Goal: Task Accomplishment & Management: Manage account settings

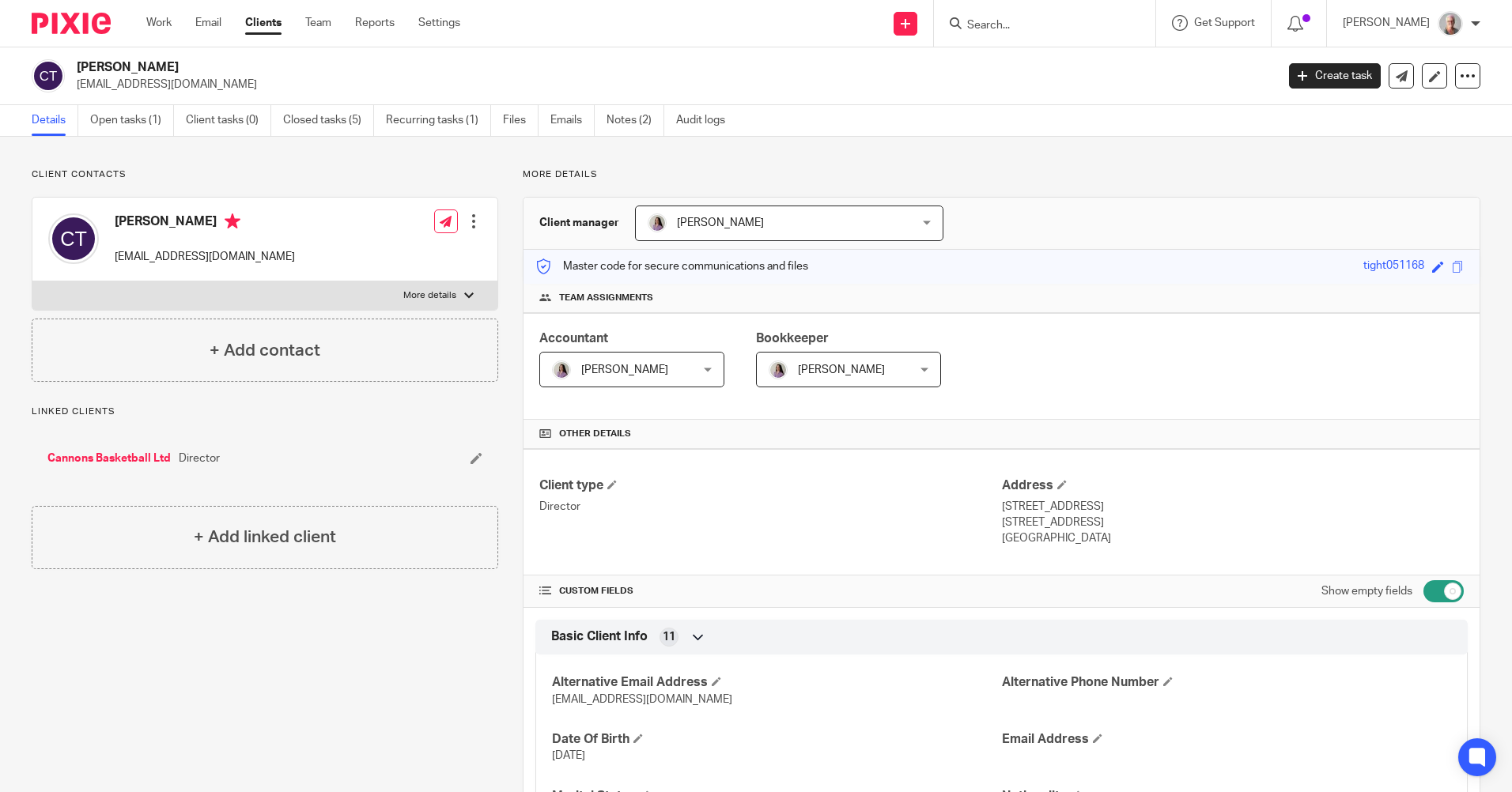
click at [1012, 24] on input "Search" at bounding box center [1037, 26] width 143 height 15
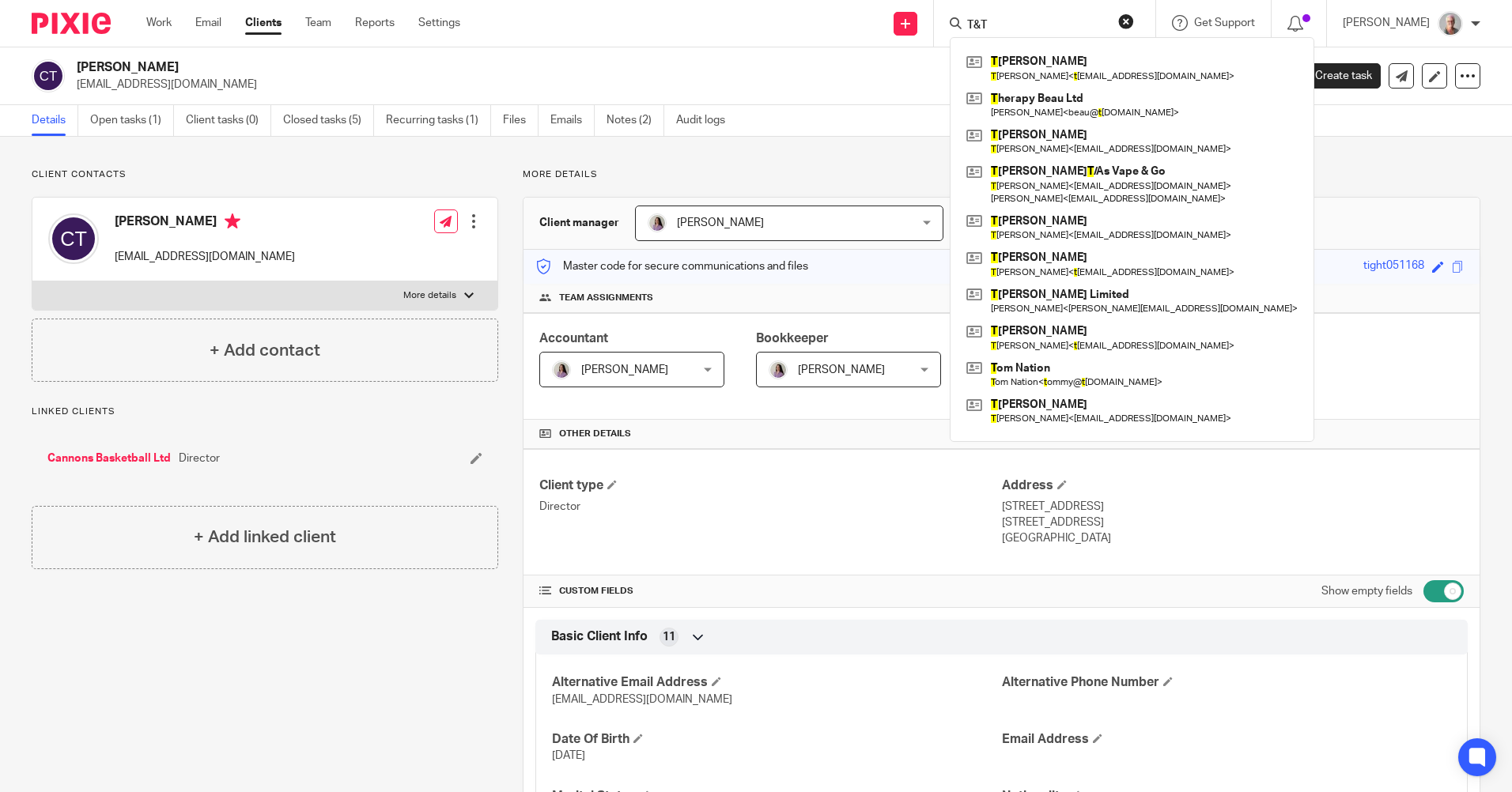
click at [1011, 24] on input "T&T" at bounding box center [1037, 26] width 143 height 15
click at [1013, 23] on input "T&T" at bounding box center [1037, 26] width 143 height 15
click at [1024, 24] on input "T &T" at bounding box center [1037, 26] width 143 height 15
click at [1041, 23] on input "T & T" at bounding box center [1037, 26] width 143 height 15
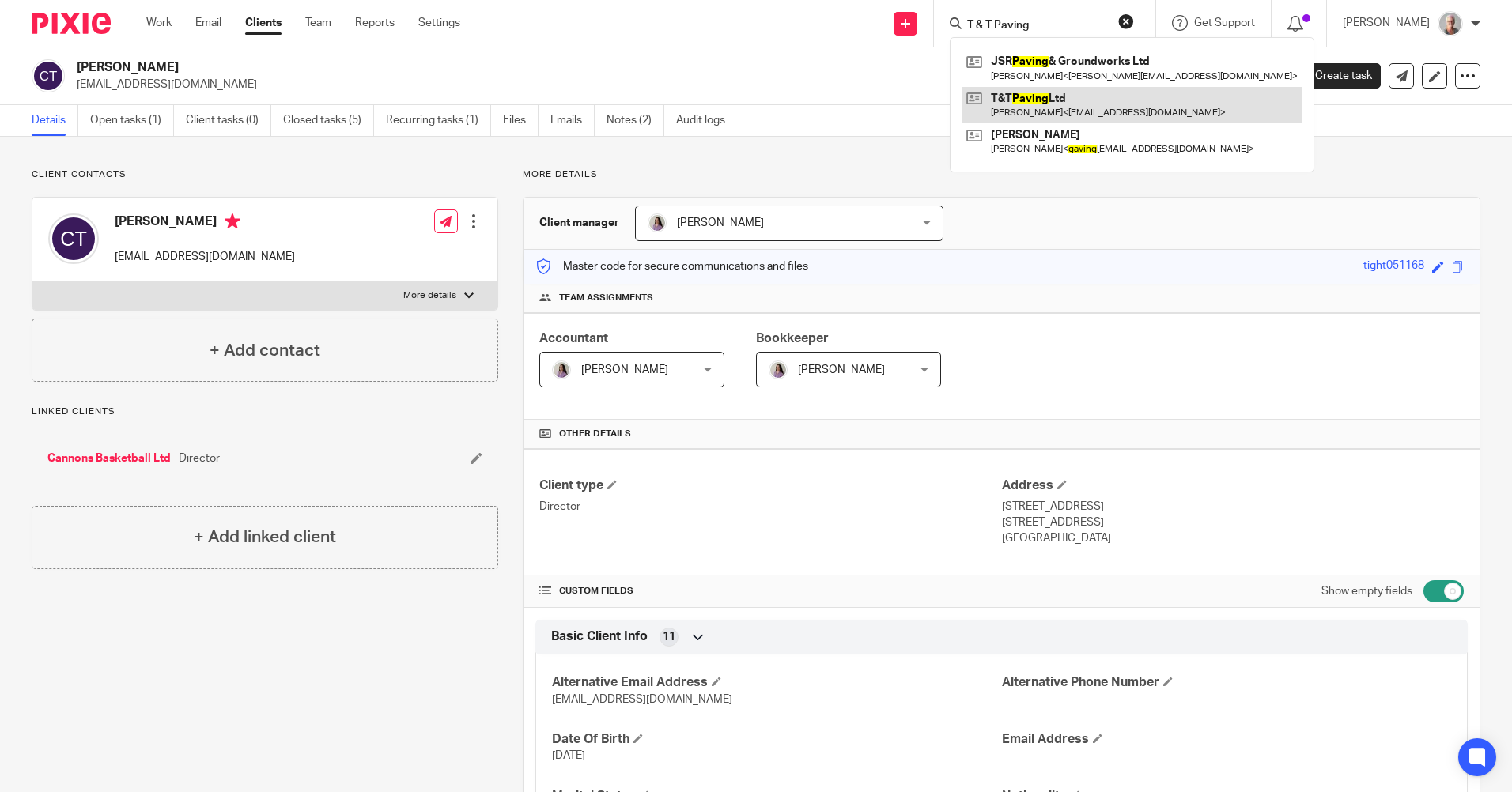
type input "T & T Paving"
click at [1066, 112] on link at bounding box center [1133, 106] width 339 height 37
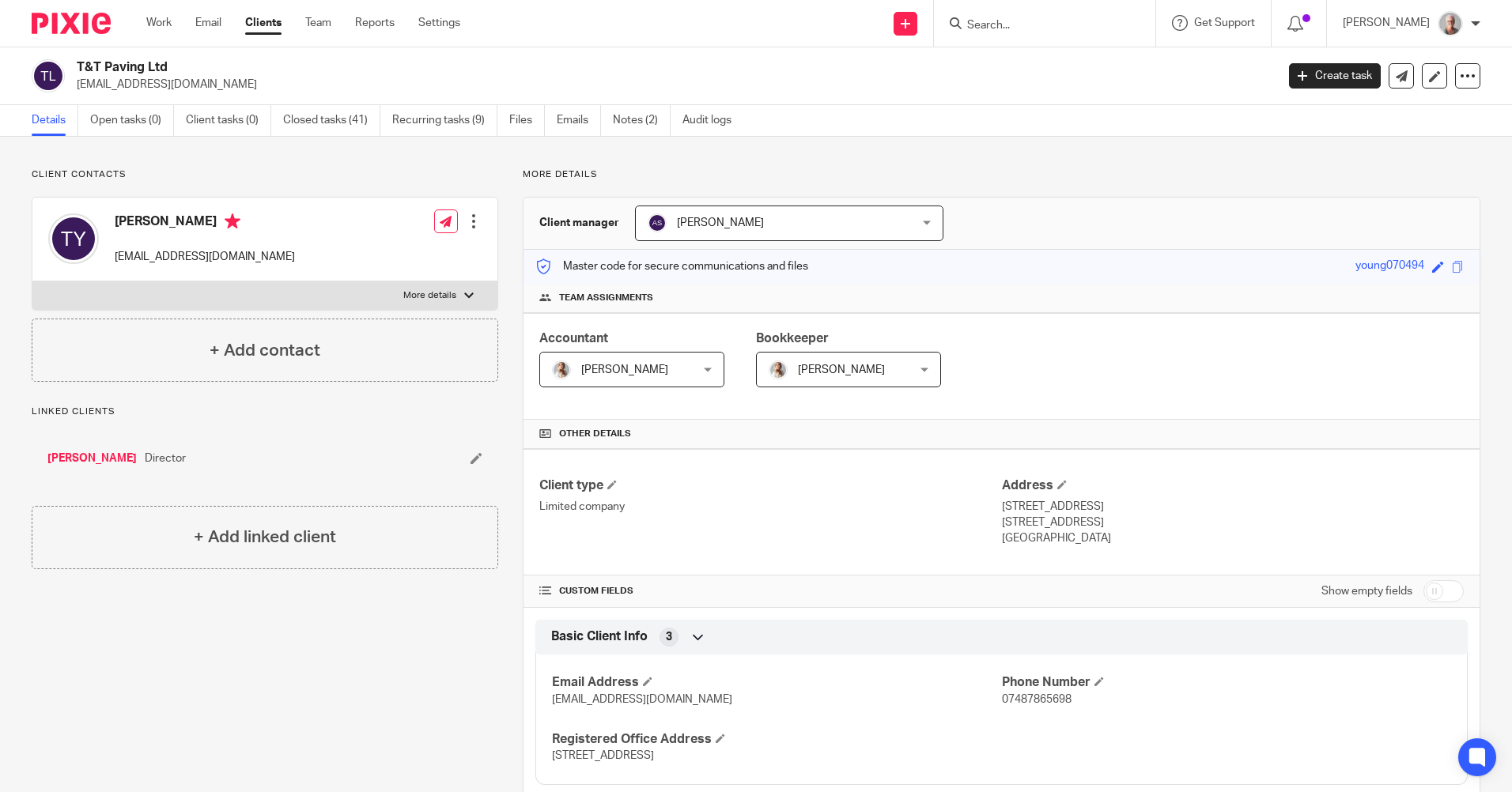
click at [1016, 23] on input "Search" at bounding box center [1037, 26] width 143 height 15
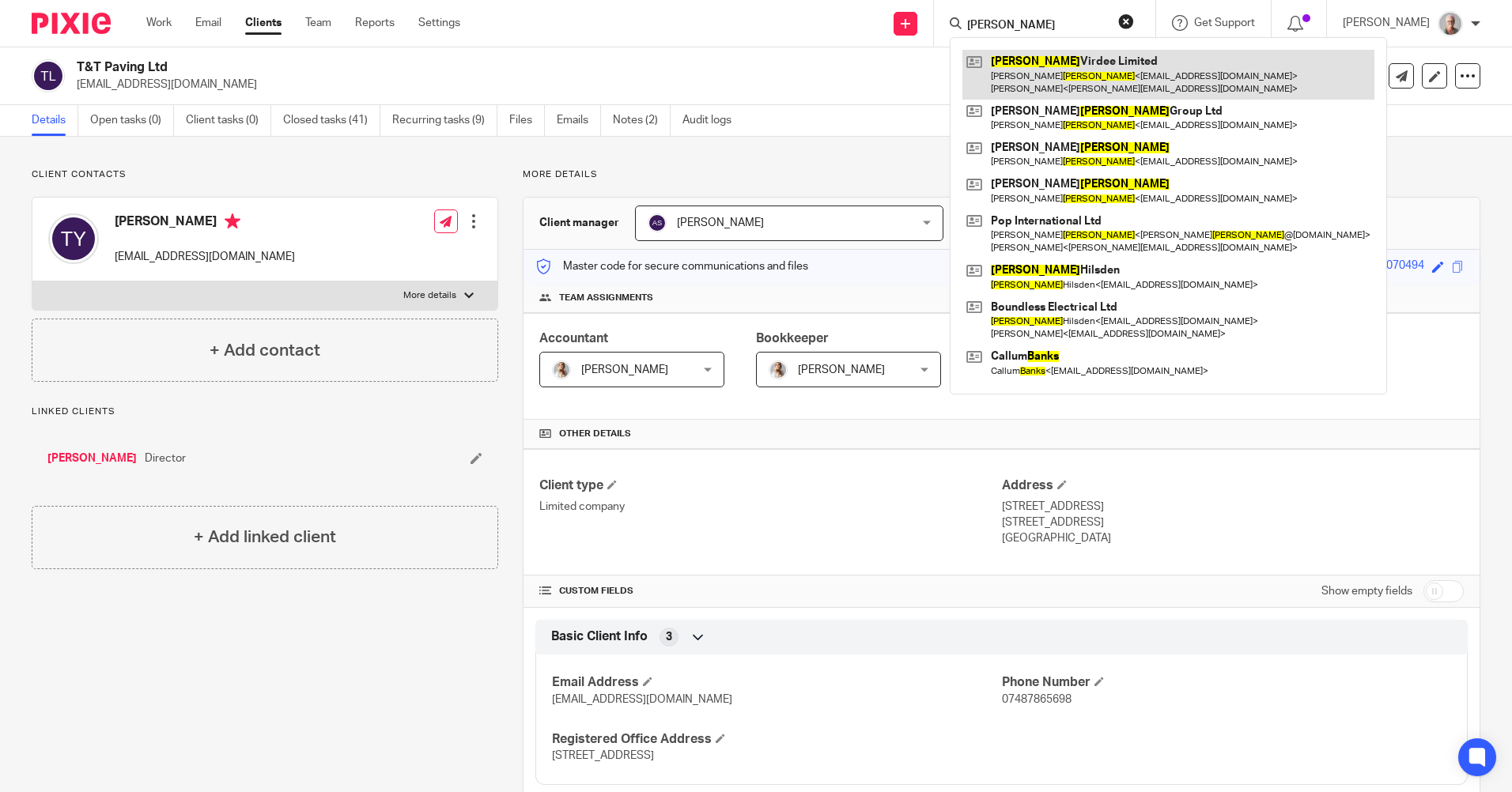
type input "[PERSON_NAME]"
click at [1117, 86] on link at bounding box center [1169, 74] width 412 height 49
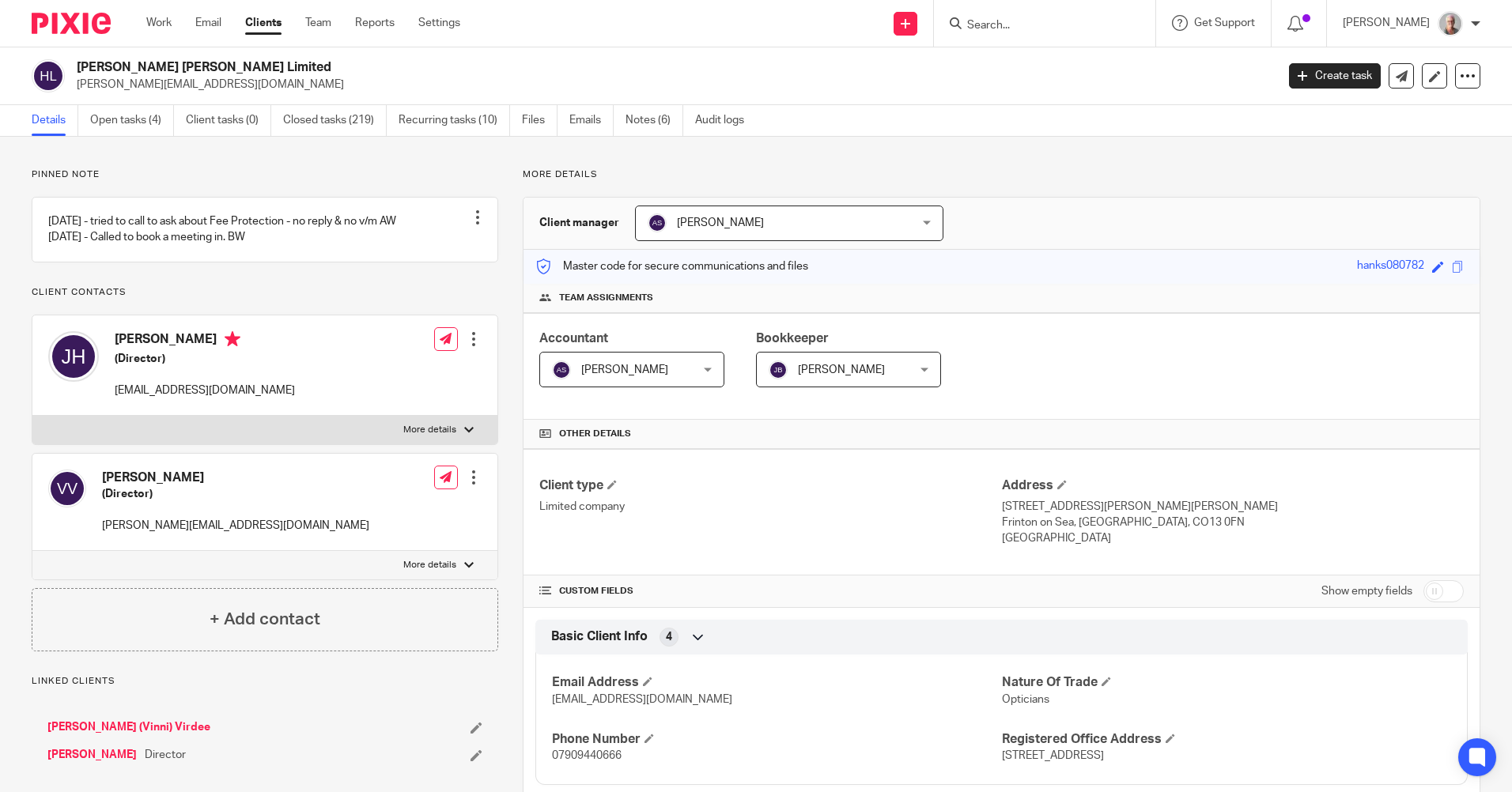
drag, startPoint x: 1011, startPoint y: 28, endPoint x: 1020, endPoint y: 26, distance: 9.2
click at [1016, 26] on input "Search" at bounding box center [1037, 26] width 143 height 15
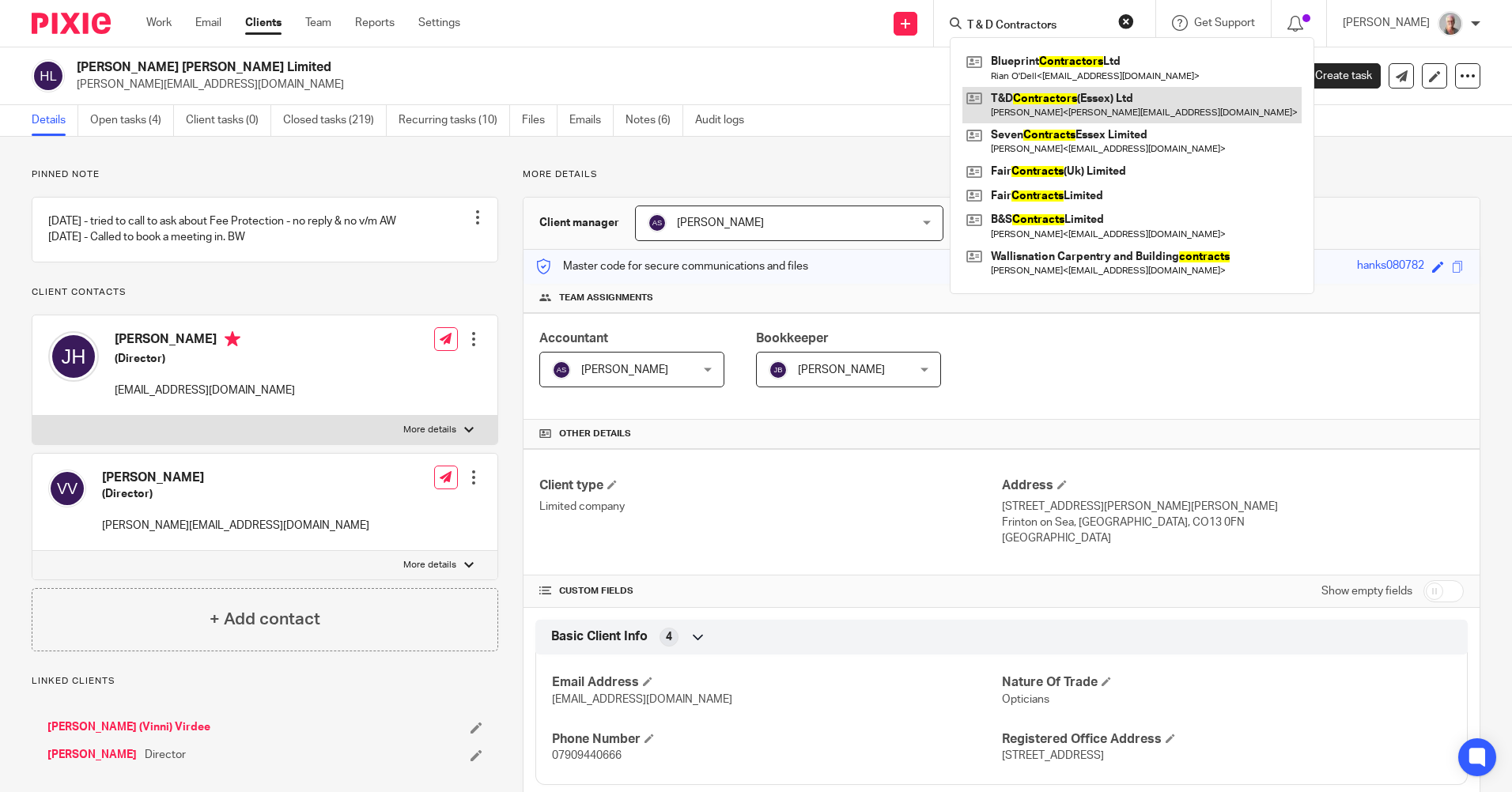
type input "T & D Contractors"
click at [1066, 110] on link at bounding box center [1133, 106] width 339 height 37
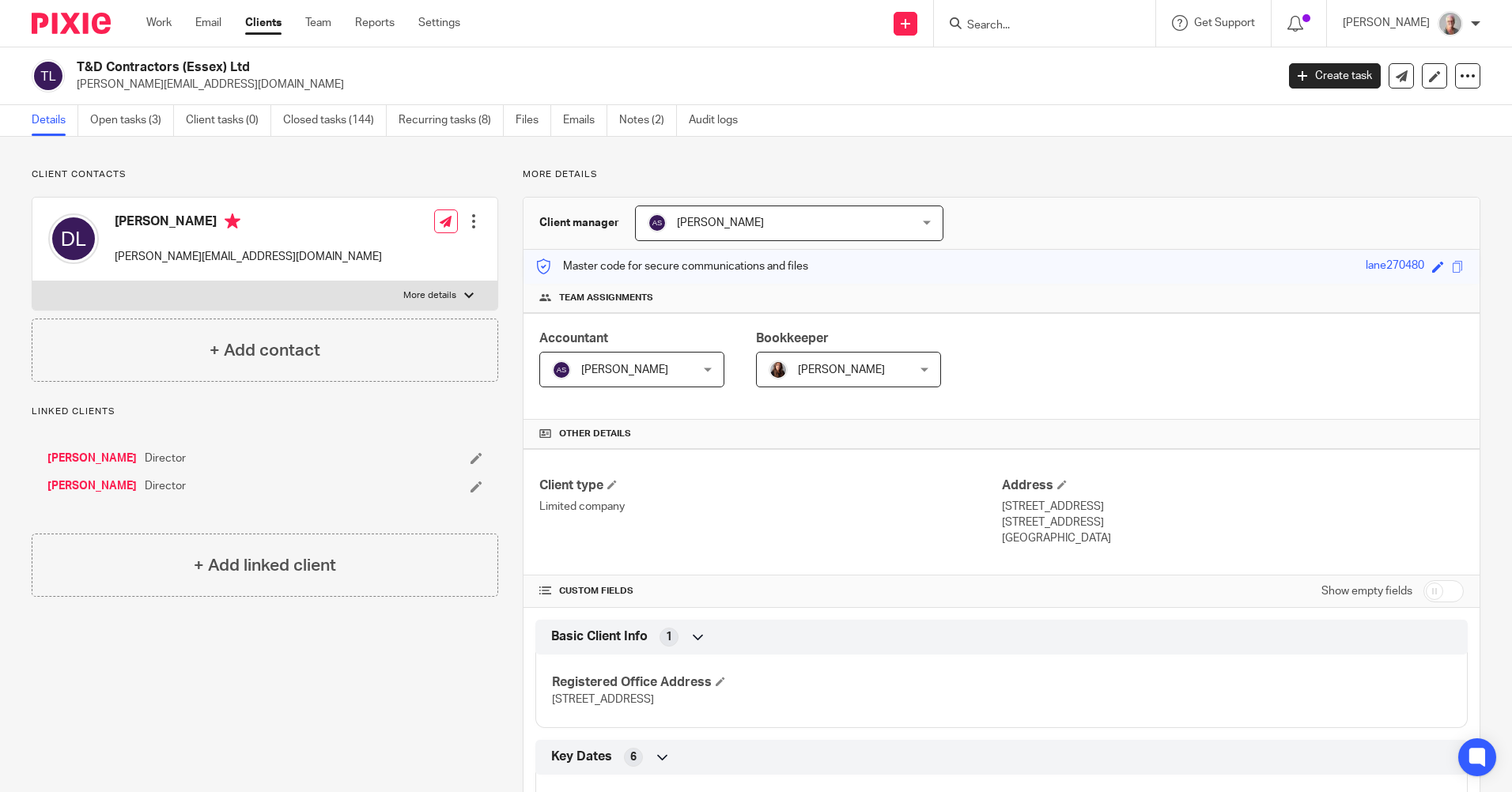
click at [1061, 27] on input "Search" at bounding box center [1037, 26] width 143 height 15
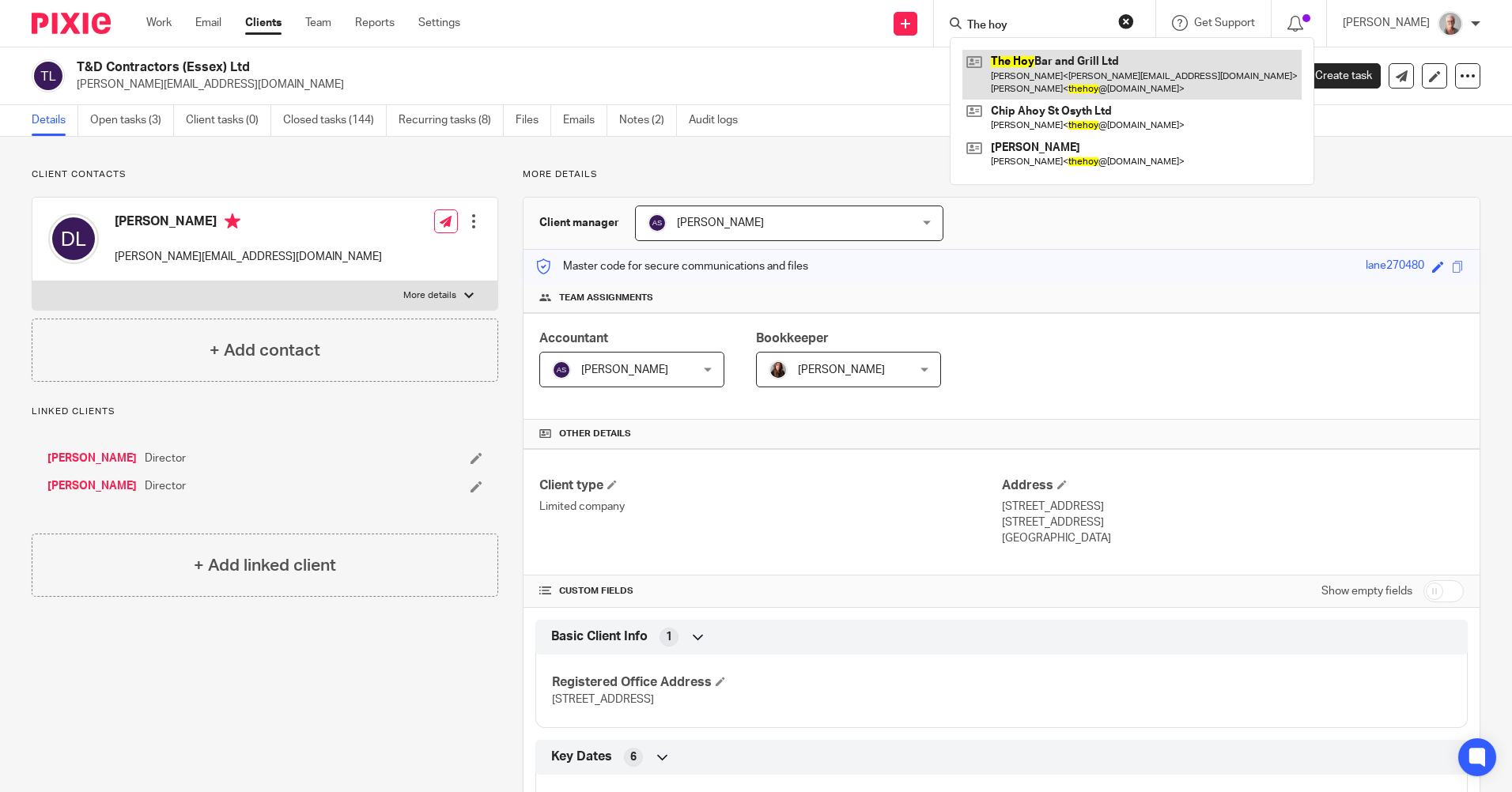
type input "The hoy"
click at [1110, 71] on link at bounding box center [1133, 74] width 339 height 49
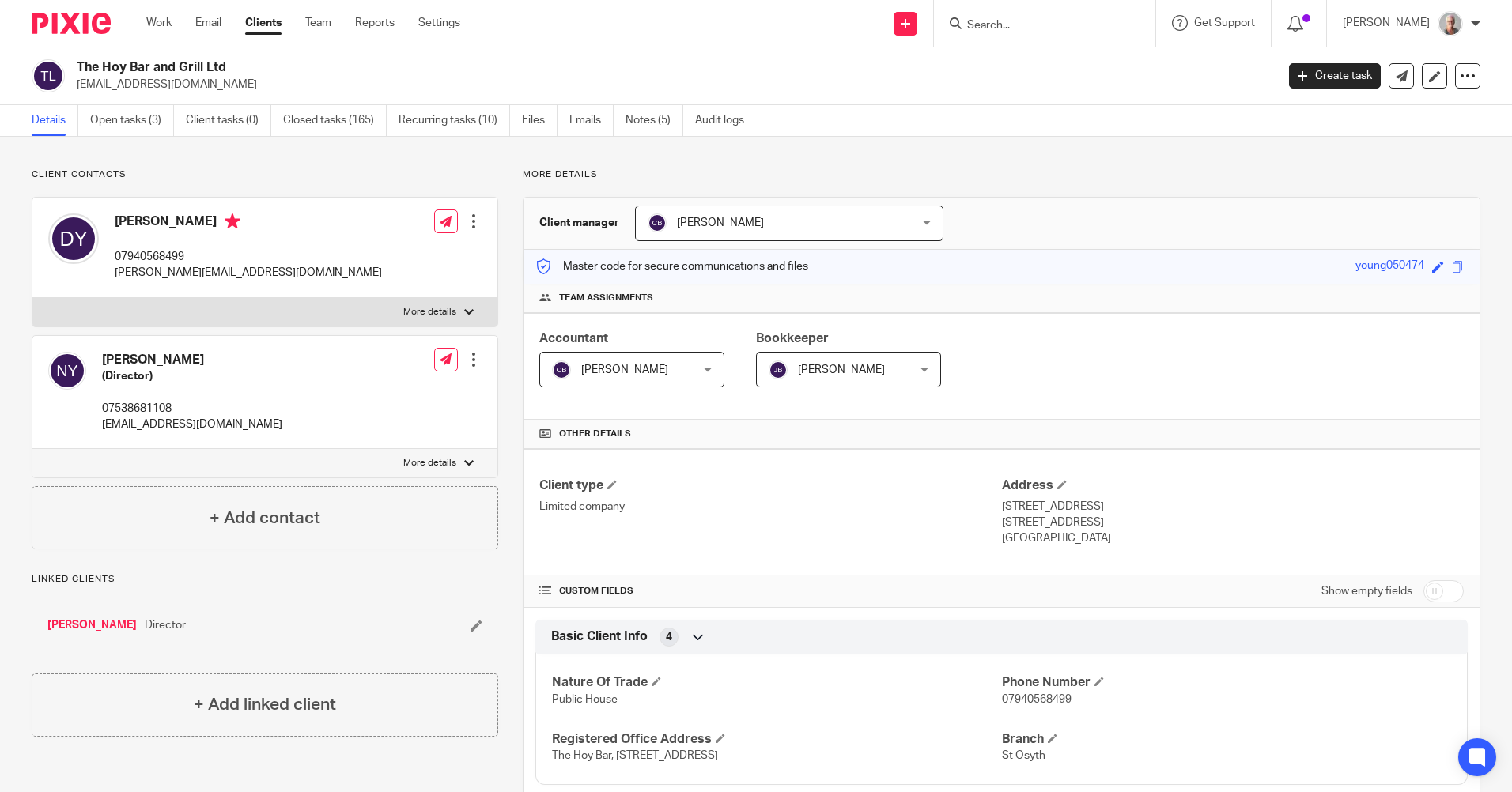
click at [1011, 23] on input "Search" at bounding box center [1037, 26] width 143 height 15
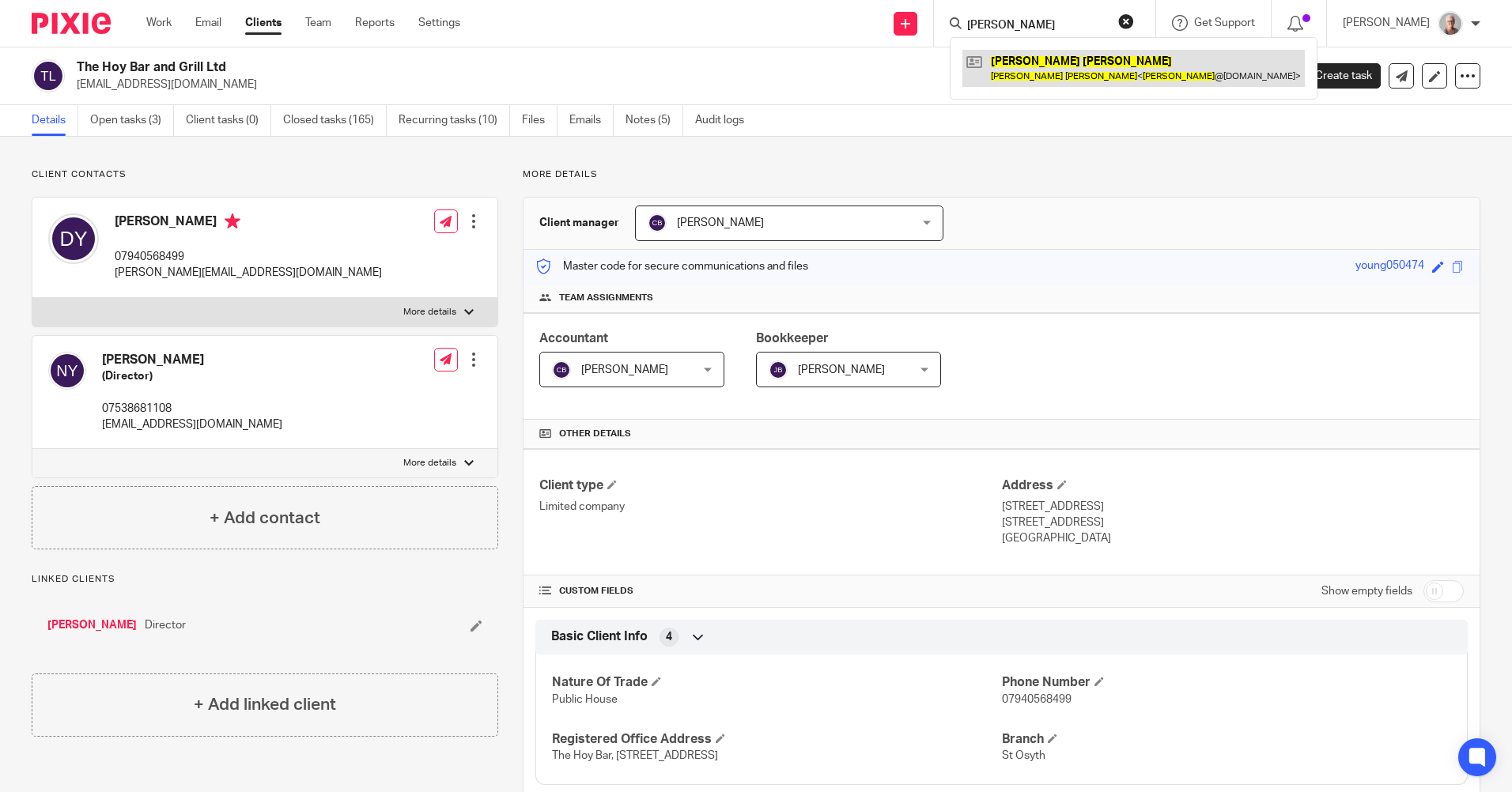
type input "adam bushell"
click at [1051, 76] on link at bounding box center [1134, 68] width 342 height 37
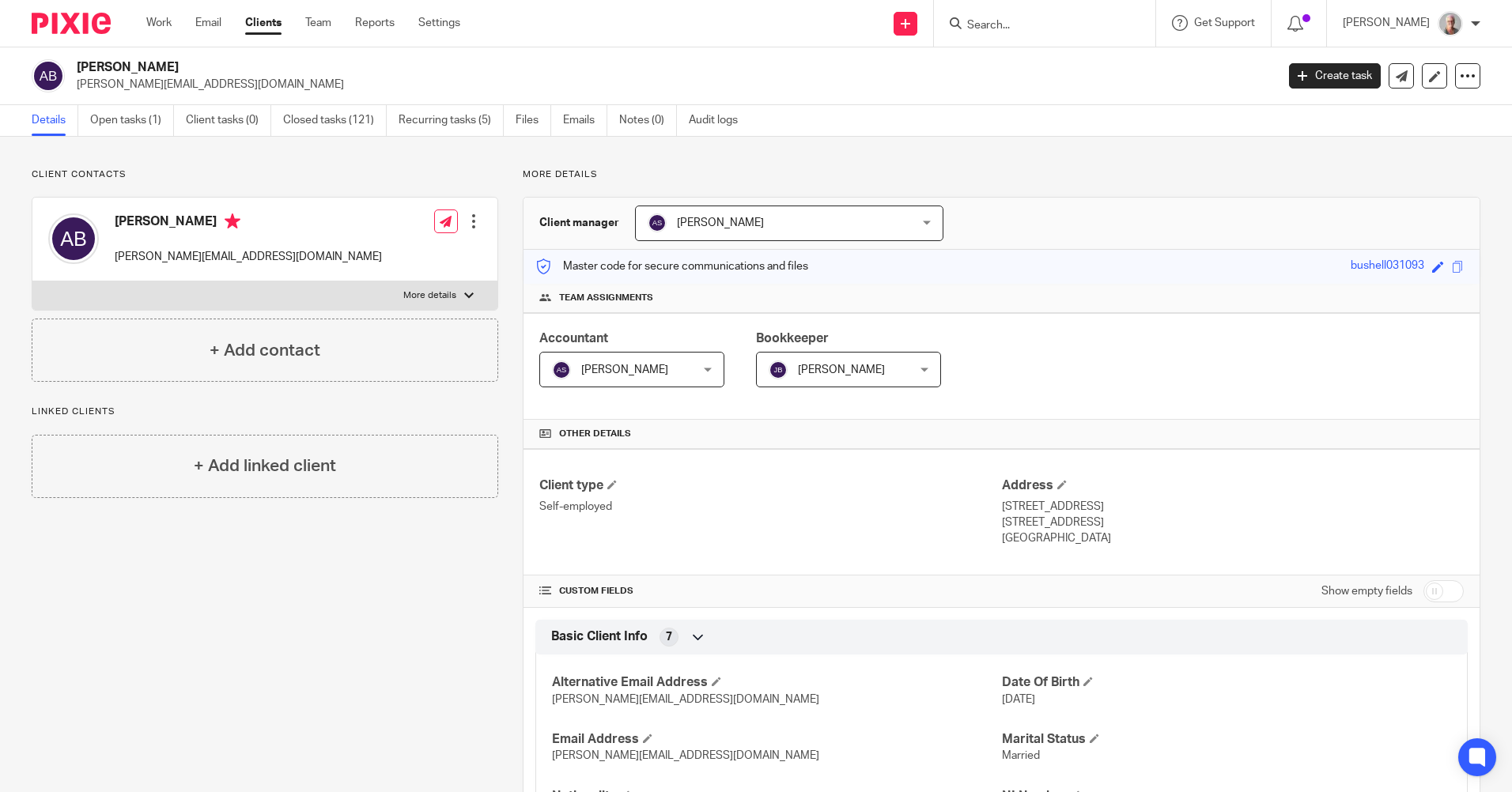
click at [1021, 20] on input "Search" at bounding box center [1037, 26] width 143 height 15
type input "MDW"
click at [1058, 58] on link at bounding box center [1061, 61] width 196 height 23
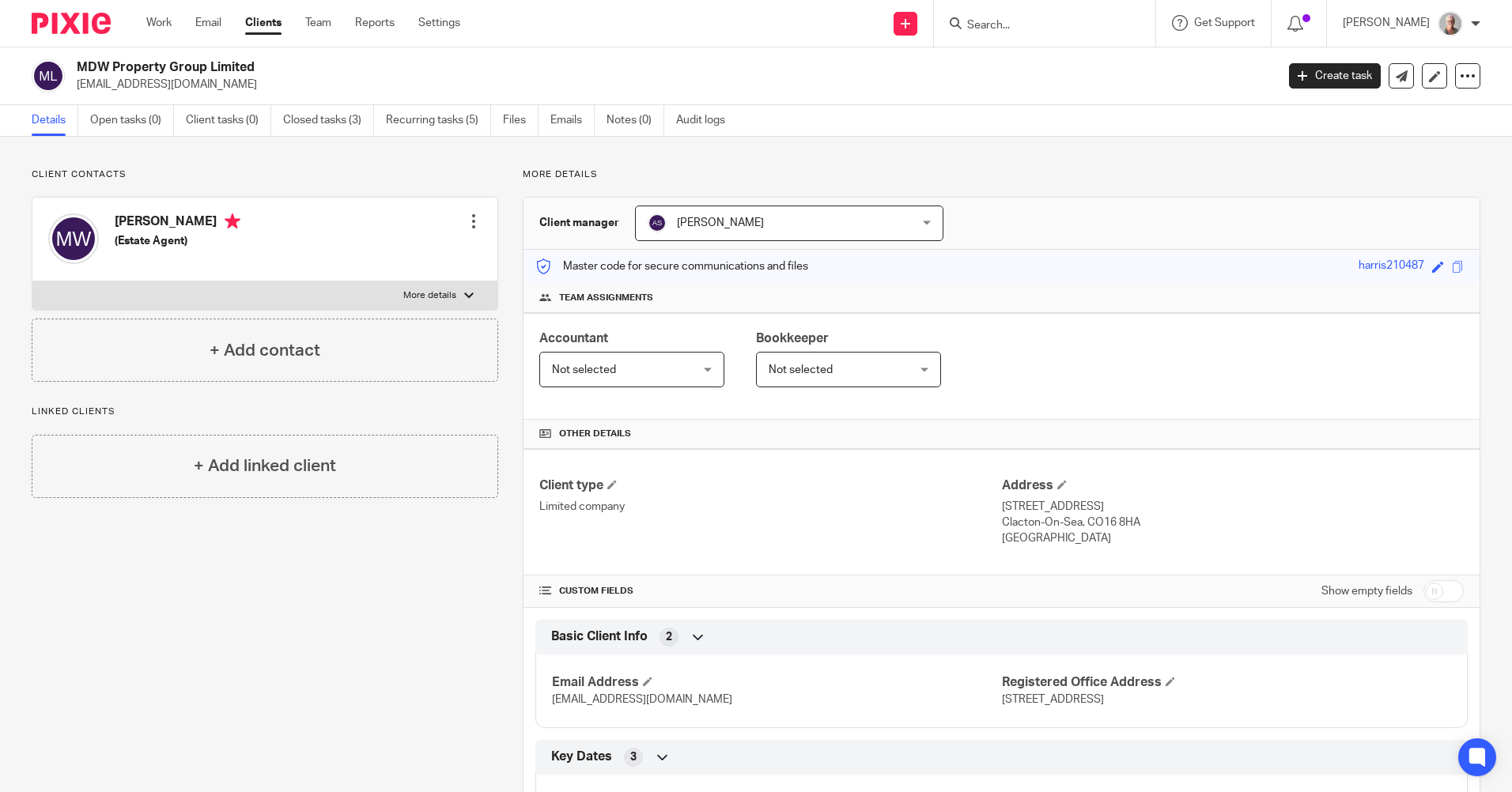
click at [1008, 23] on input "Search" at bounding box center [1037, 26] width 143 height 15
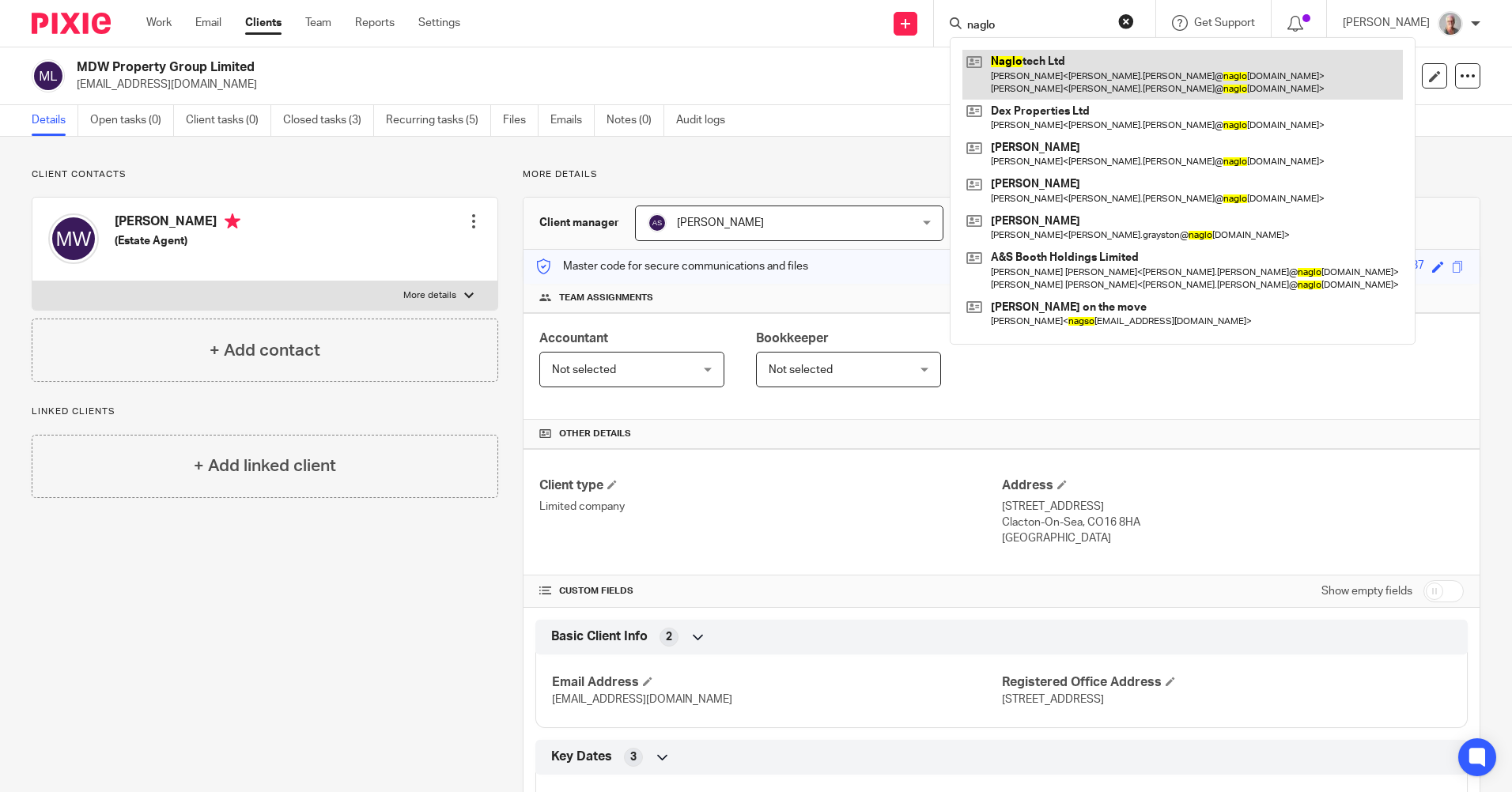
type input "naglo"
click at [1067, 68] on link at bounding box center [1183, 74] width 440 height 49
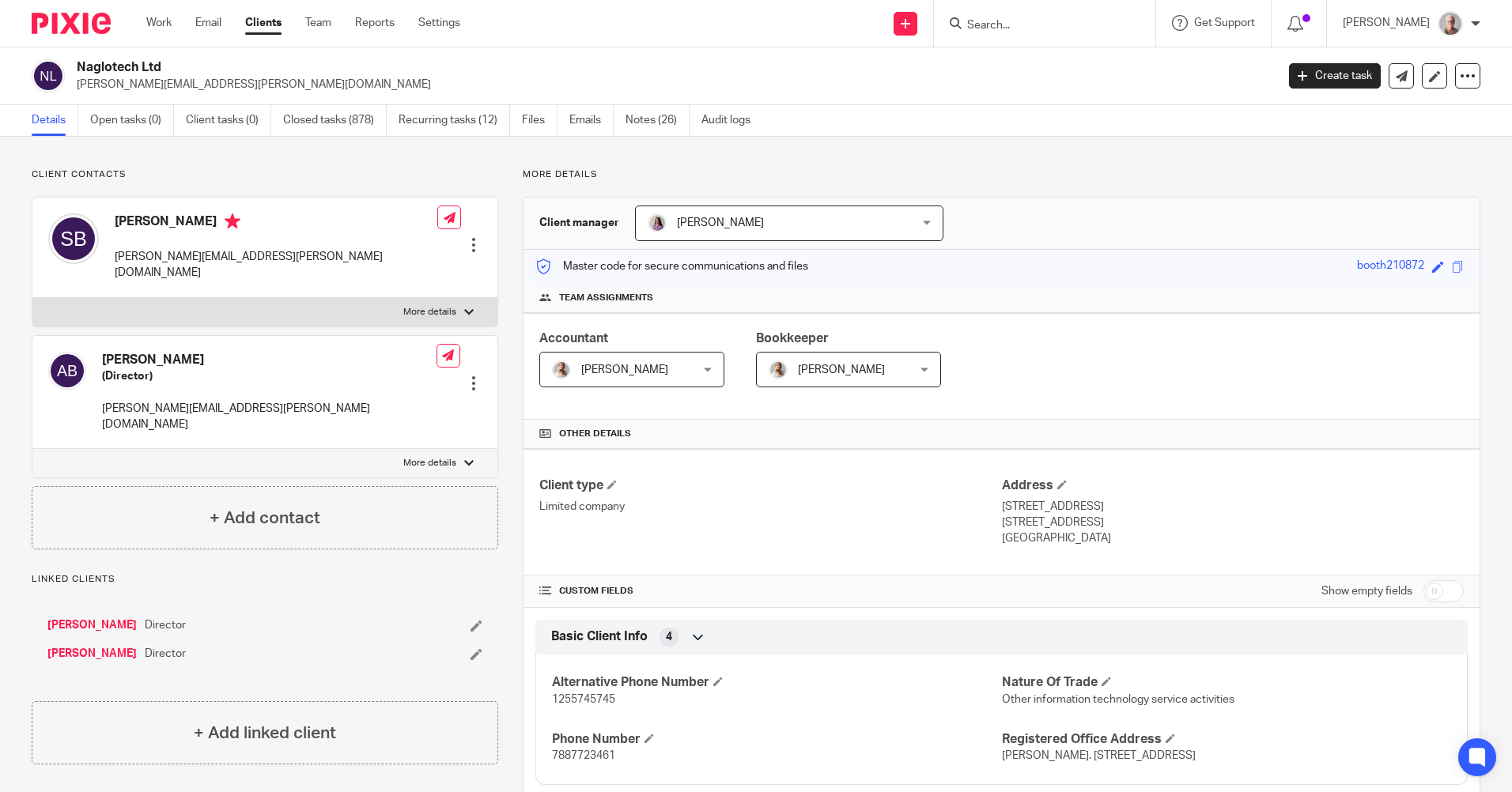
click at [1013, 21] on input "Search" at bounding box center [1037, 26] width 143 height 15
type input "MDW"
click at [1050, 58] on link at bounding box center [1061, 61] width 196 height 23
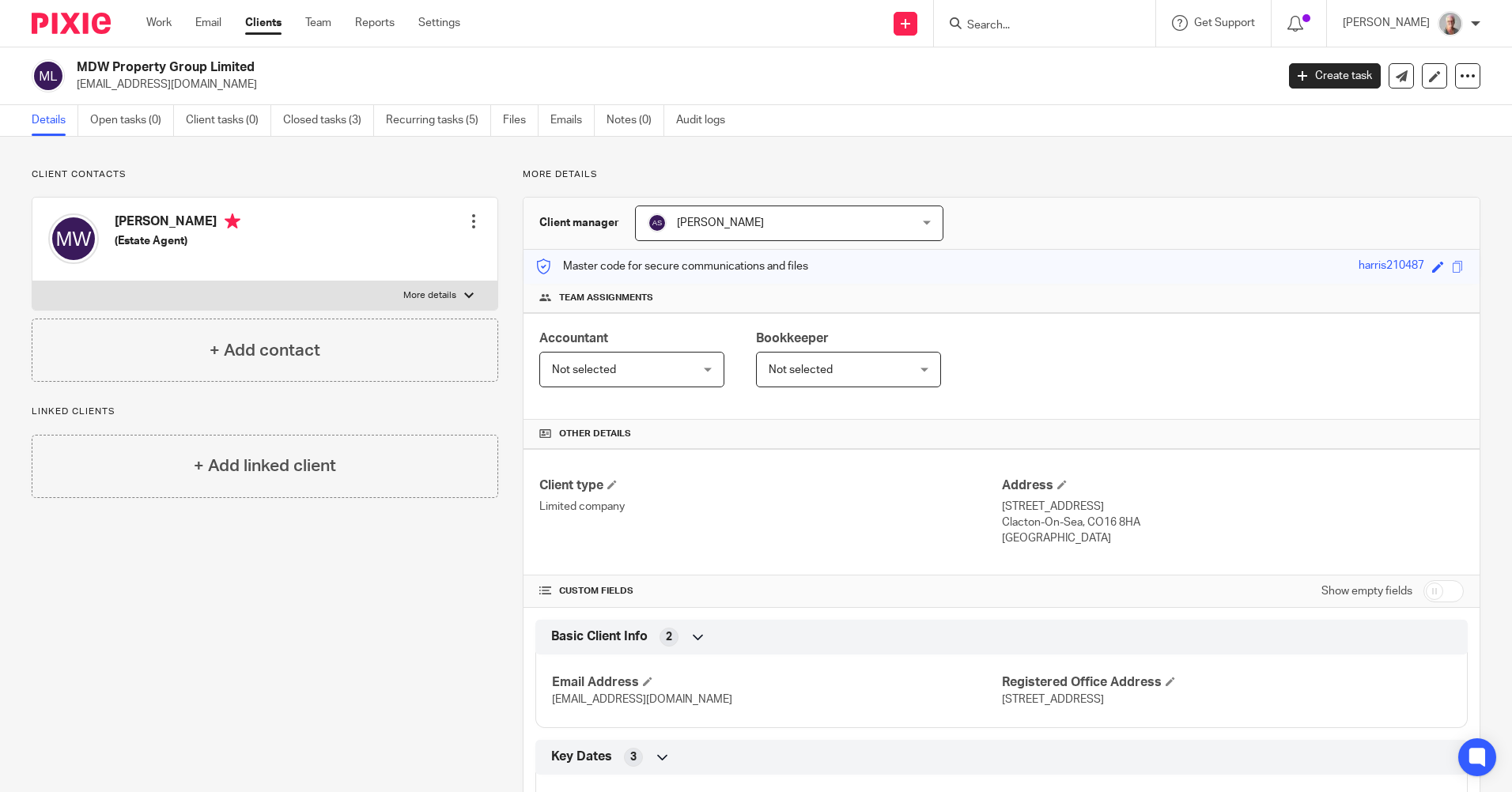
click at [1037, 28] on input "Search" at bounding box center [1037, 26] width 143 height 15
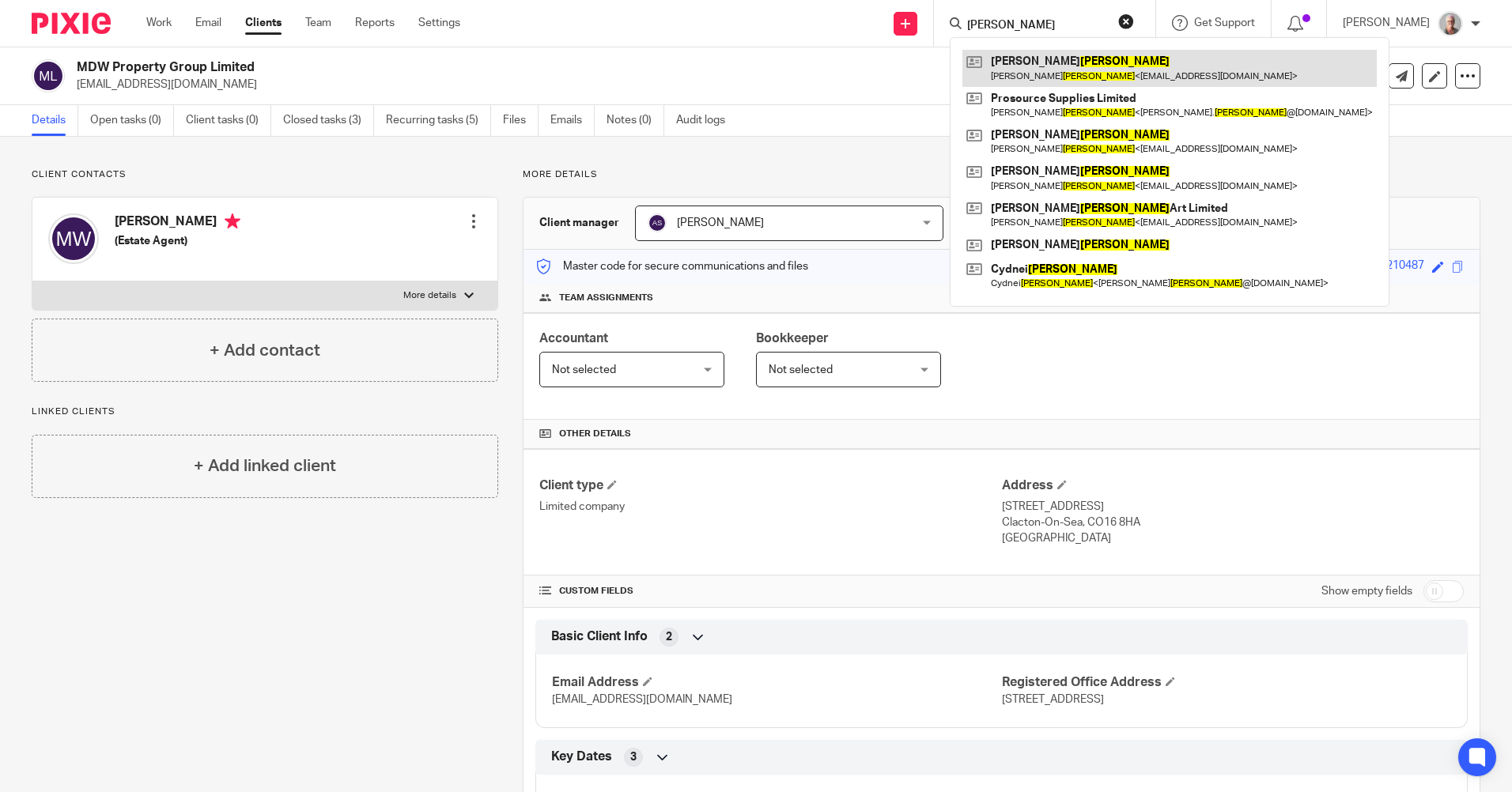
type input "barnes"
click at [1071, 67] on link at bounding box center [1170, 68] width 414 height 37
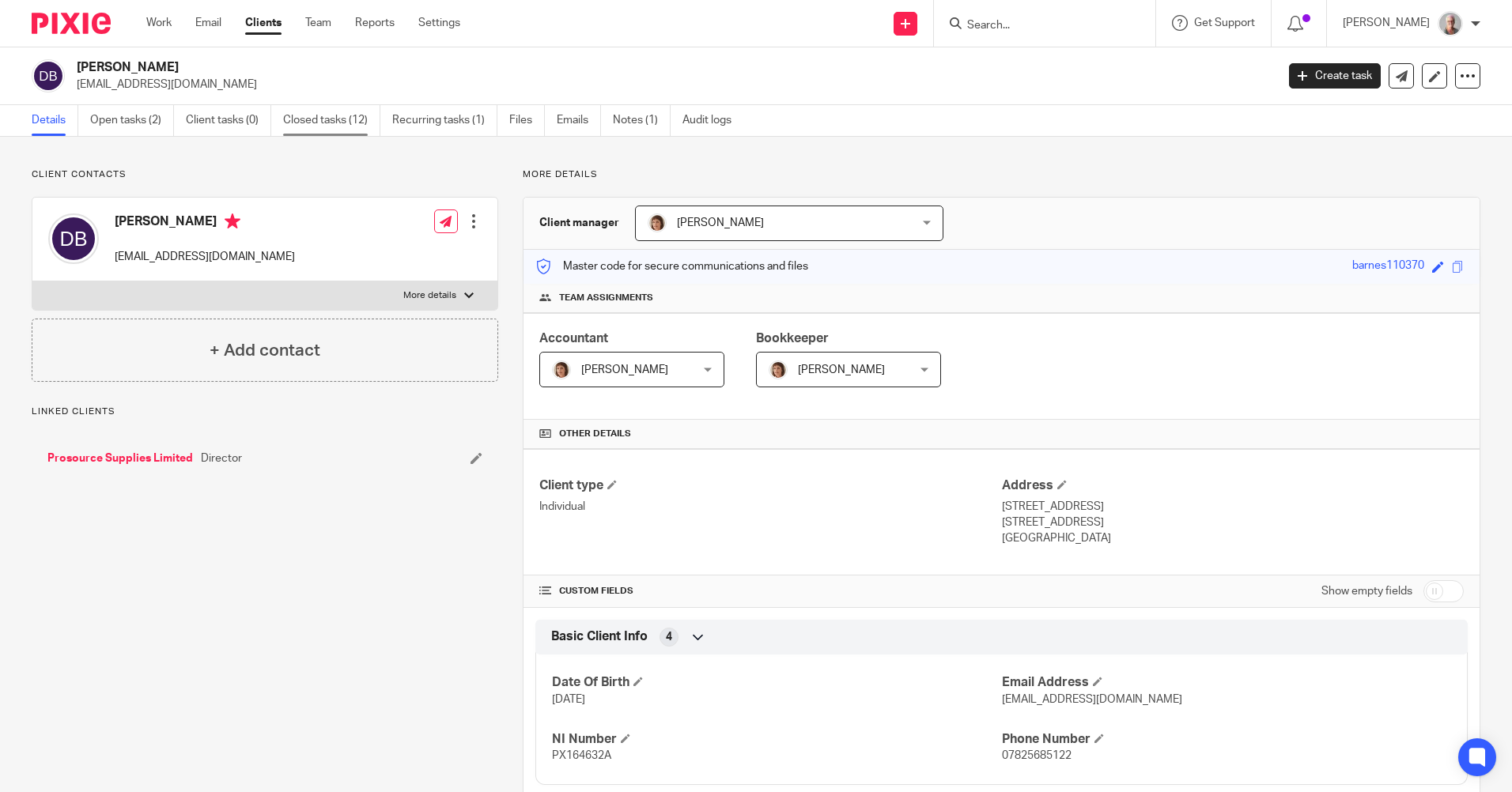
click at [336, 126] on link "Closed tasks (12)" at bounding box center [332, 120] width 97 height 31
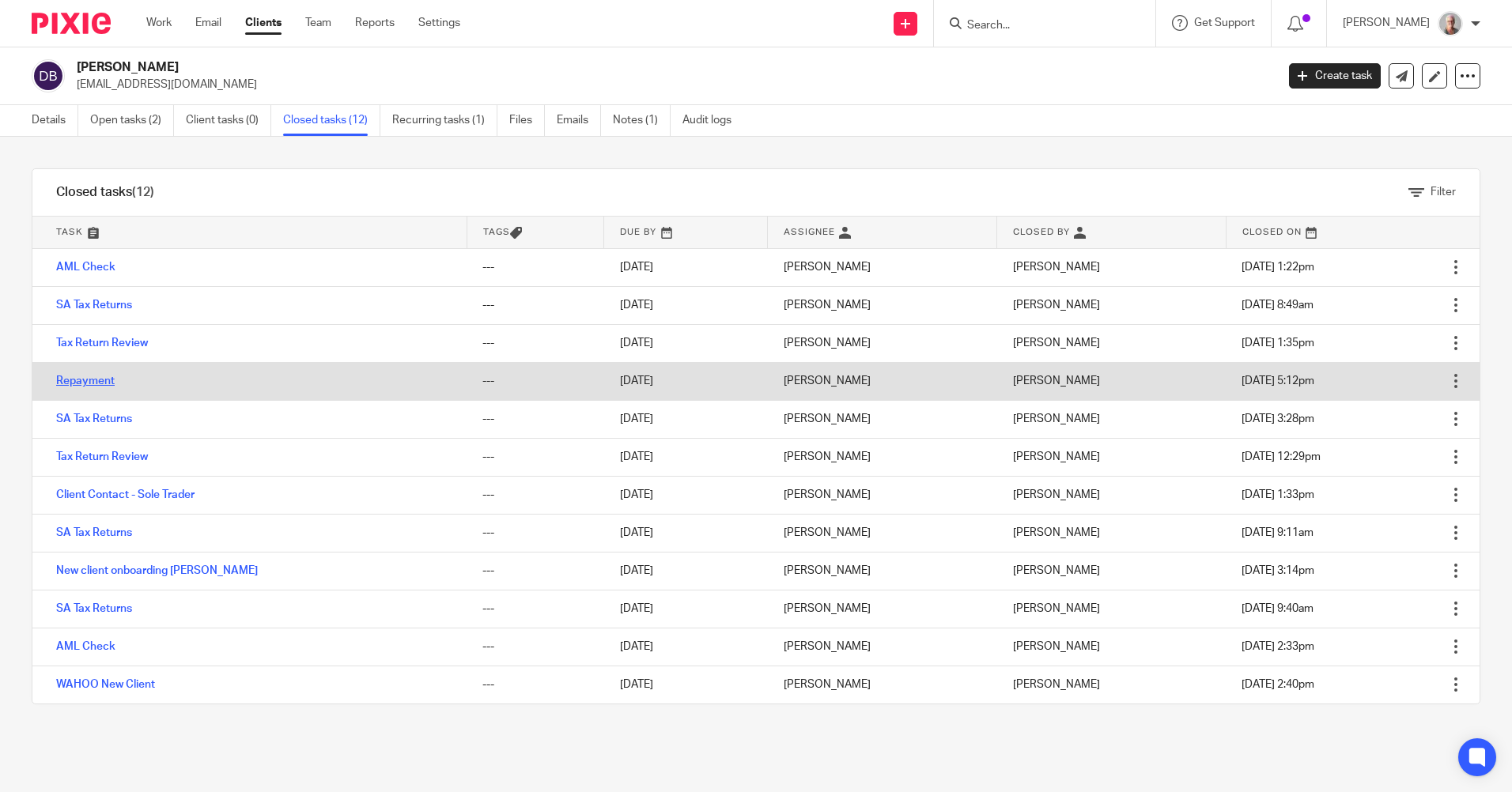
click at [83, 384] on link "Repayment" at bounding box center [85, 380] width 58 height 11
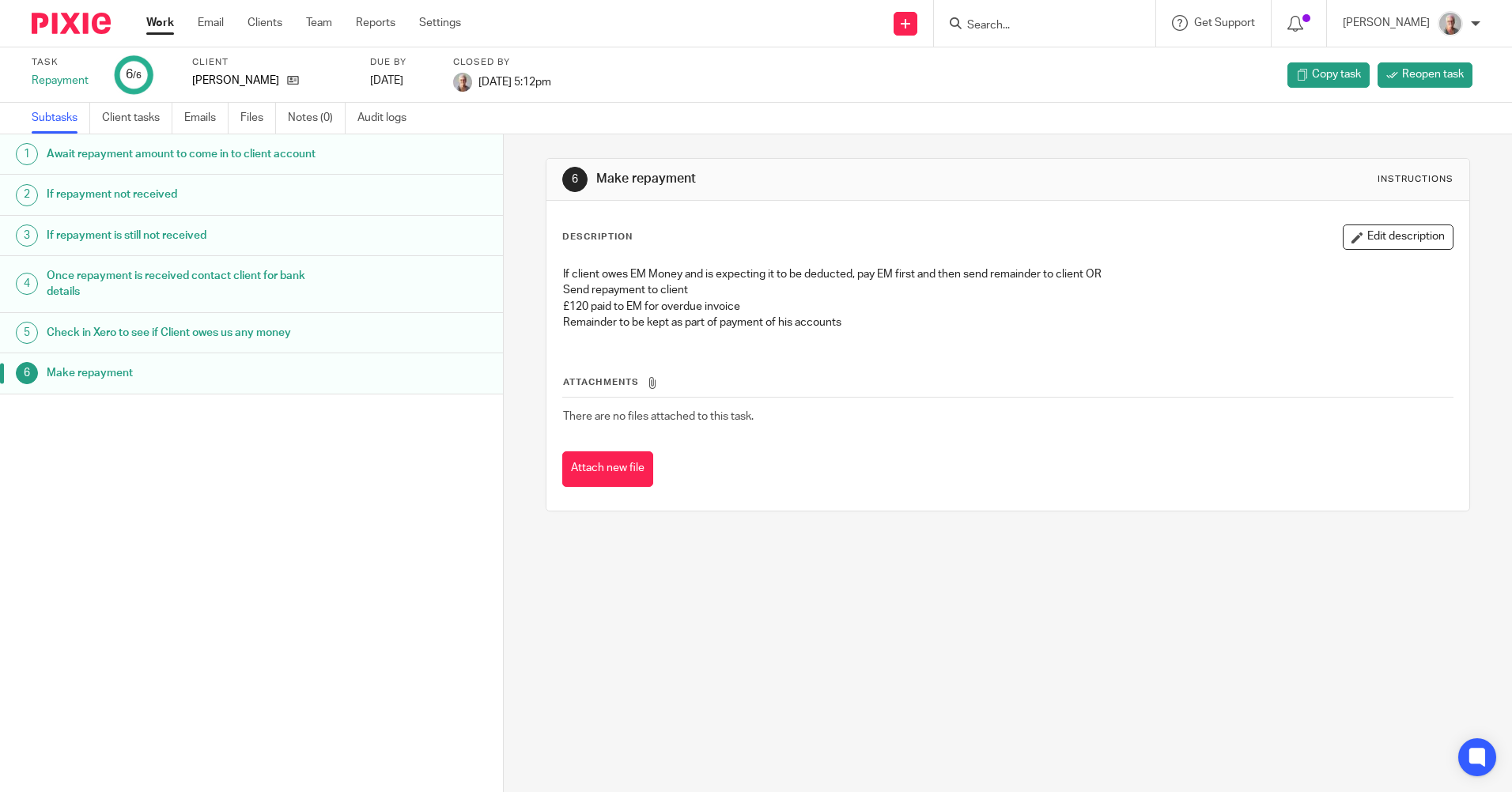
click at [193, 298] on h1 "Once repayment is received contact client for bank details" at bounding box center [193, 284] width 294 height 41
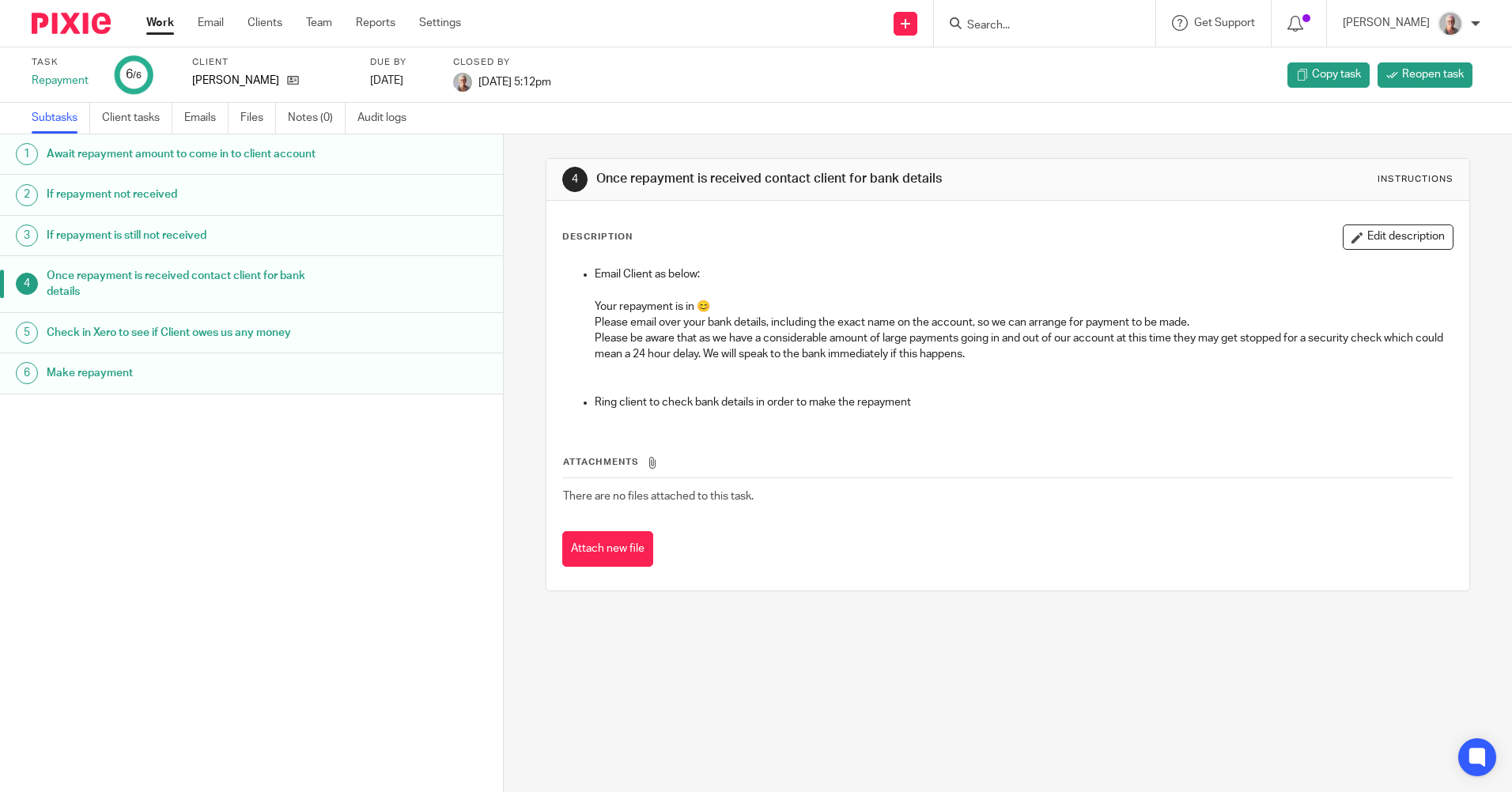
click at [186, 330] on h1 "Check in Xero to see if Client owes us any money" at bounding box center [193, 333] width 294 height 23
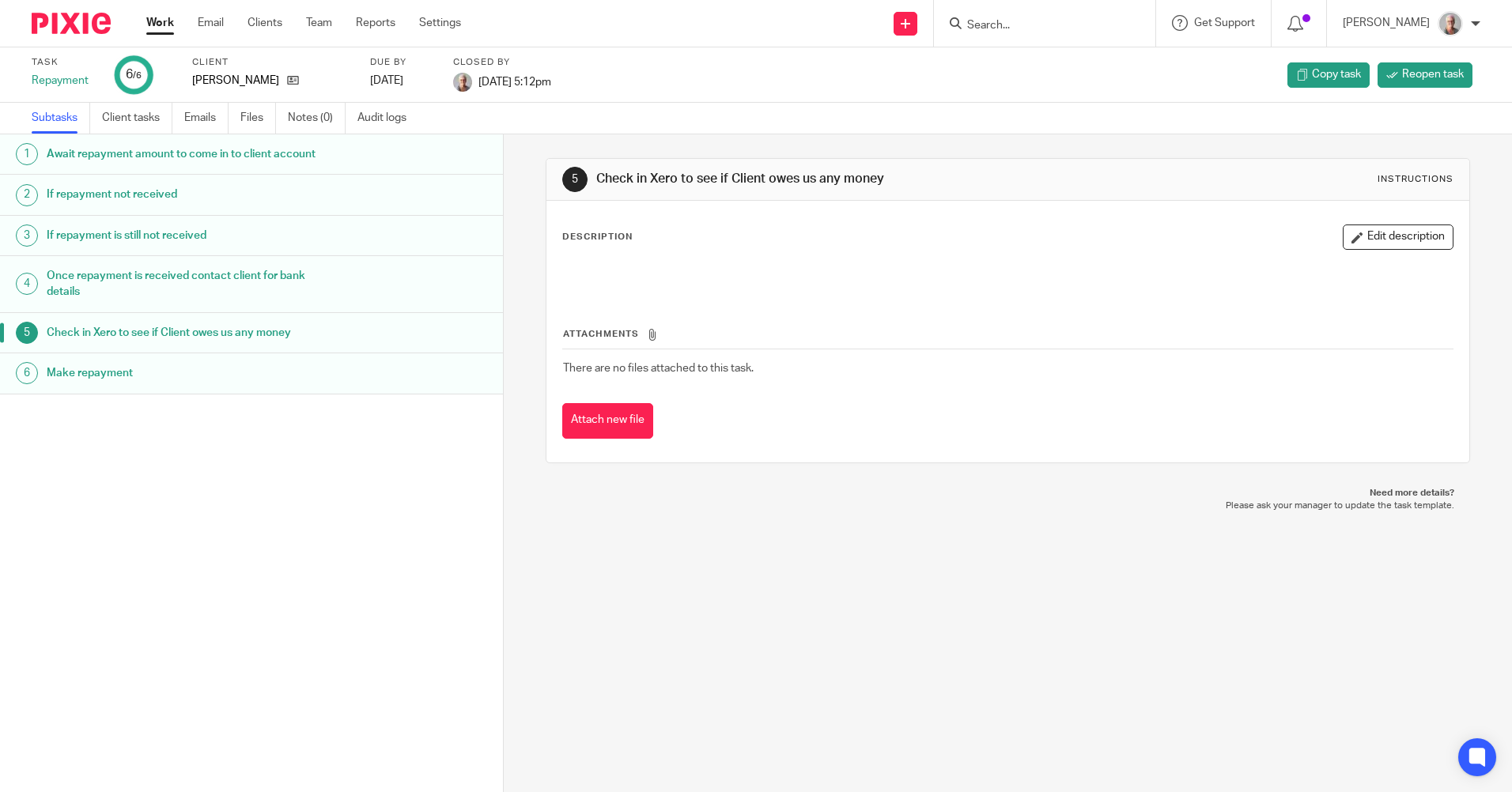
click at [182, 379] on h1 "Make repayment" at bounding box center [193, 373] width 294 height 23
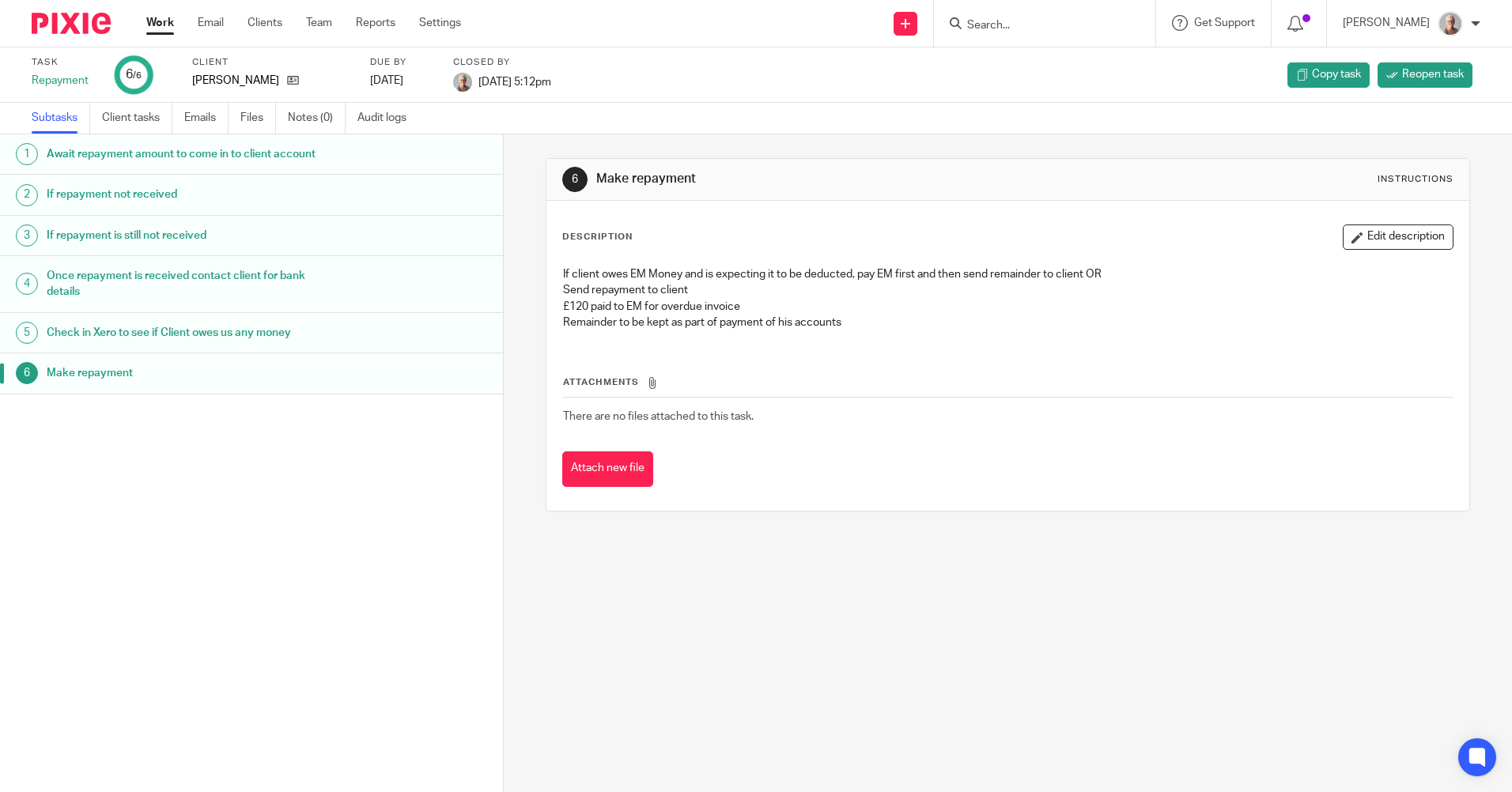
click at [320, 160] on h1 "Await repayment amount to come in to client account" at bounding box center [193, 154] width 294 height 23
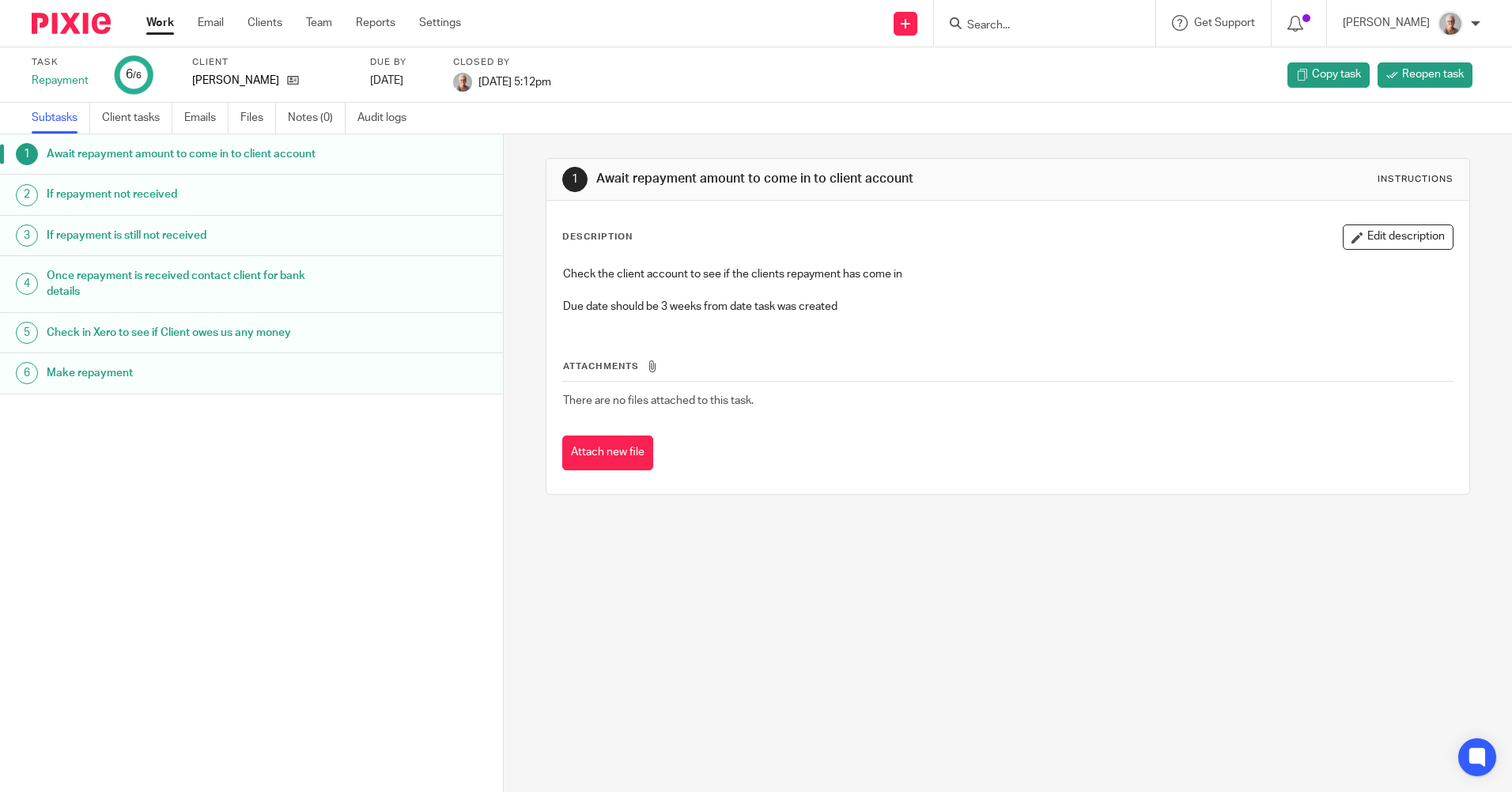
click at [1014, 23] on input "Search" at bounding box center [1037, 26] width 143 height 15
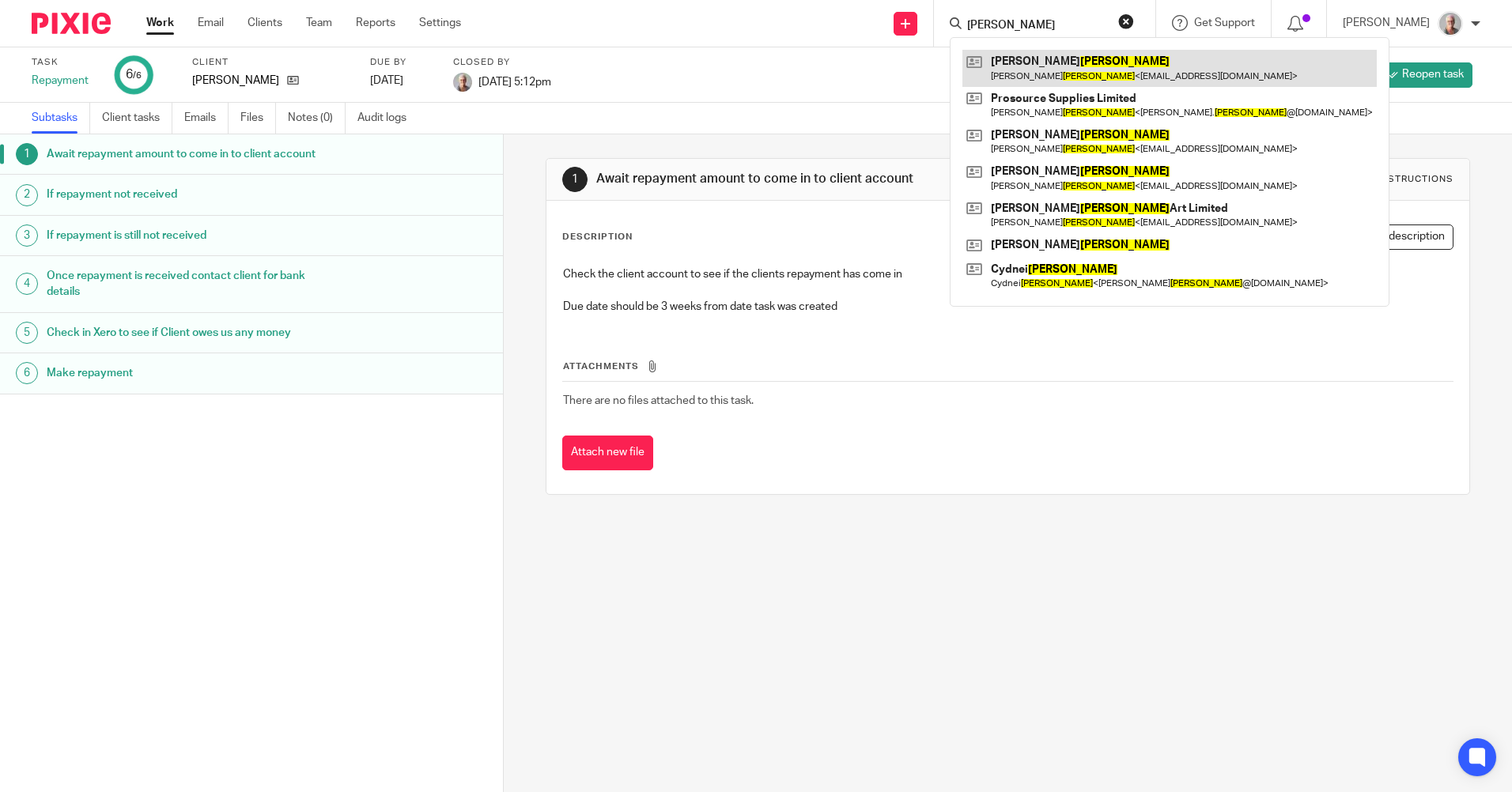
type input "[PERSON_NAME]"
click at [1090, 64] on link at bounding box center [1170, 68] width 414 height 37
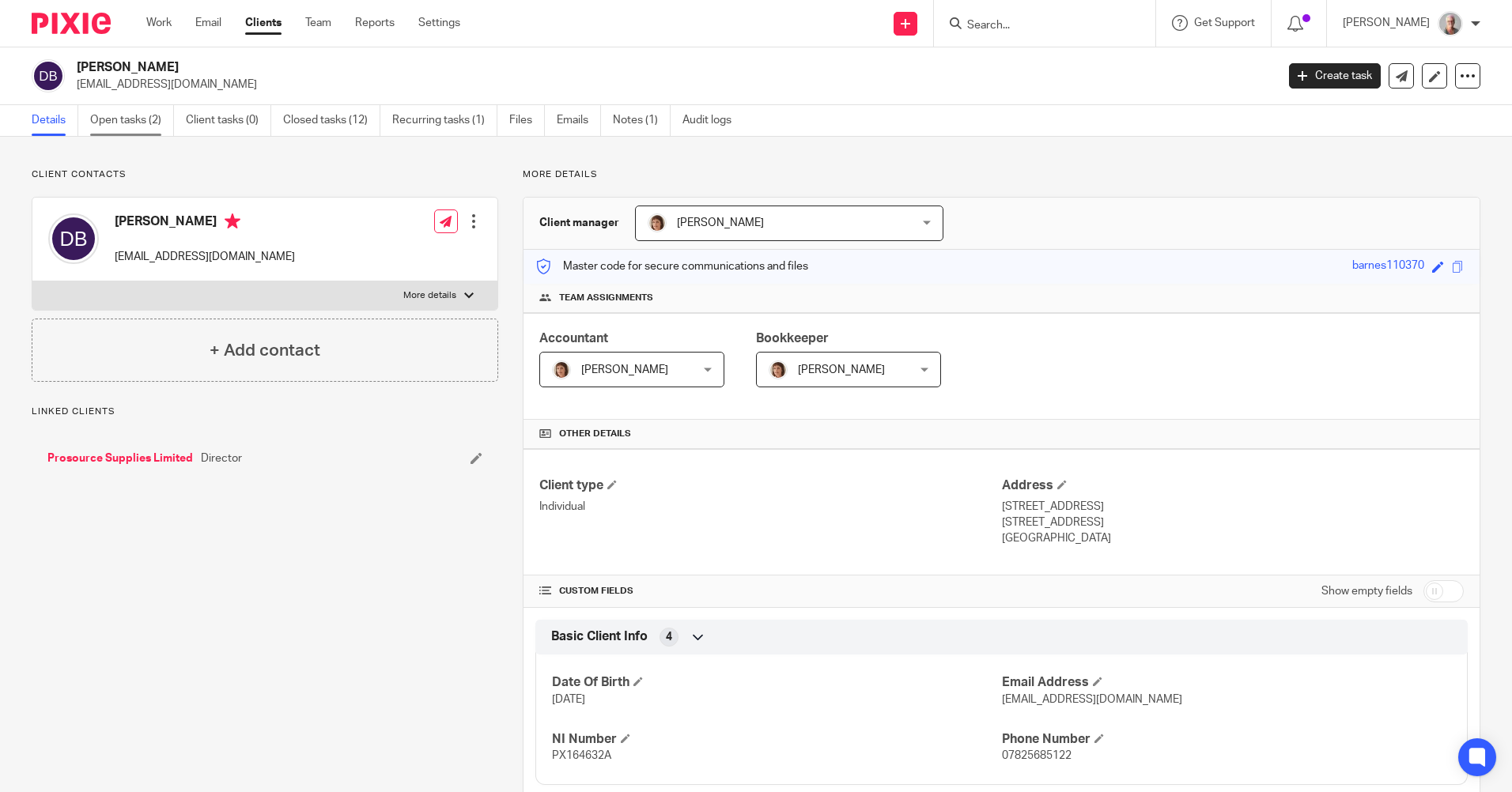
click at [115, 126] on link "Open tasks (2)" at bounding box center [132, 120] width 83 height 31
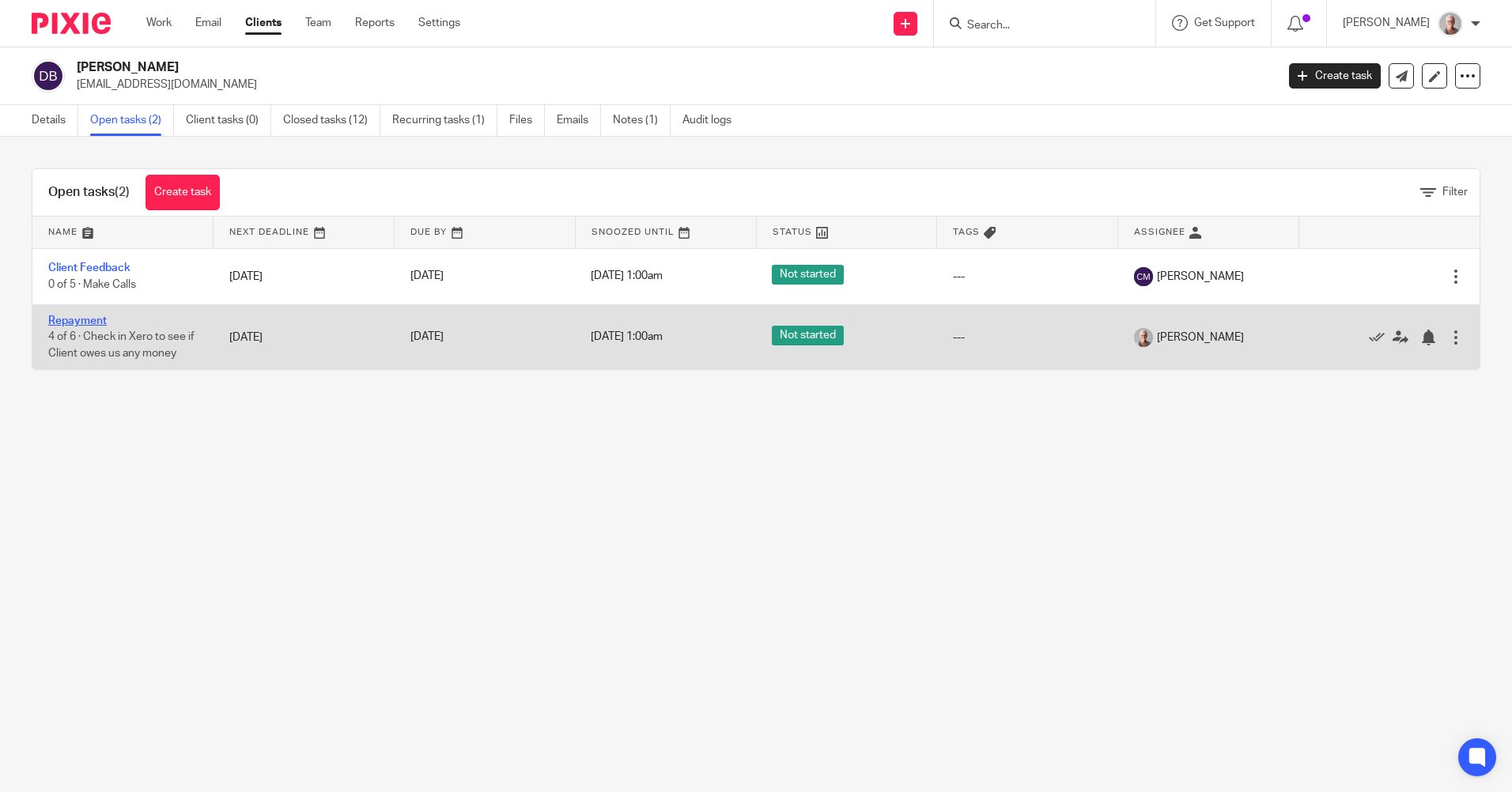
click at [92, 324] on link "Repayment" at bounding box center [78, 320] width 58 height 11
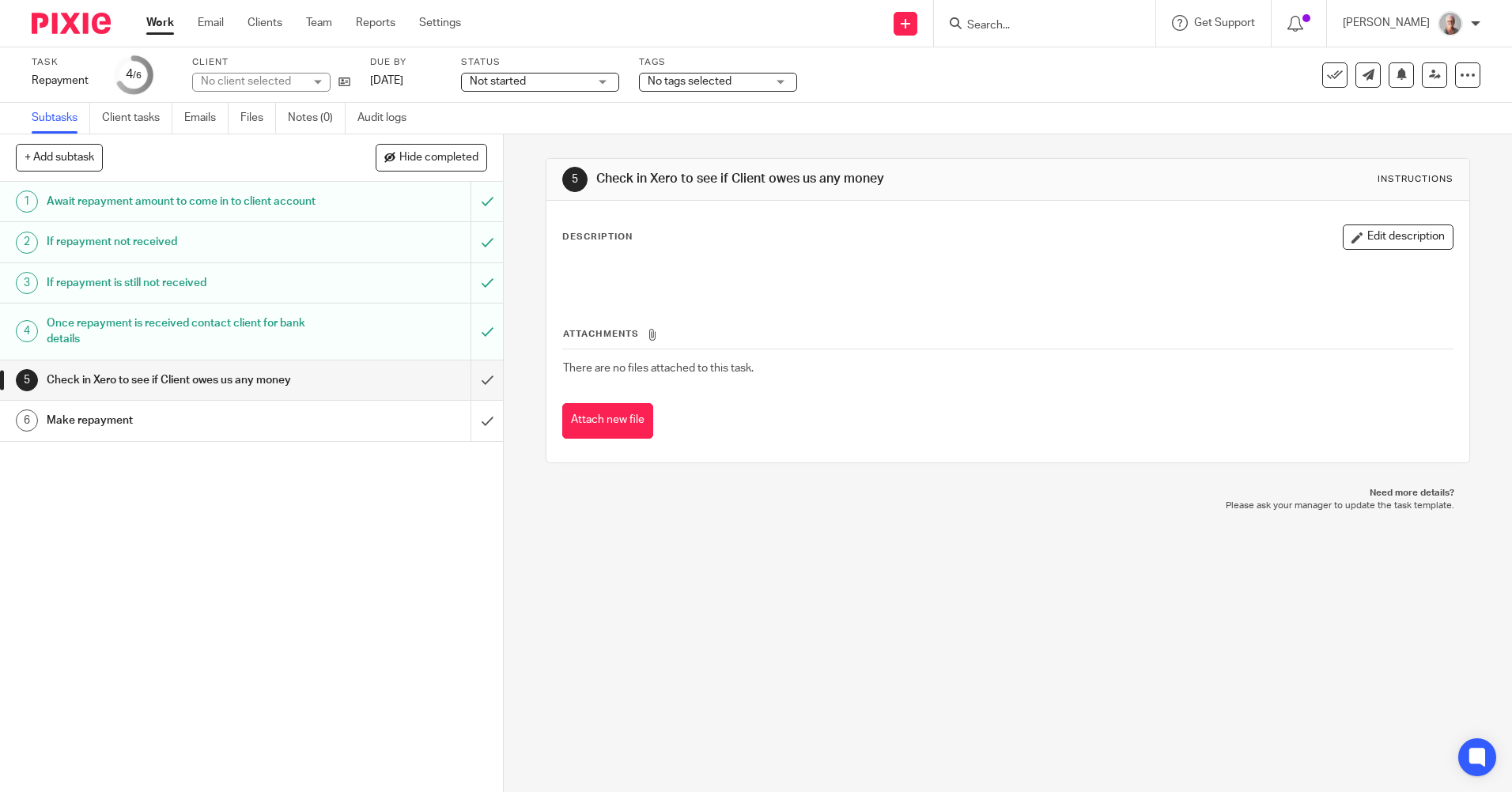
click at [280, 213] on h1 "Await repayment amount to come in to client account" at bounding box center [182, 202] width 273 height 23
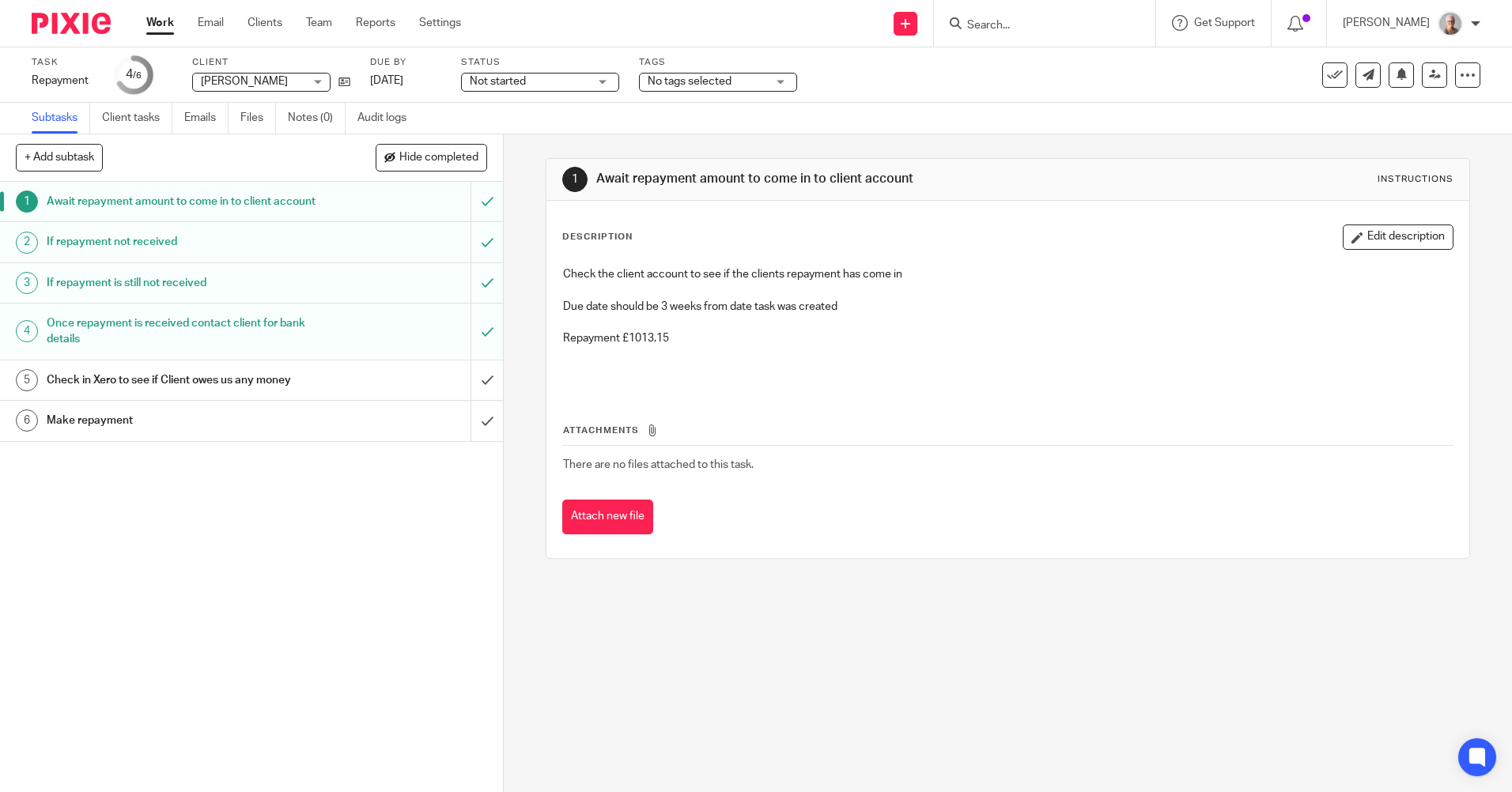
click at [1011, 25] on input "Search" at bounding box center [1037, 26] width 143 height 15
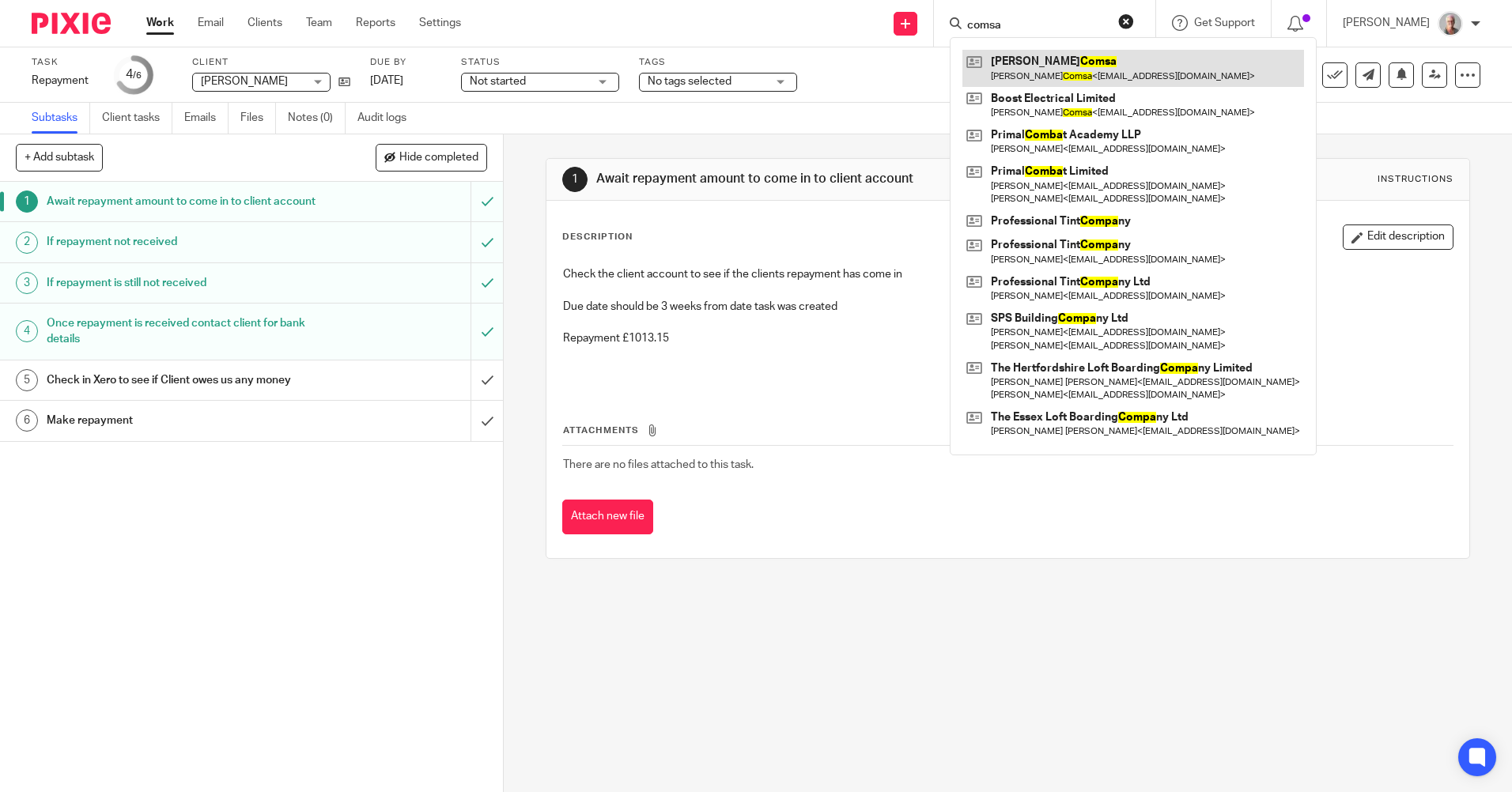
type input "comsa"
click at [1116, 71] on link at bounding box center [1134, 68] width 341 height 37
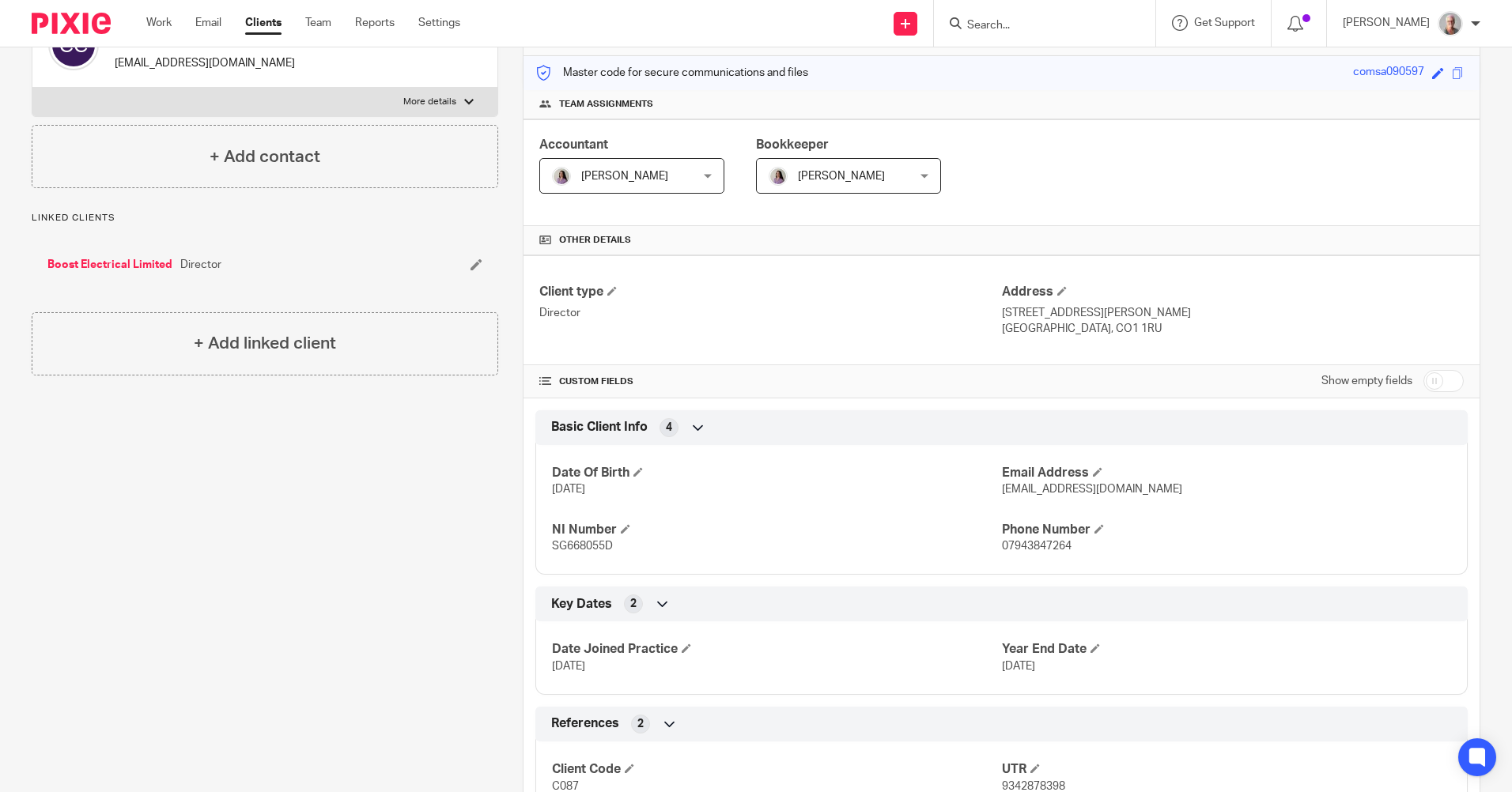
scroll to position [238, 0]
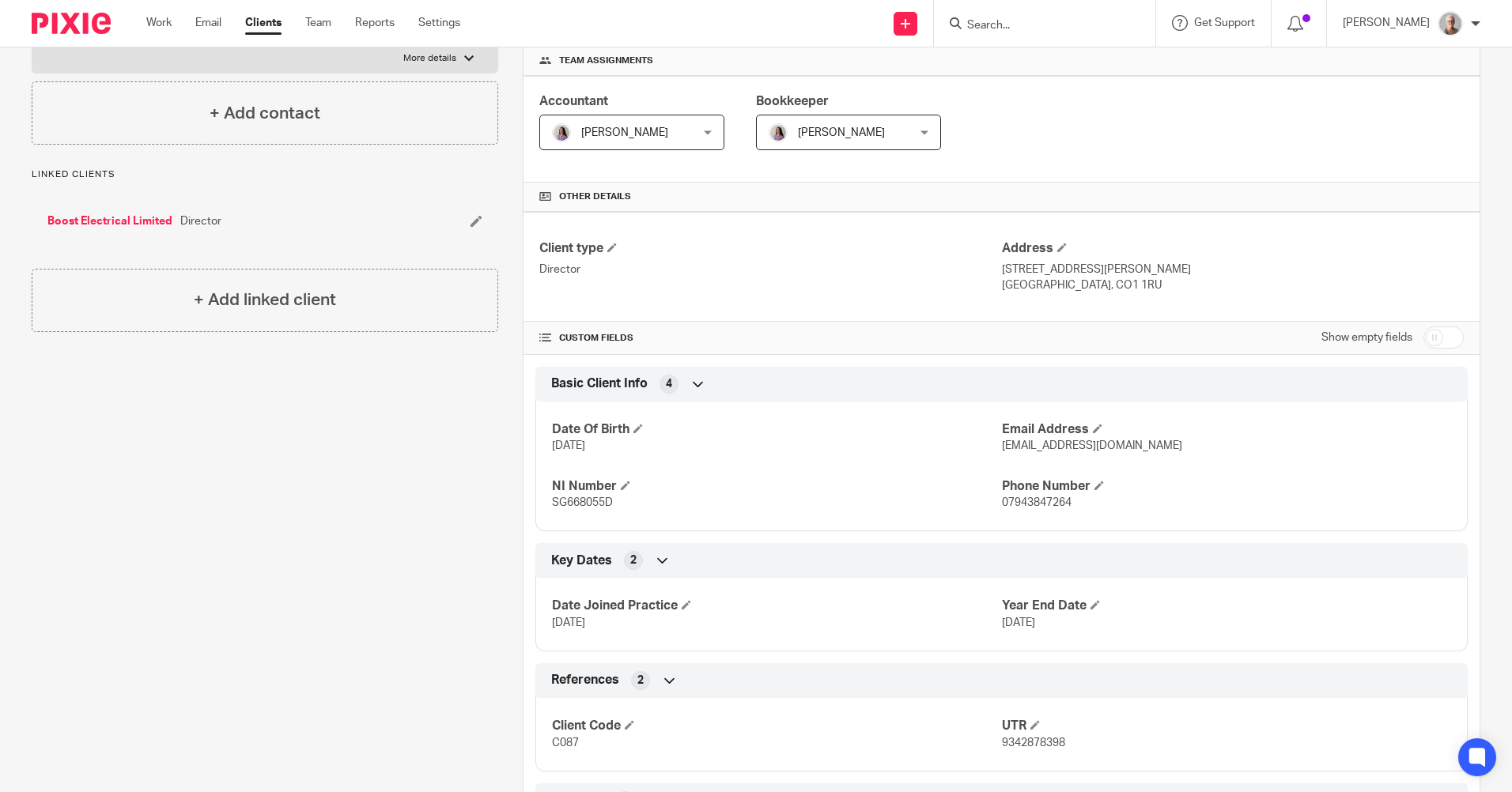
click at [1022, 14] on form at bounding box center [1050, 23] width 169 height 19
click at [1017, 19] on input "Search" at bounding box center [1037, 26] width 143 height 15
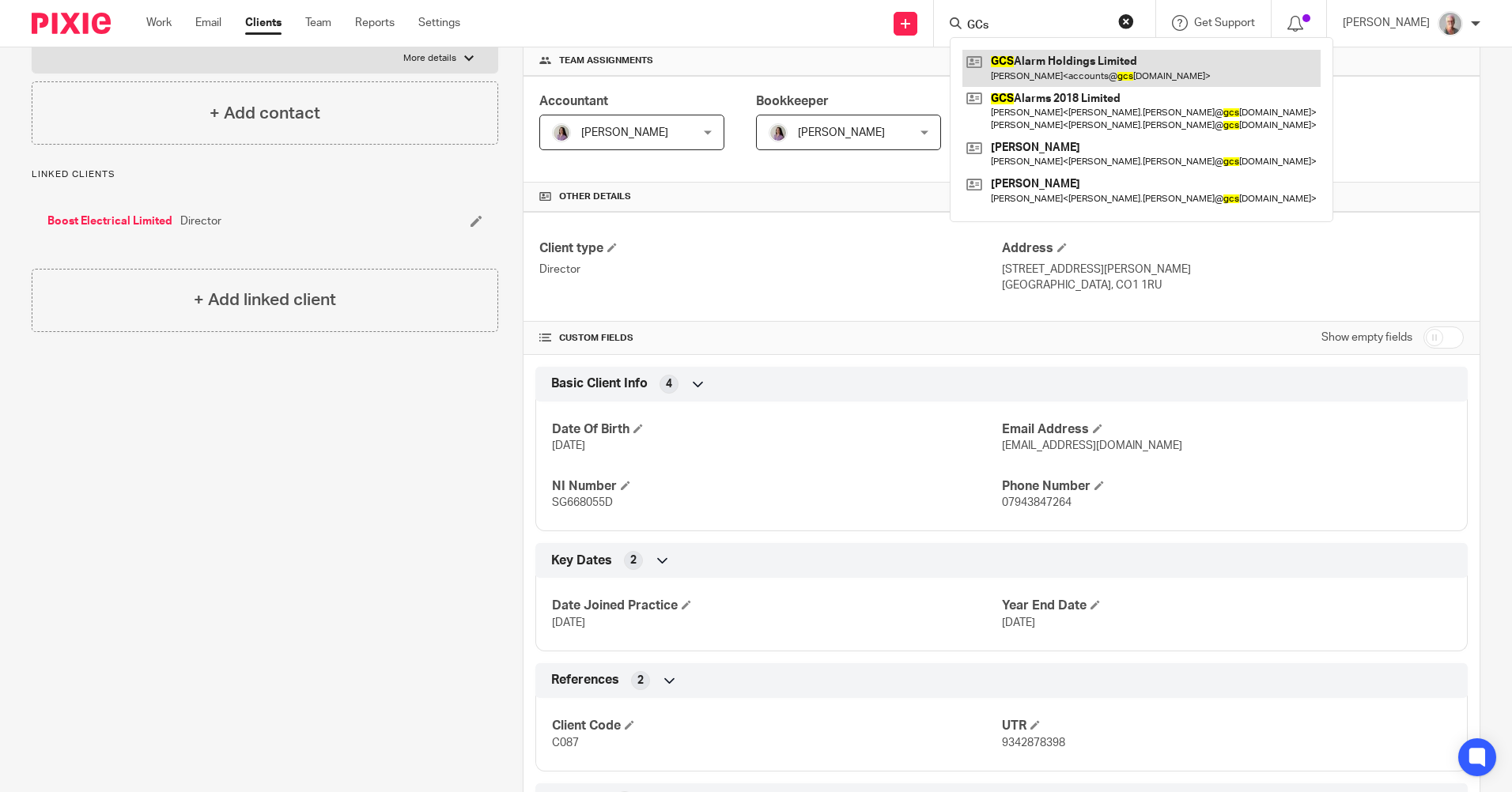
type input "GCs"
click at [1062, 70] on link at bounding box center [1142, 68] width 358 height 37
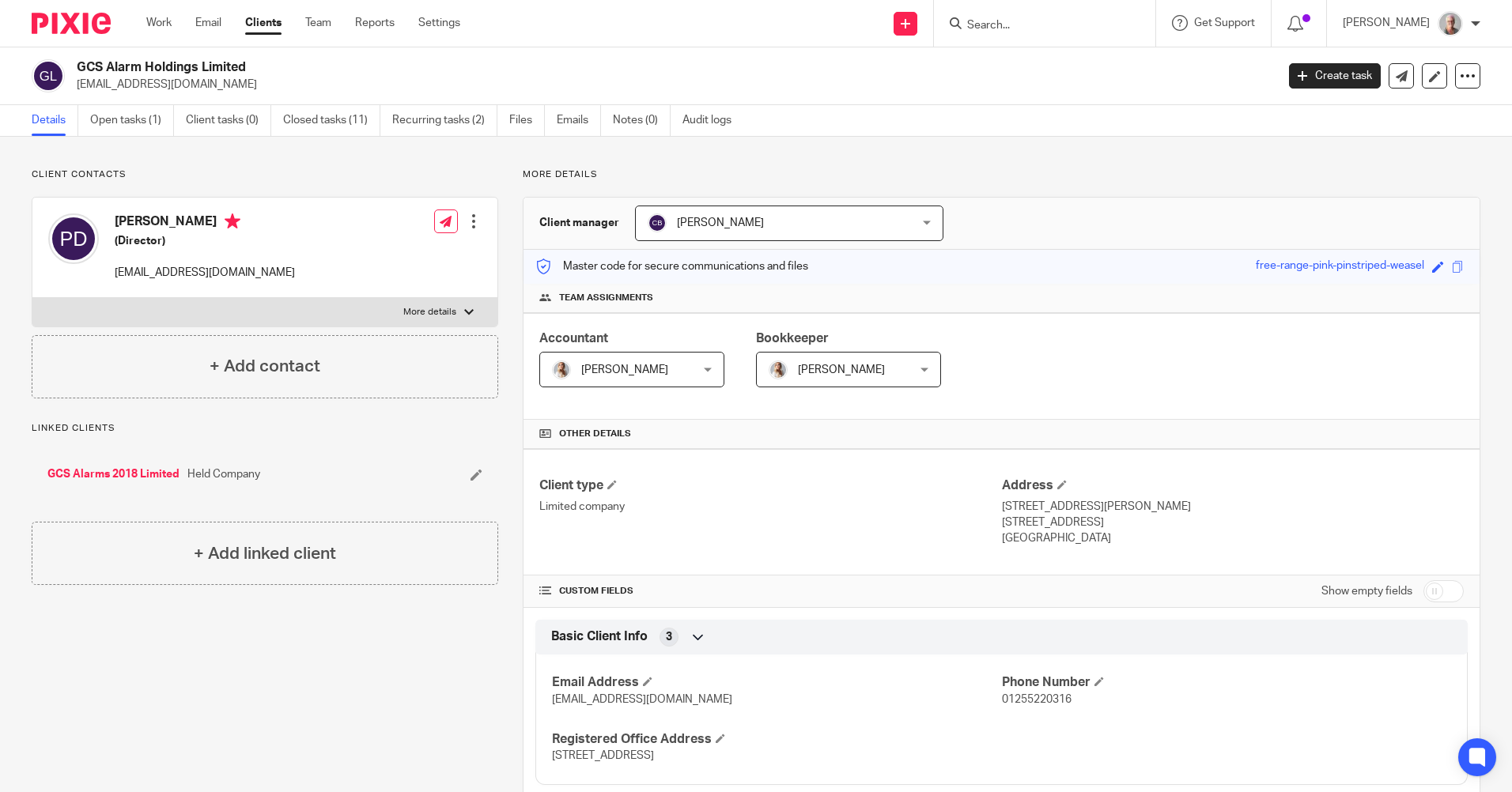
click at [1016, 21] on input "Search" at bounding box center [1037, 26] width 143 height 15
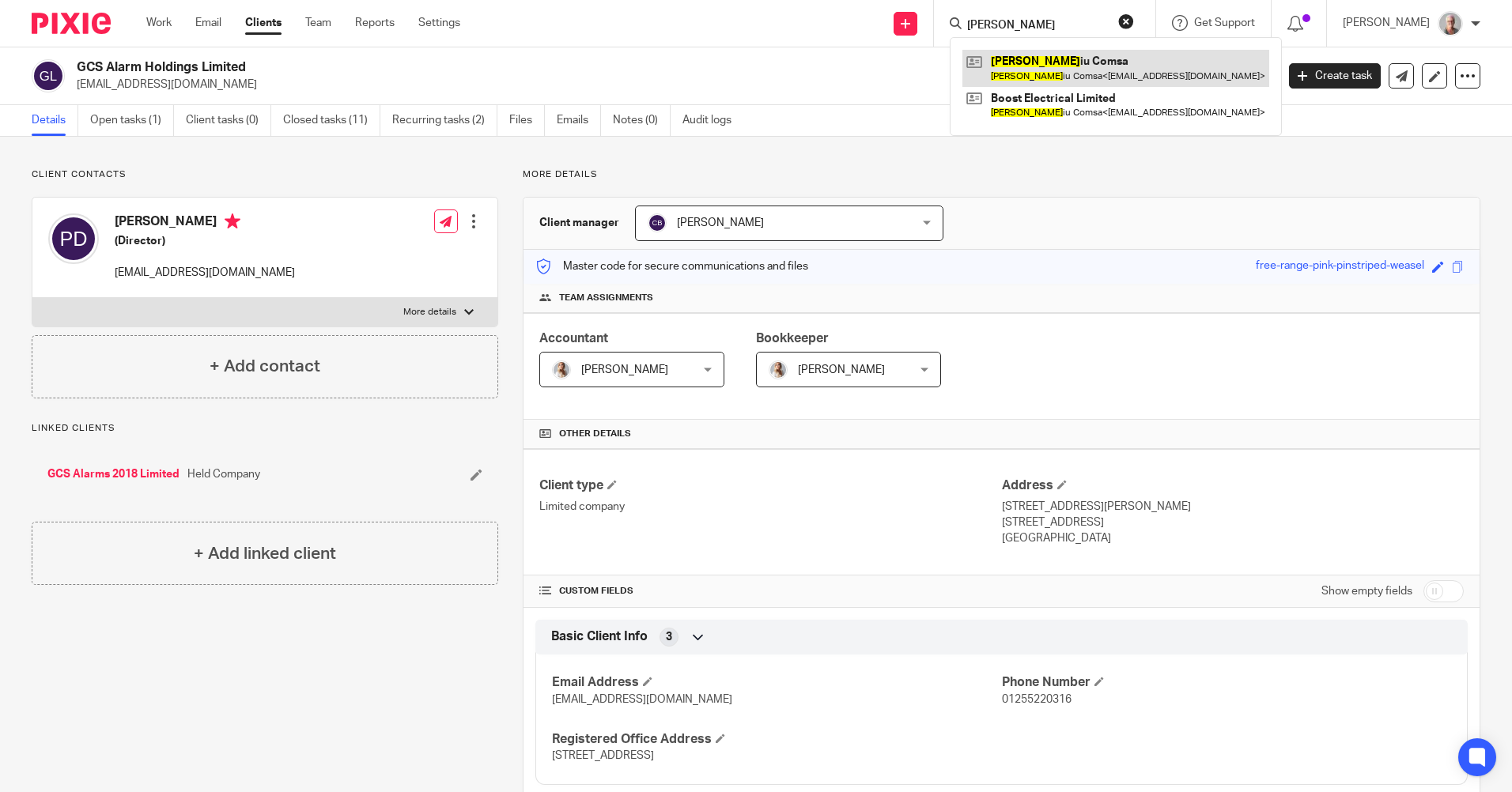
type input "Claud"
click at [1099, 59] on link at bounding box center [1116, 68] width 306 height 37
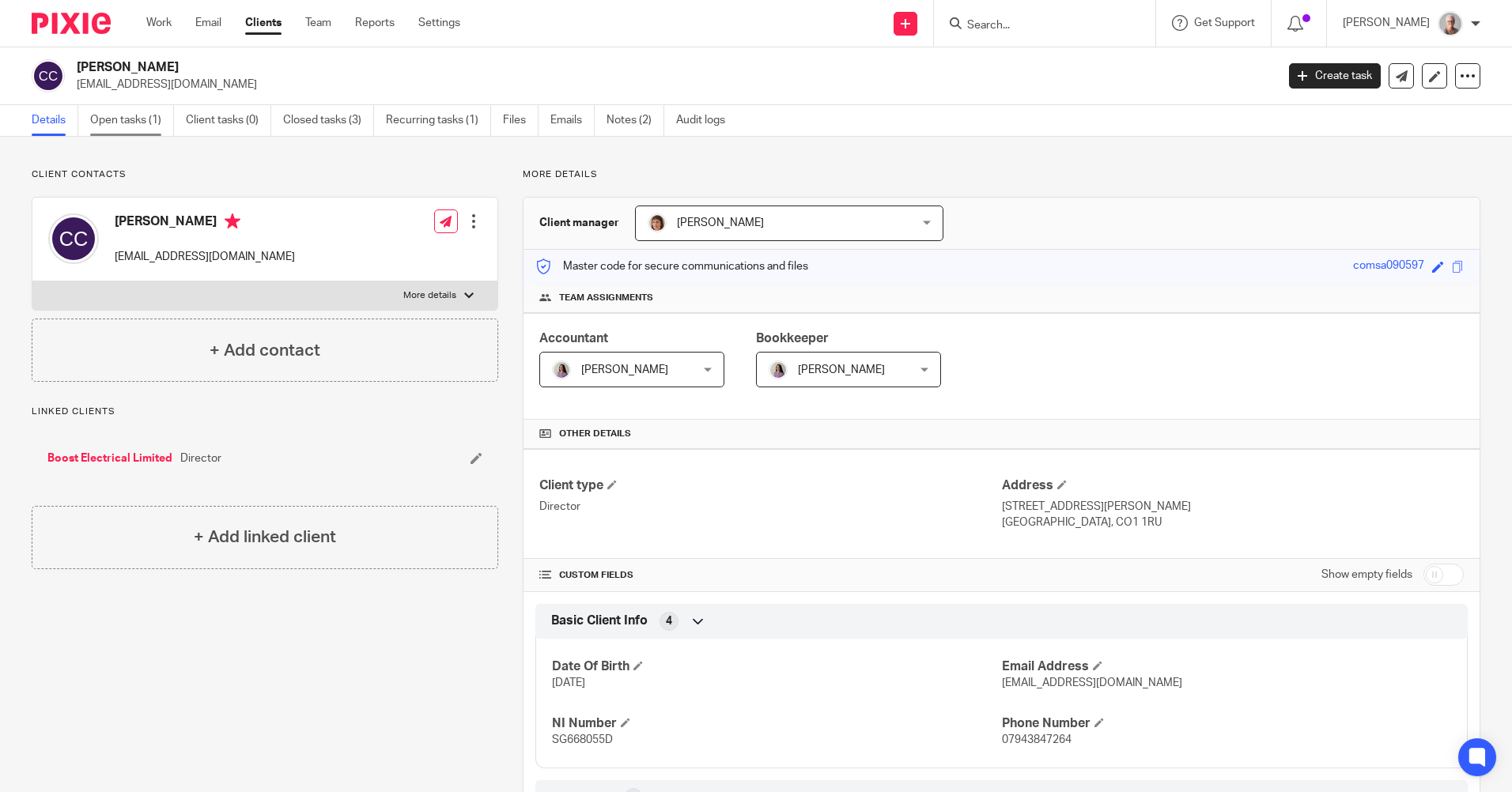
click at [118, 125] on link "Open tasks (1)" at bounding box center [132, 120] width 83 height 31
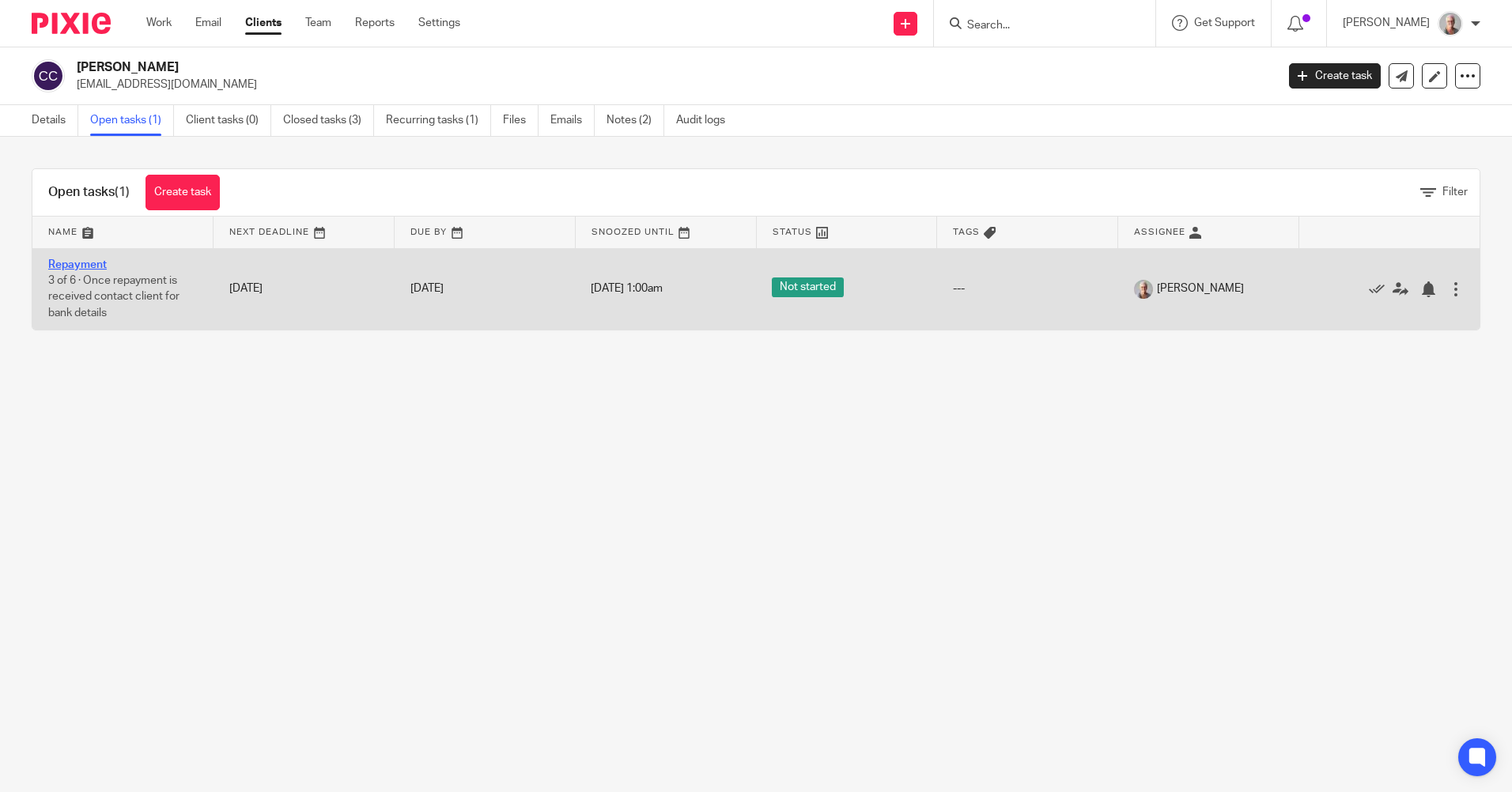
click at [83, 264] on link "Repayment" at bounding box center [78, 265] width 58 height 11
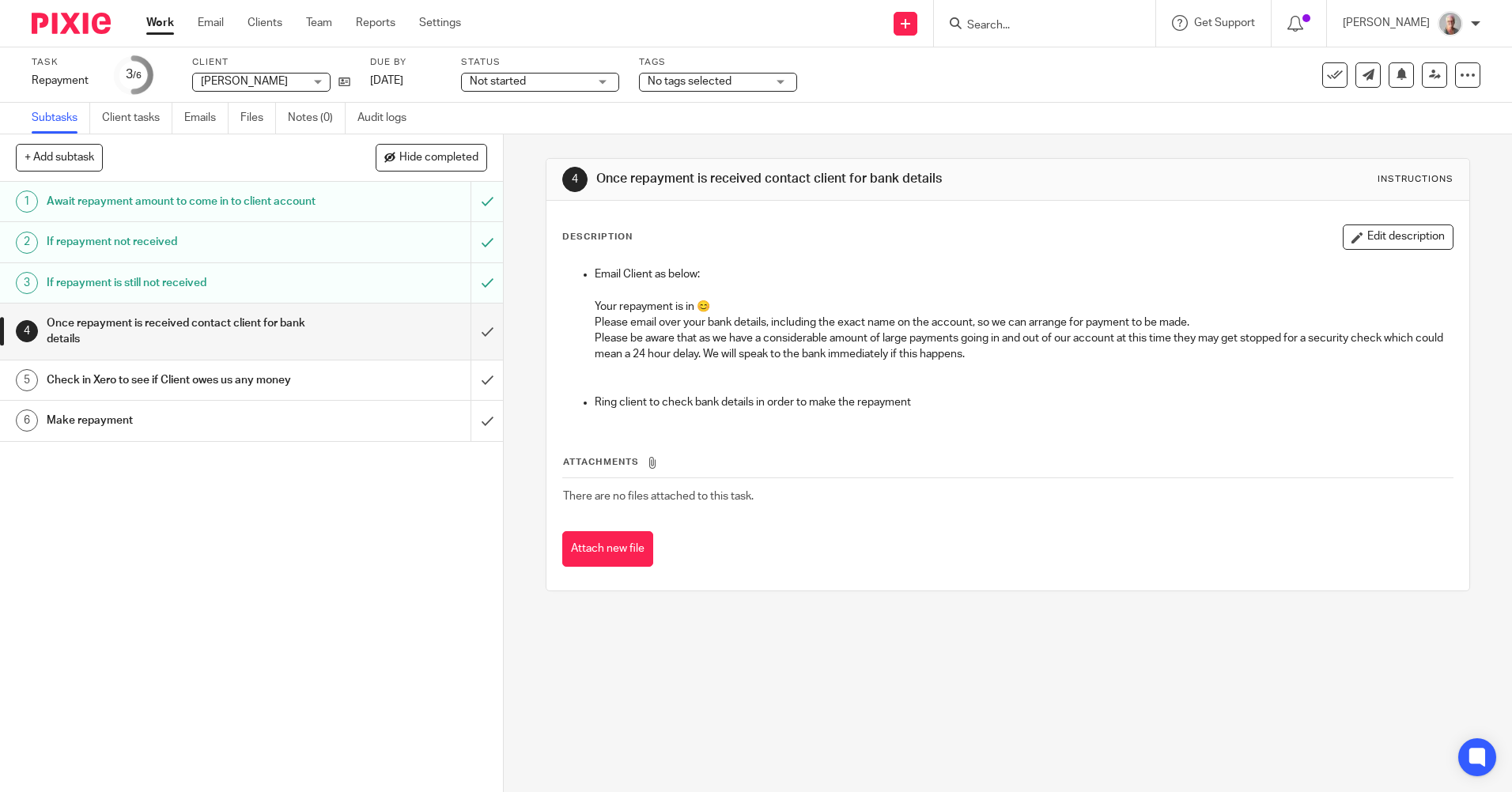
click at [135, 341] on h1 "Once repayment is received contact client for bank details" at bounding box center [182, 332] width 273 height 41
click at [1010, 356] on p "Please be aware that as we have a considerable amount of large payments going i…" at bounding box center [1023, 346] width 857 height 32
click at [999, 355] on p "Please be aware that as we have a considerable amount of large payments going i…" at bounding box center [1023, 346] width 857 height 32
click at [1363, 231] on button "Edit description" at bounding box center [1399, 238] width 111 height 25
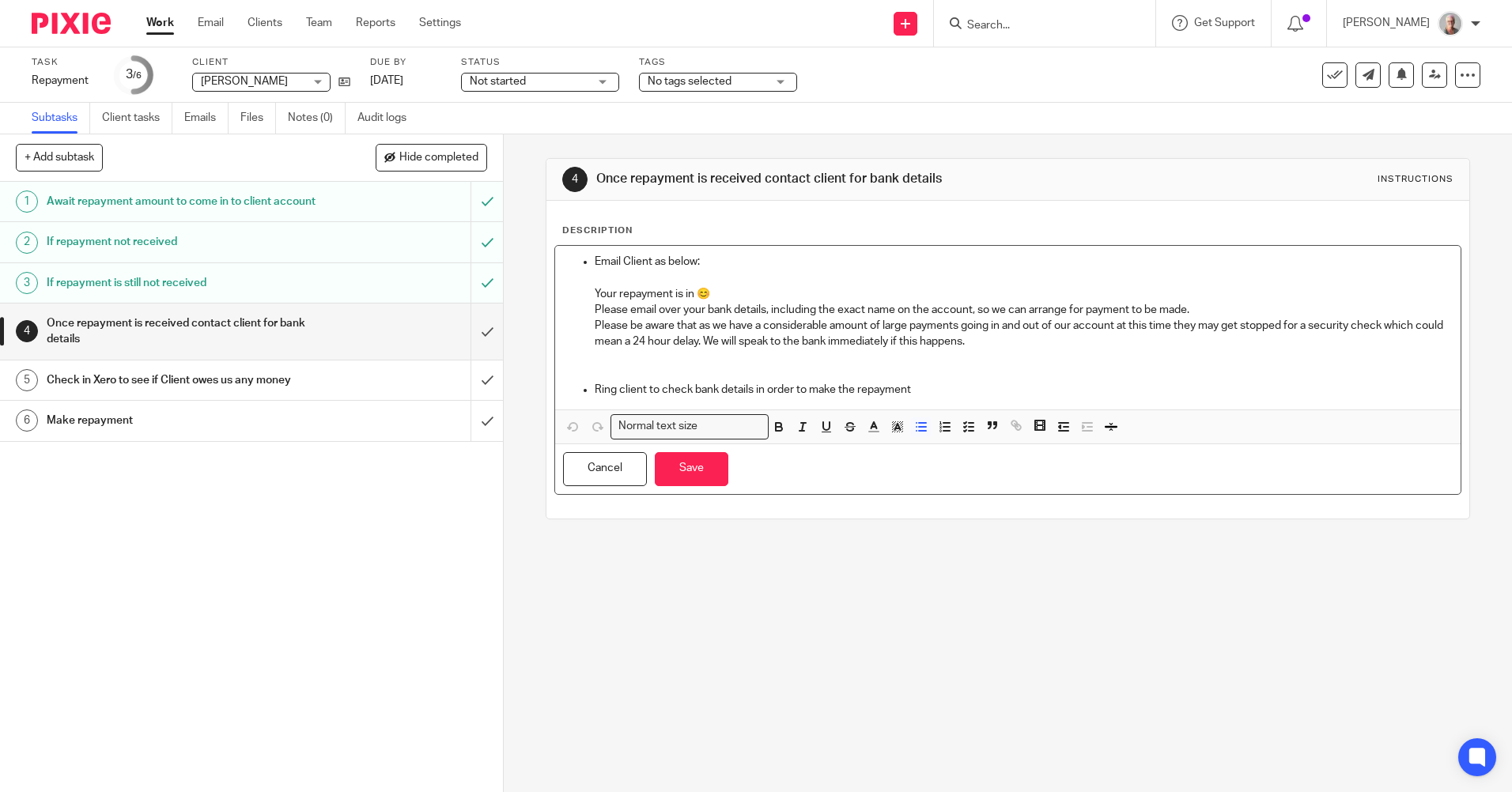
click at [1011, 341] on p "Please be aware that as we have a considerable amount of large payments going i…" at bounding box center [1023, 333] width 857 height 32
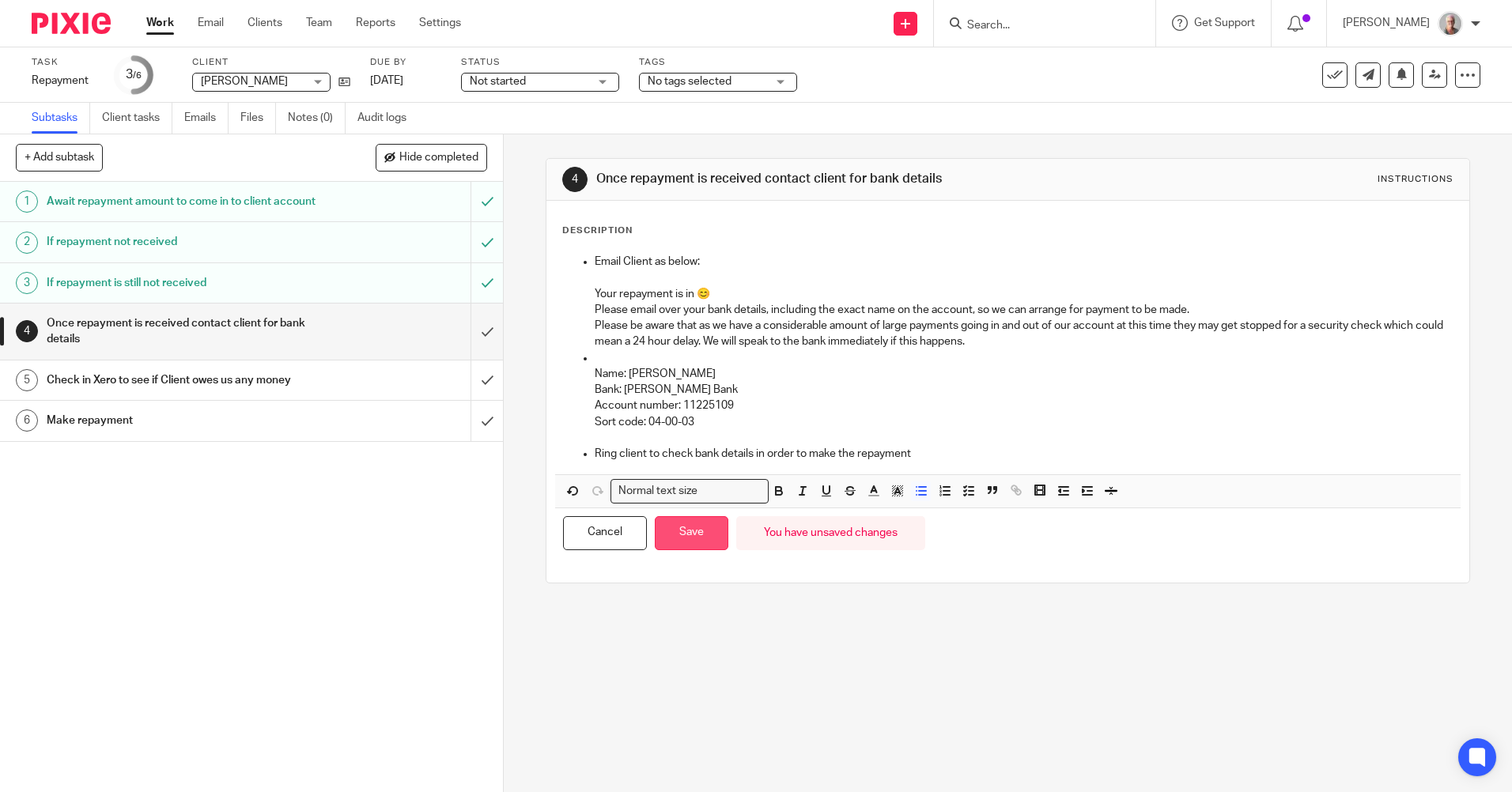
click at [670, 529] on button "Save" at bounding box center [692, 533] width 74 height 34
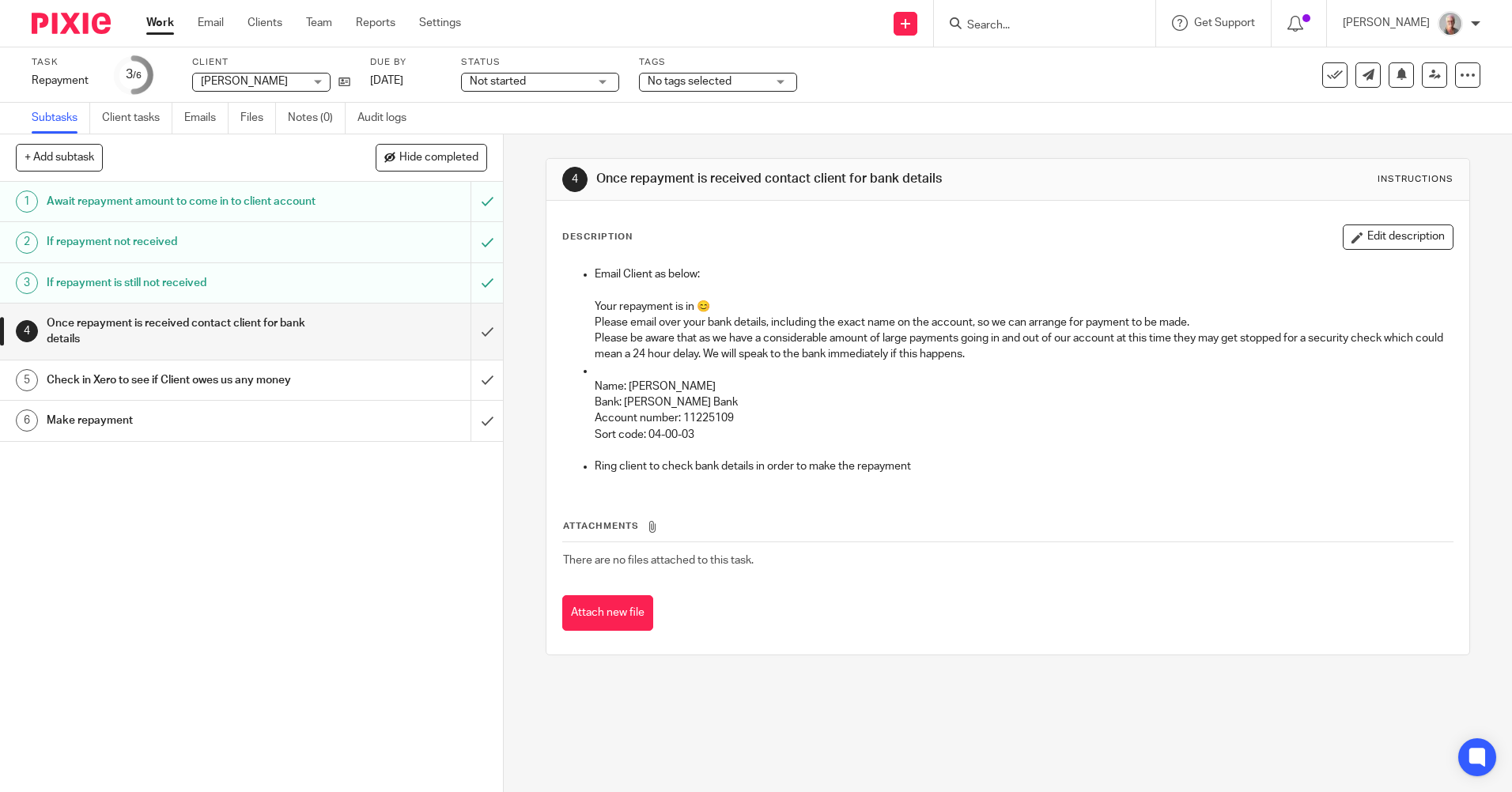
click at [1037, 24] on input "Search" at bounding box center [1037, 26] width 143 height 15
click at [1019, 28] on input "Search" at bounding box center [1037, 26] width 143 height 15
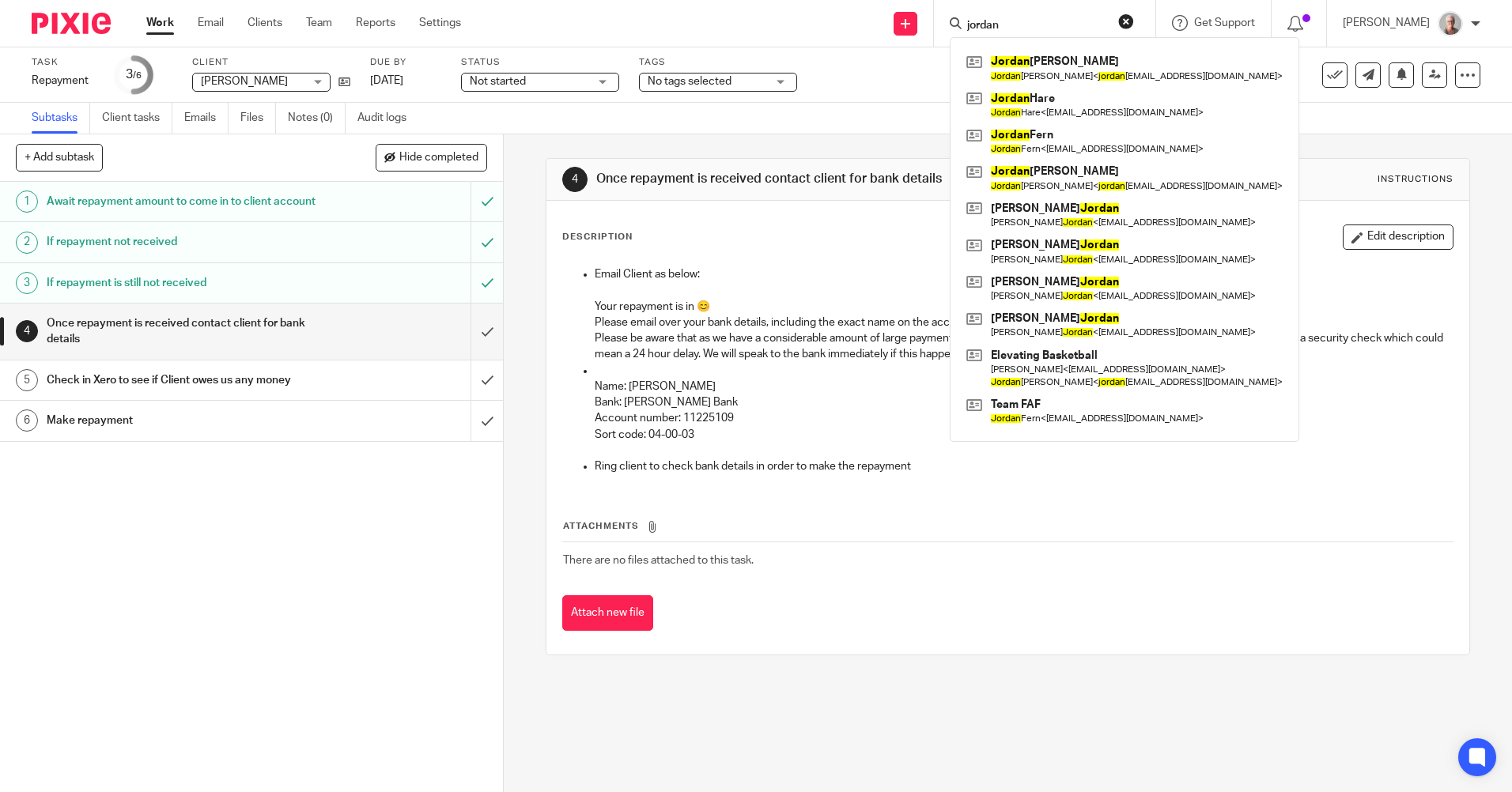
click at [1005, 24] on div "jordan" at bounding box center [1043, 23] width 184 height 19
click at [1006, 22] on input "jordan" at bounding box center [1037, 26] width 143 height 15
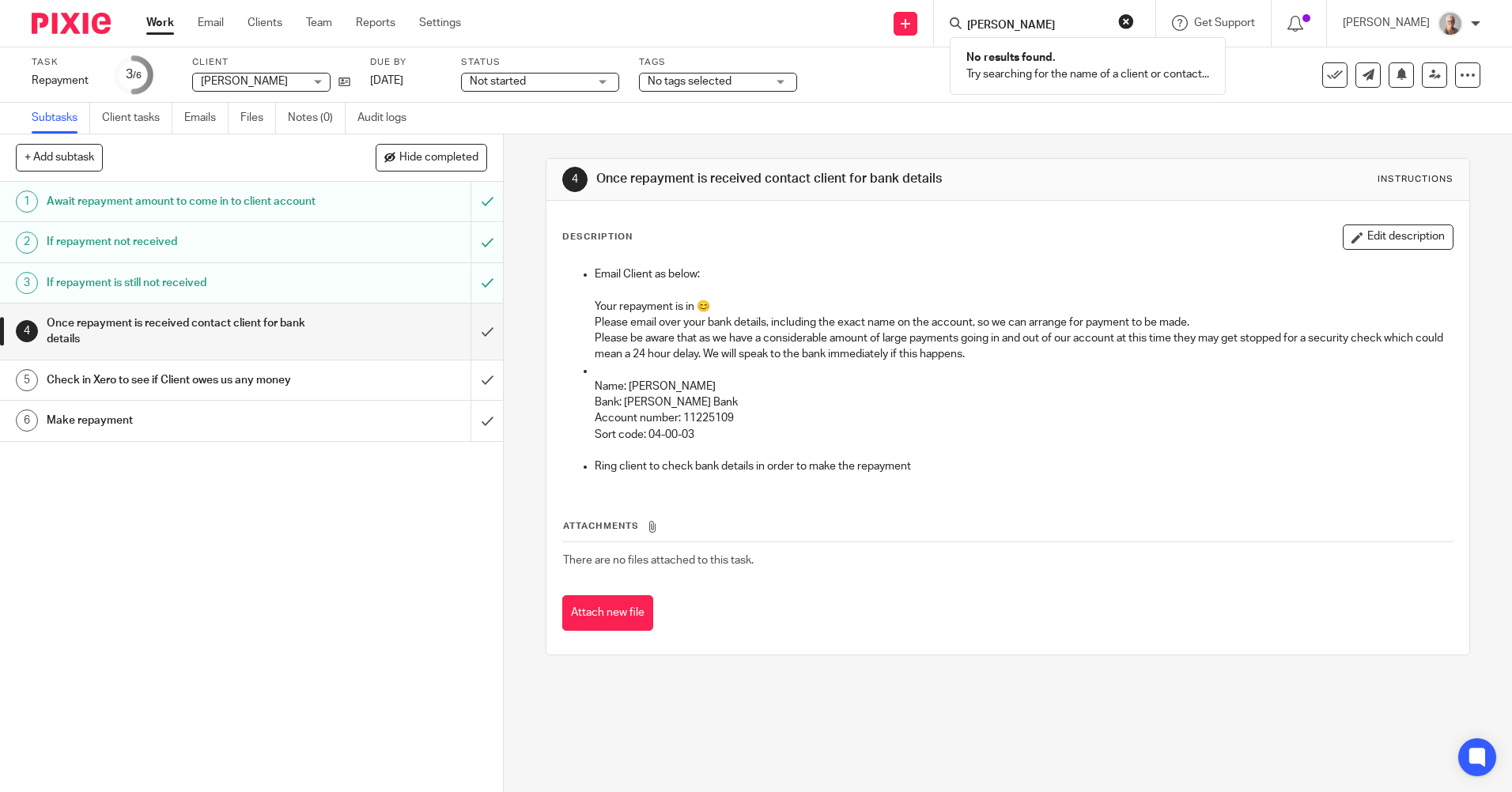
drag, startPoint x: 1110, startPoint y: 32, endPoint x: 1104, endPoint y: 27, distance: 7.8
click at [1109, 32] on input "marc jordan" at bounding box center [1037, 26] width 143 height 15
drag, startPoint x: 1081, startPoint y: 23, endPoint x: 984, endPoint y: 23, distance: 97.0
click at [984, 23] on div "marc jordan No results found. Try searching for the name of a client or contact…" at bounding box center [1045, 23] width 221 height 47
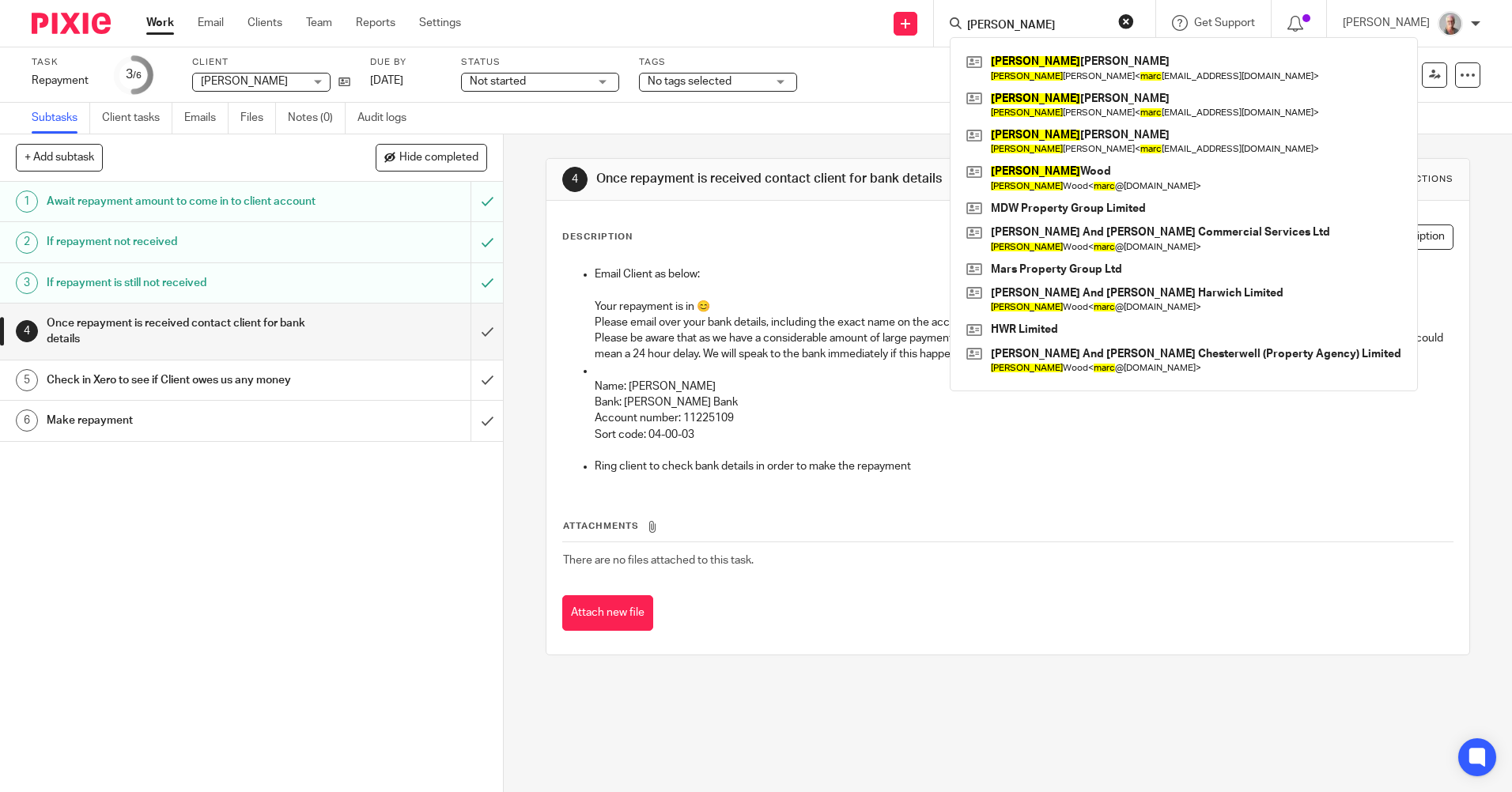
click at [1027, 25] on input "Marc" at bounding box center [1037, 26] width 143 height 15
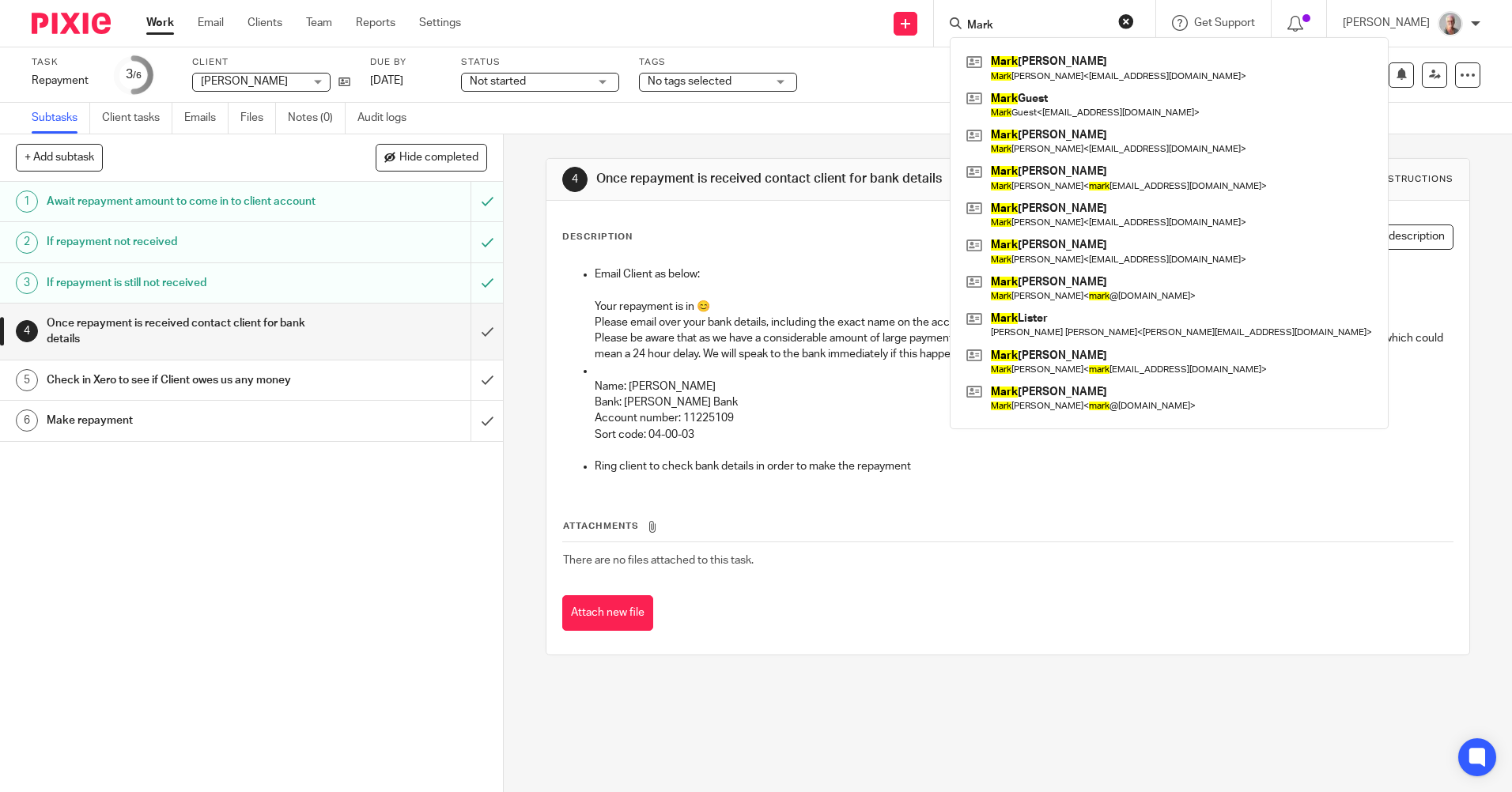
type input "Mark"
click at [1135, 23] on button "reset" at bounding box center [1126, 21] width 16 height 16
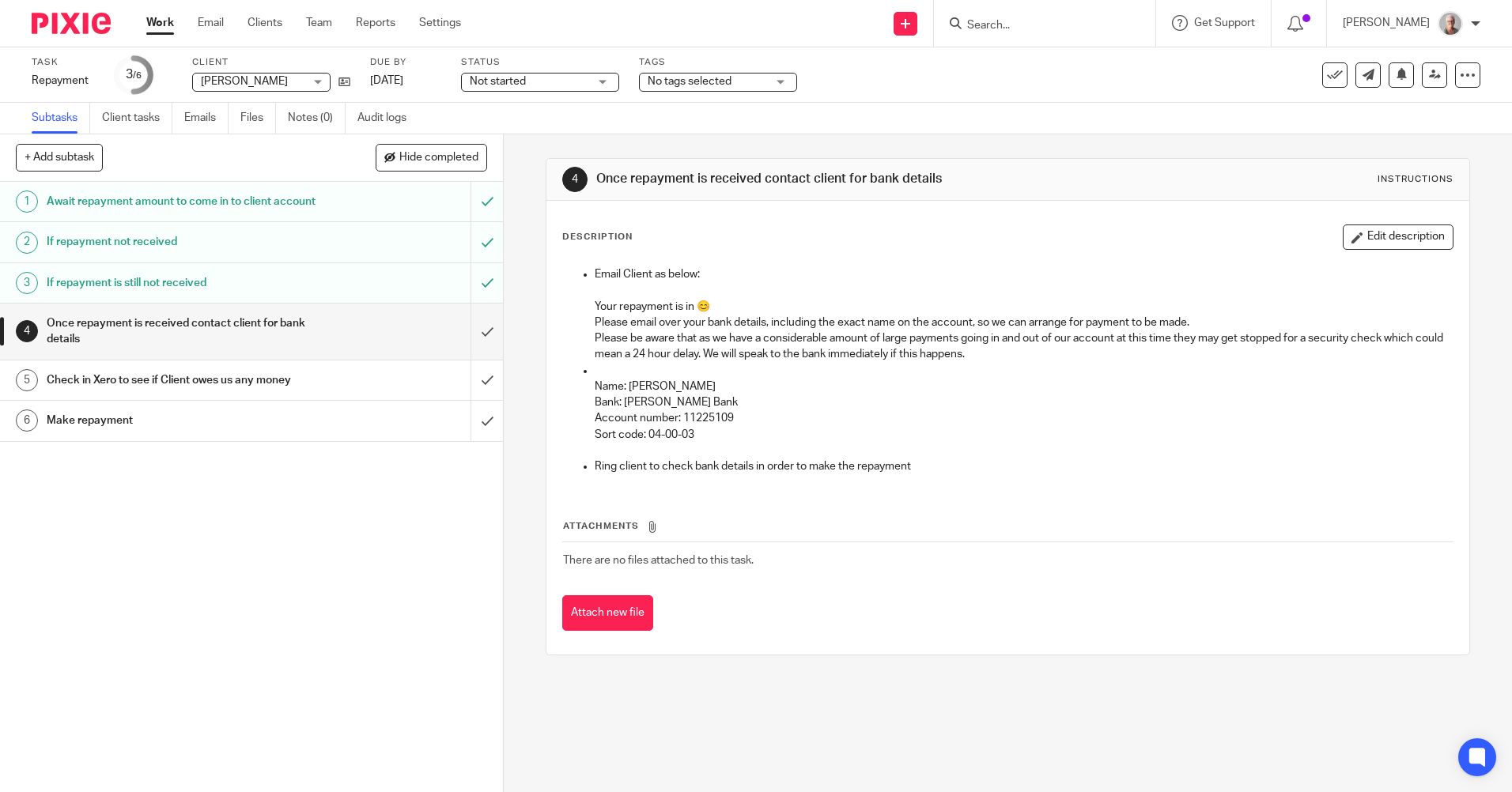
click at [1007, 23] on input "Search" at bounding box center [1037, 26] width 143 height 15
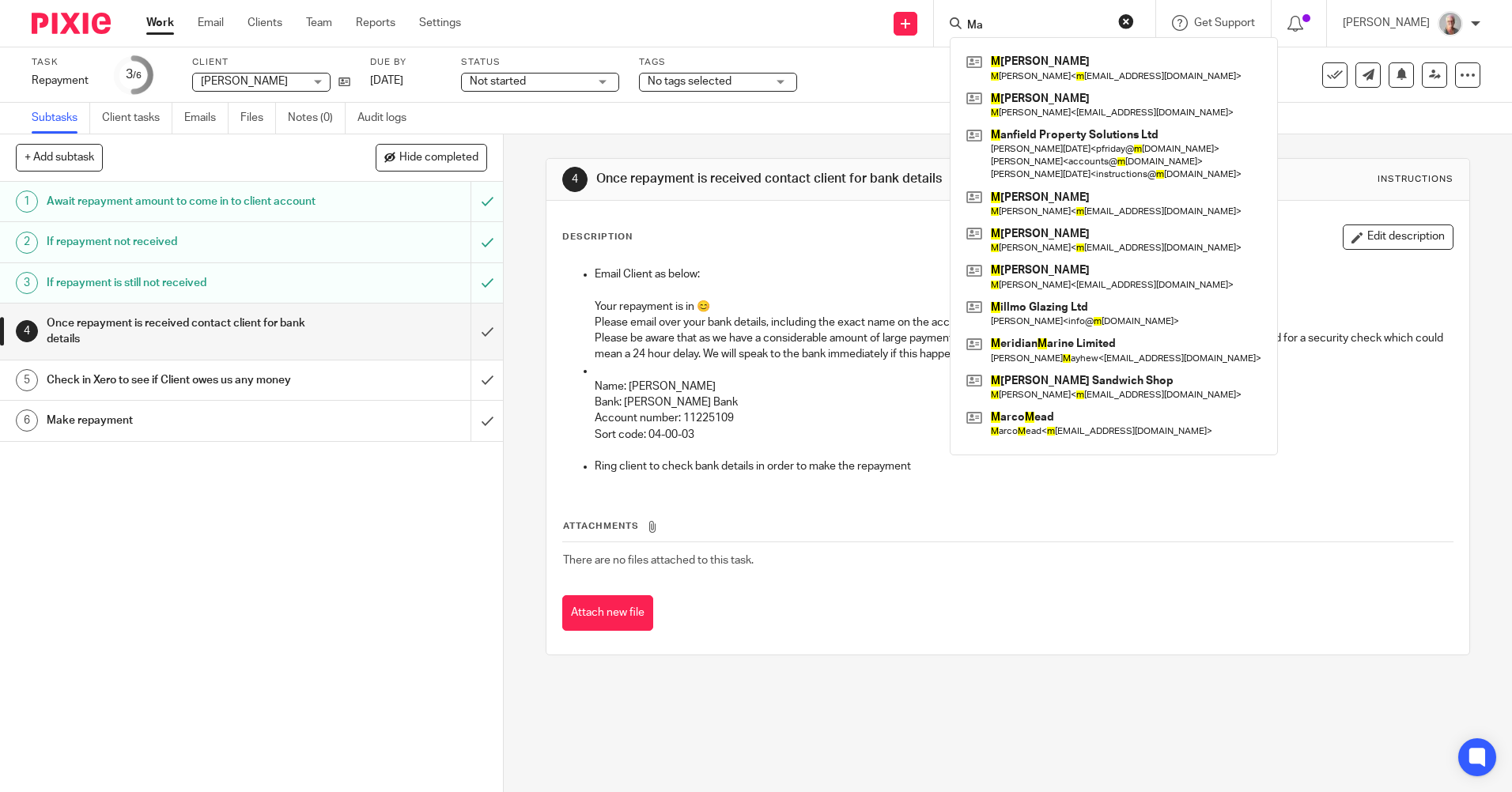
type input "M"
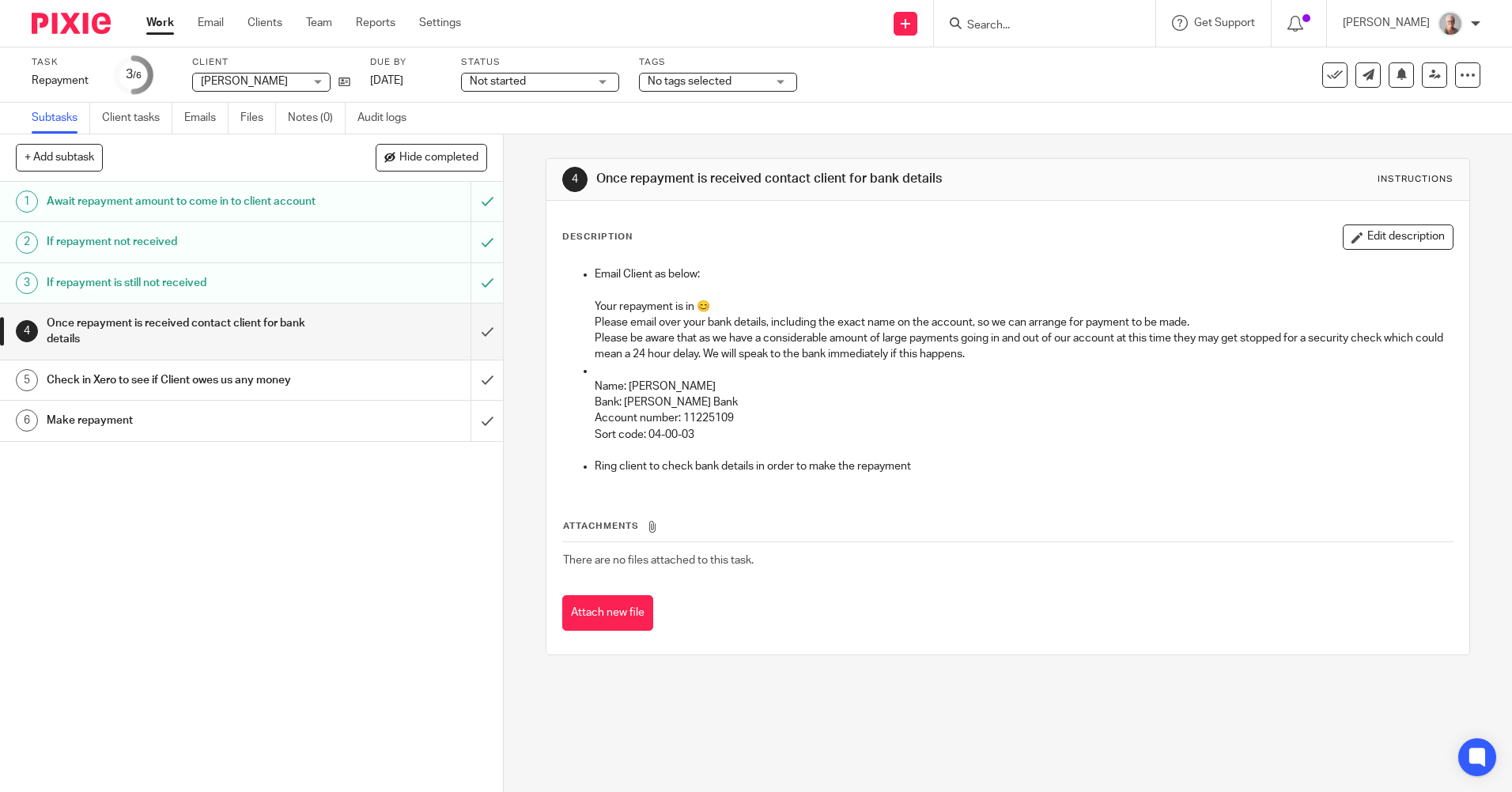
click at [1007, 22] on input "Search" at bounding box center [1037, 26] width 143 height 15
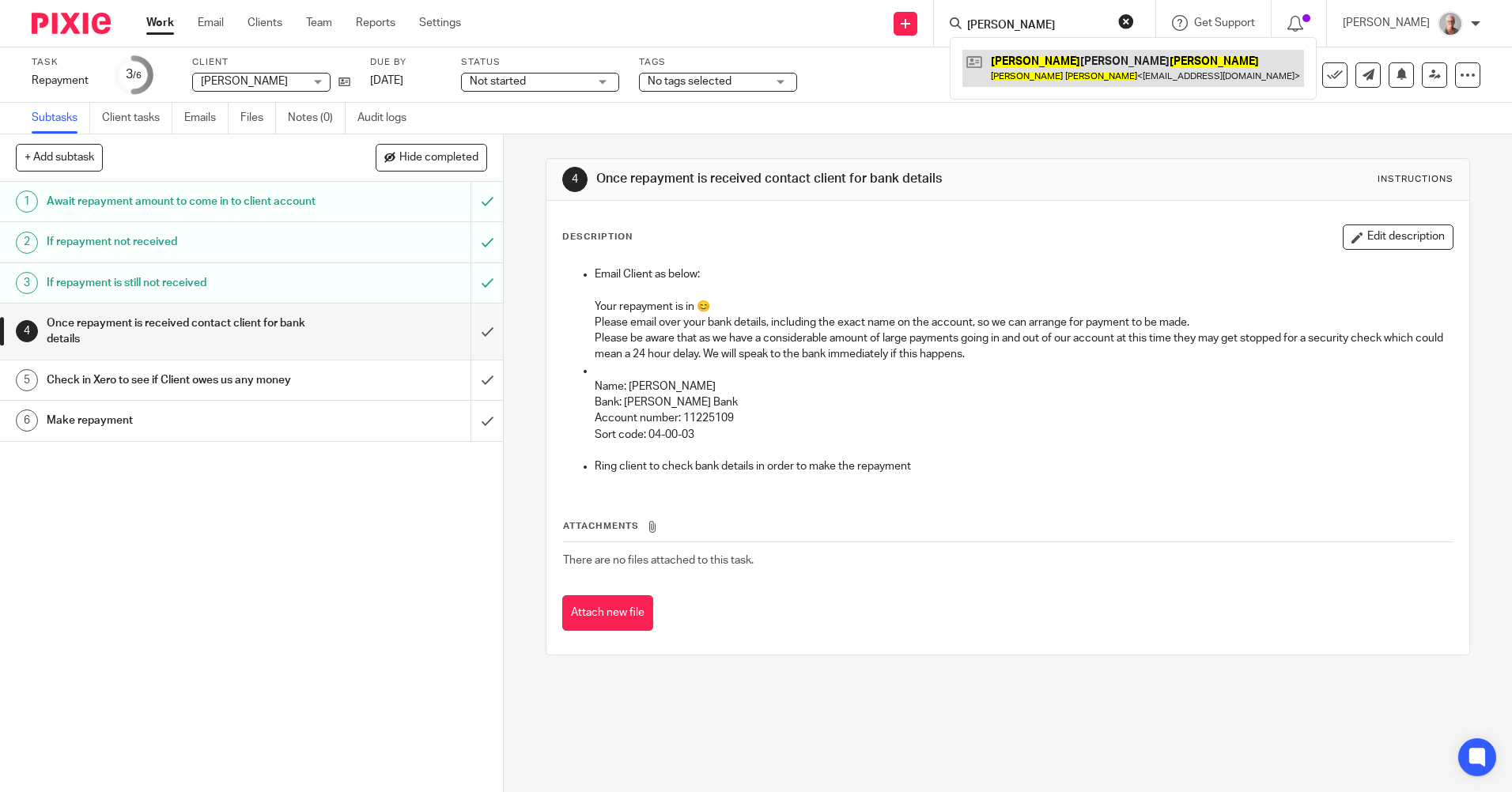
type input "marc james"
click at [1057, 59] on link at bounding box center [1134, 68] width 341 height 37
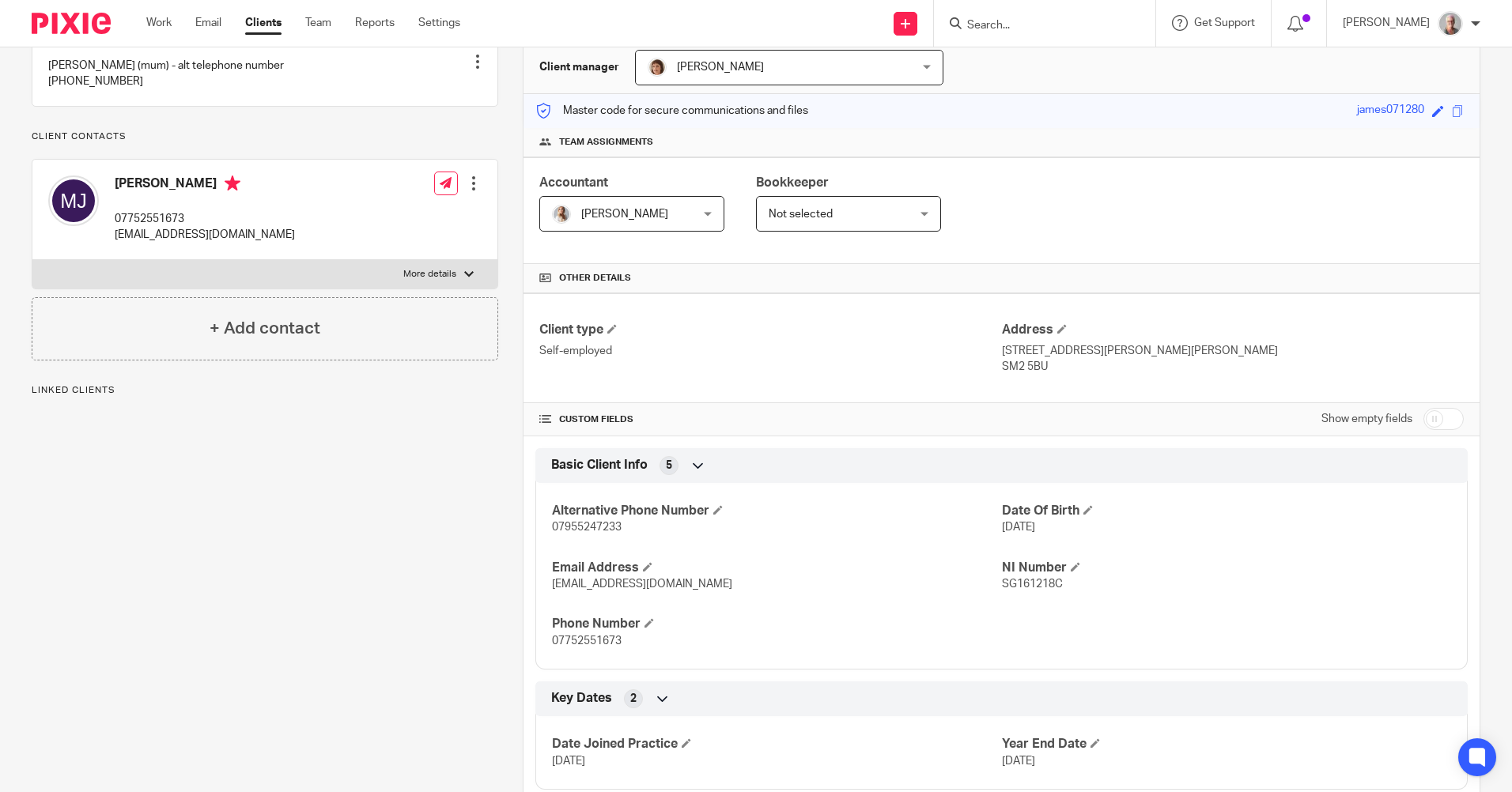
scroll to position [158, 0]
click at [1424, 418] on input "checkbox" at bounding box center [1444, 416] width 41 height 22
checkbox input "true"
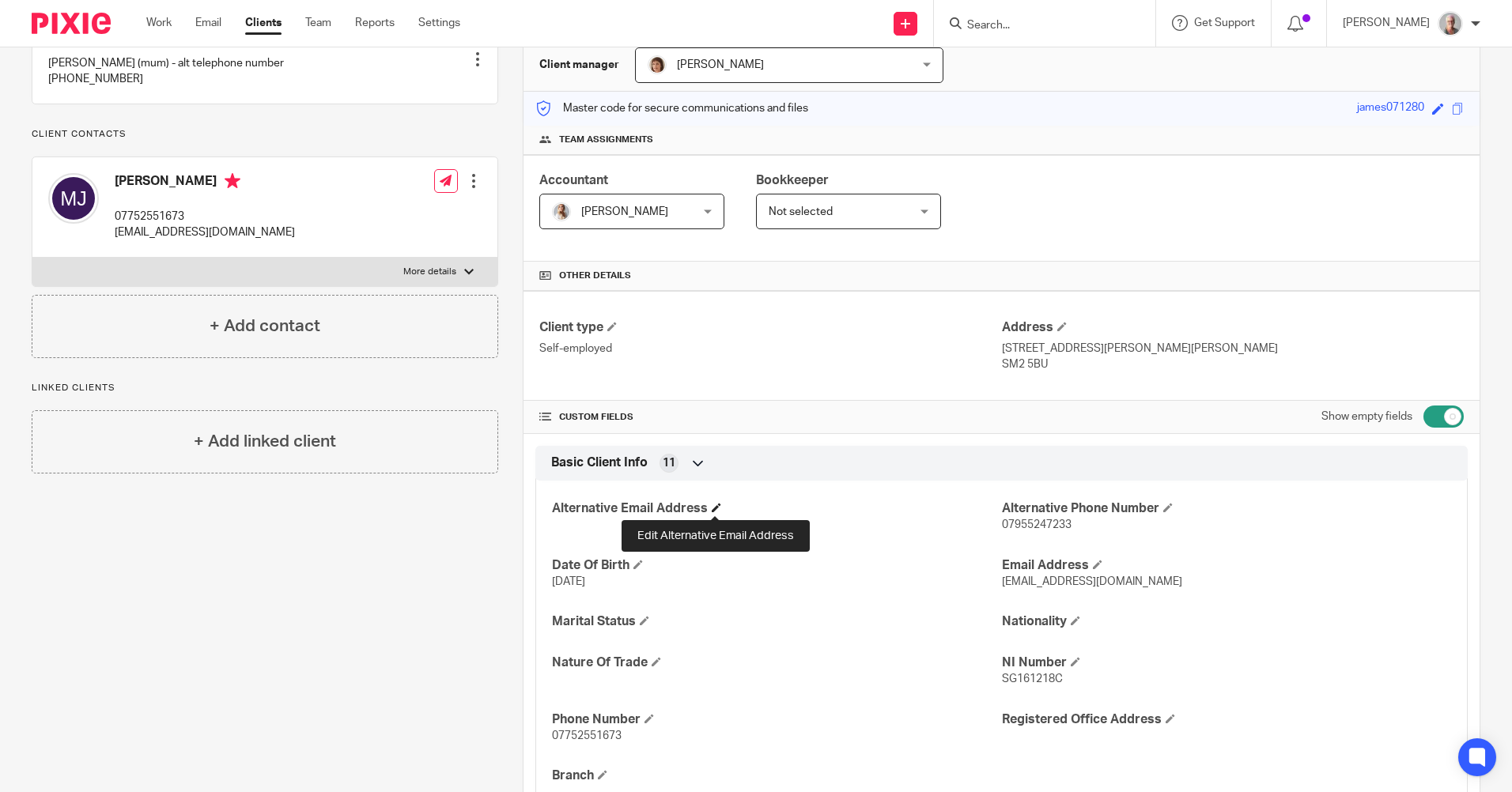
click at [718, 503] on span at bounding box center [717, 508] width 10 height 10
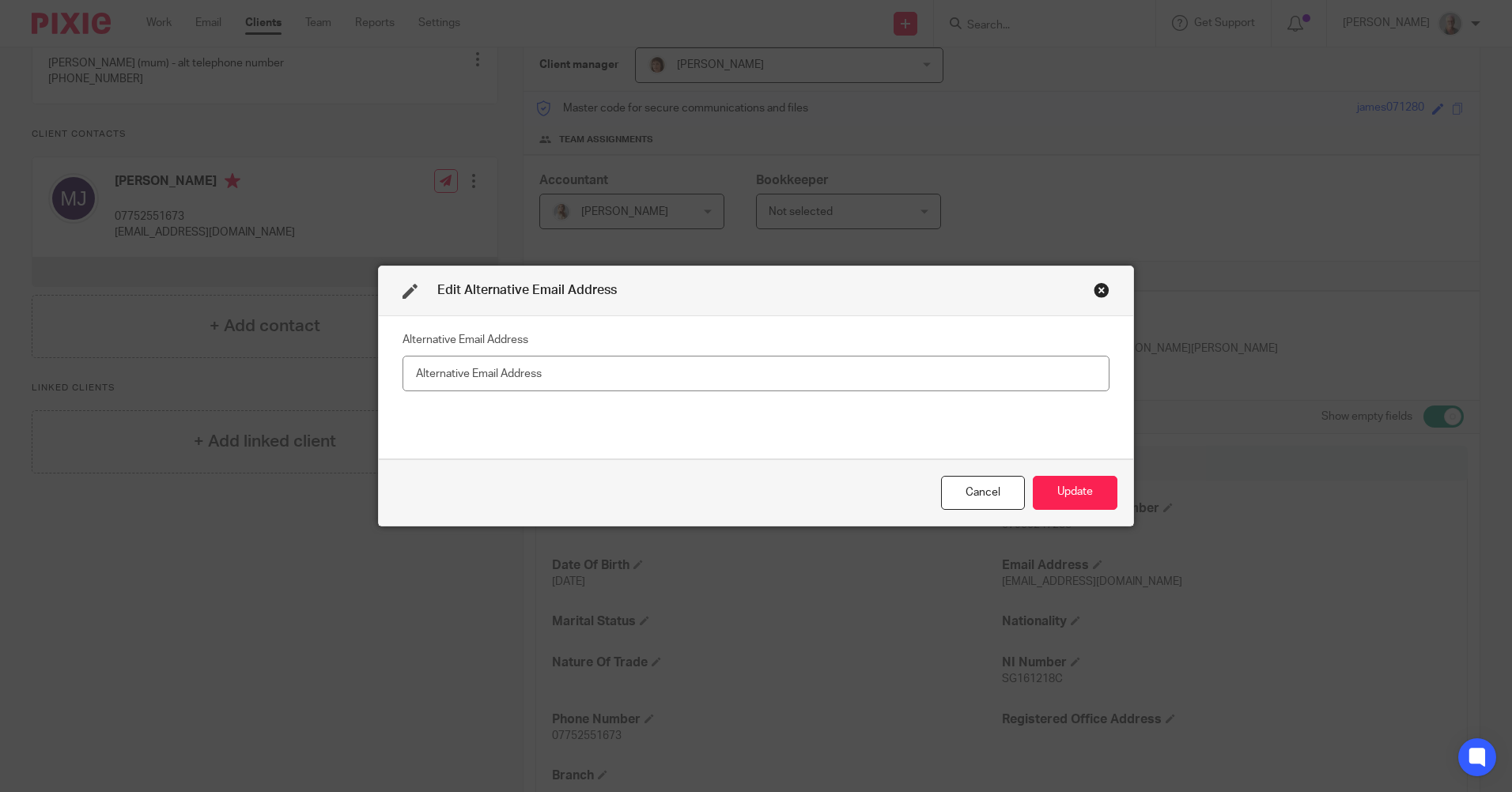
click at [409, 379] on input "text" at bounding box center [756, 373] width 707 height 36
type input "[EMAIL_ADDRESS][DOMAIN_NAME]"
click at [1078, 495] on button "Update" at bounding box center [1075, 492] width 84 height 34
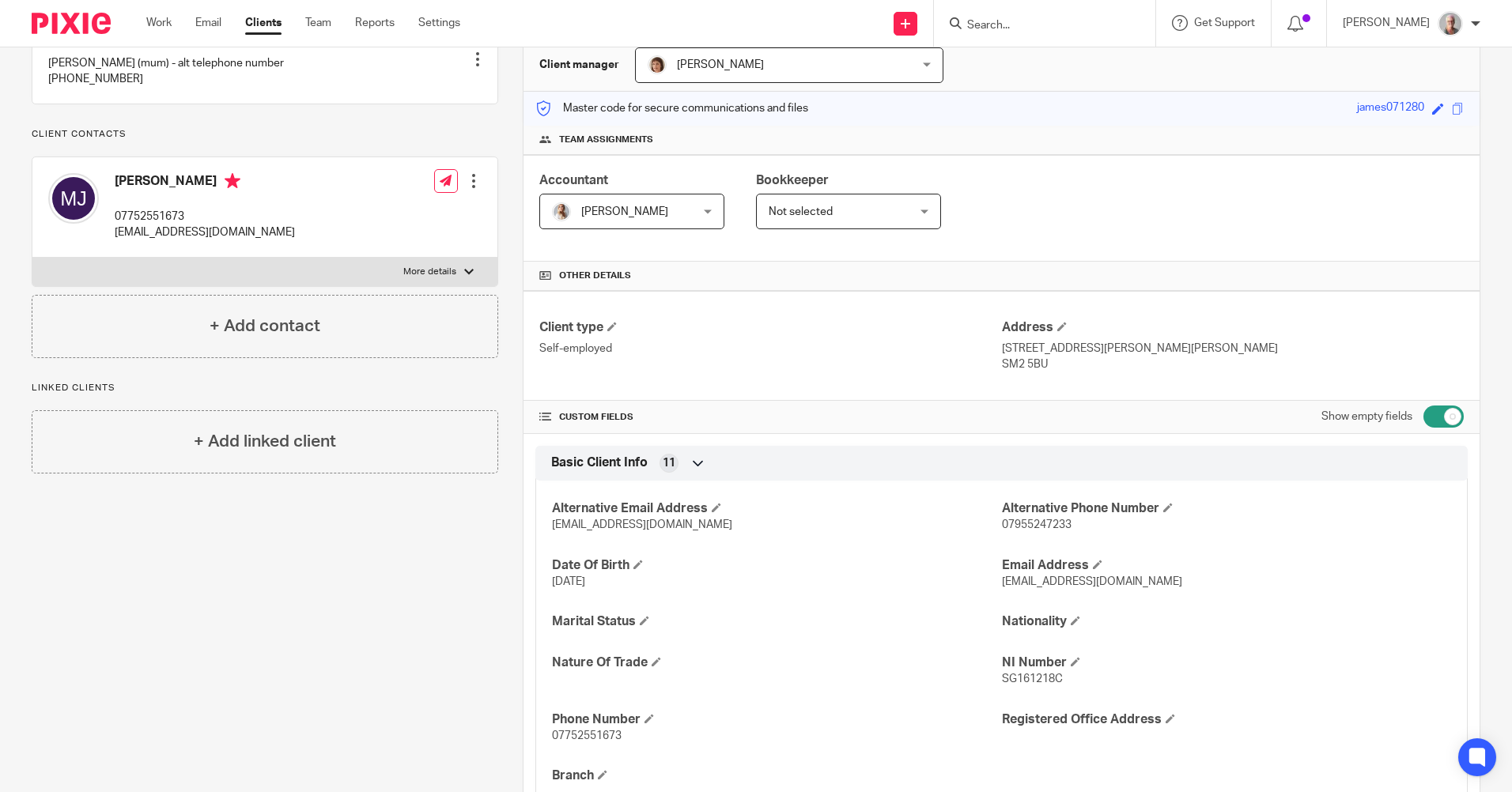
click at [1016, 24] on input "Search" at bounding box center [1037, 26] width 143 height 15
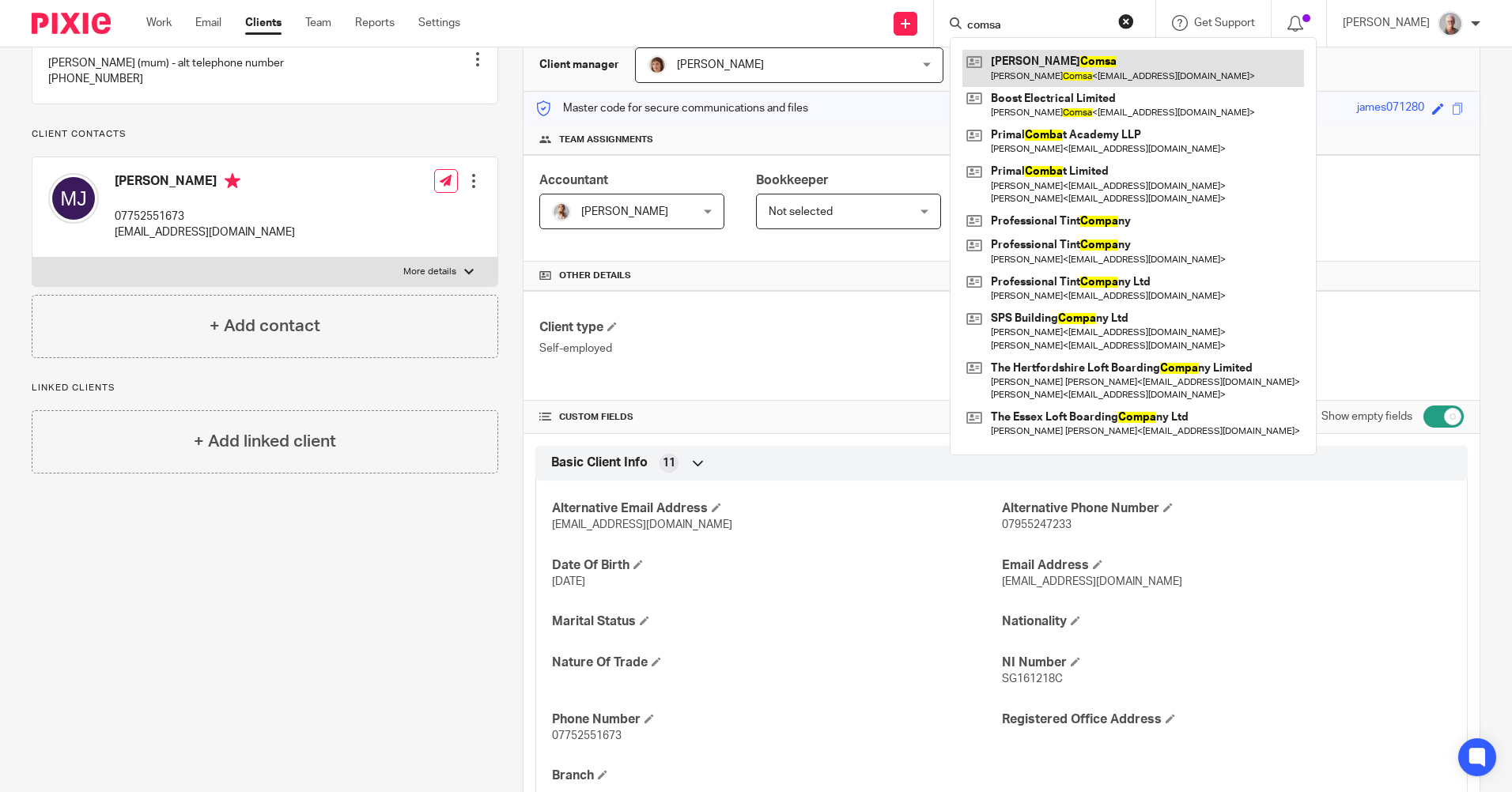
type input "comsa"
click at [1109, 67] on link at bounding box center [1134, 68] width 341 height 37
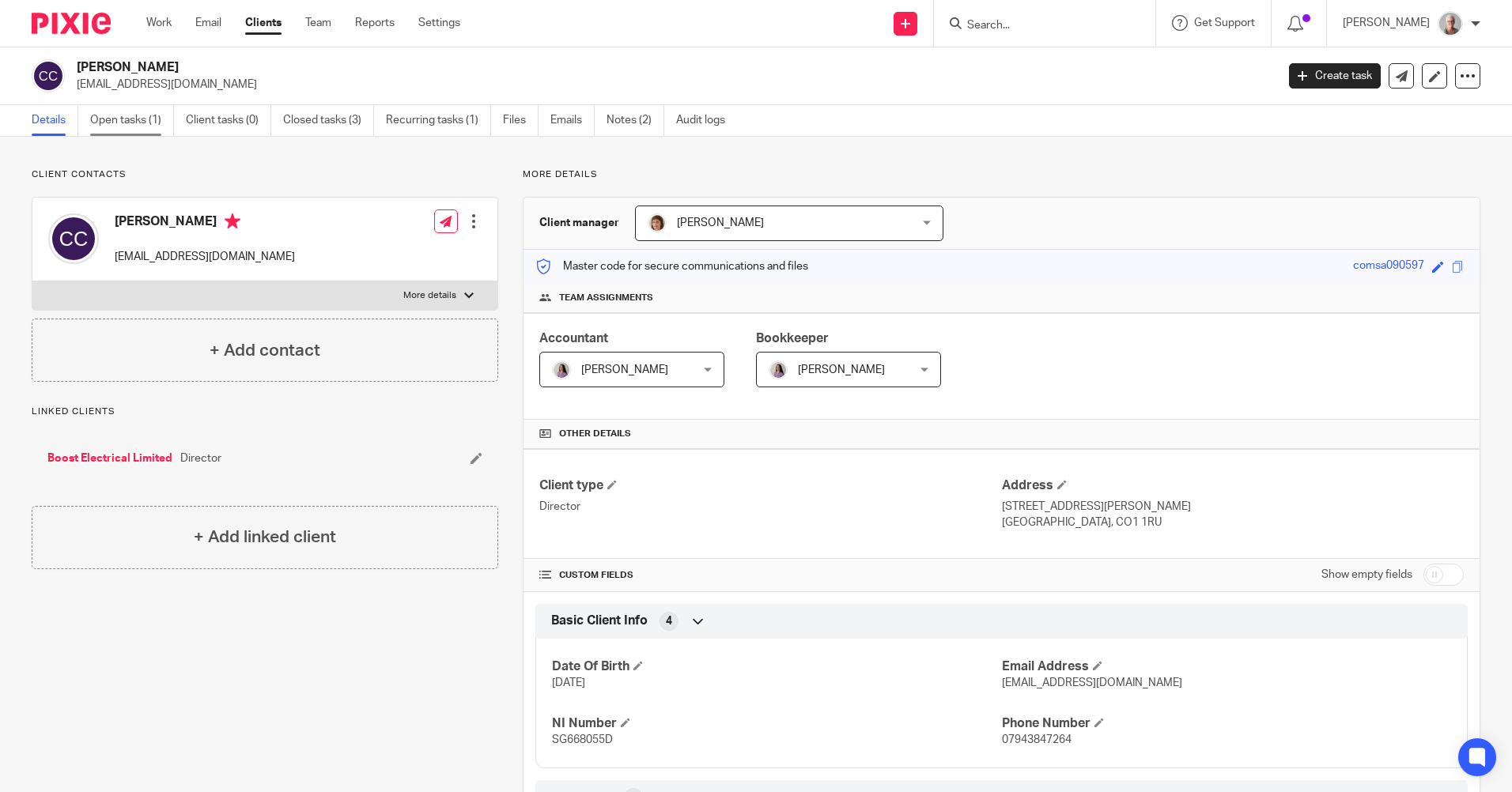
click at [141, 132] on link "Open tasks (1)" at bounding box center [132, 120] width 83 height 31
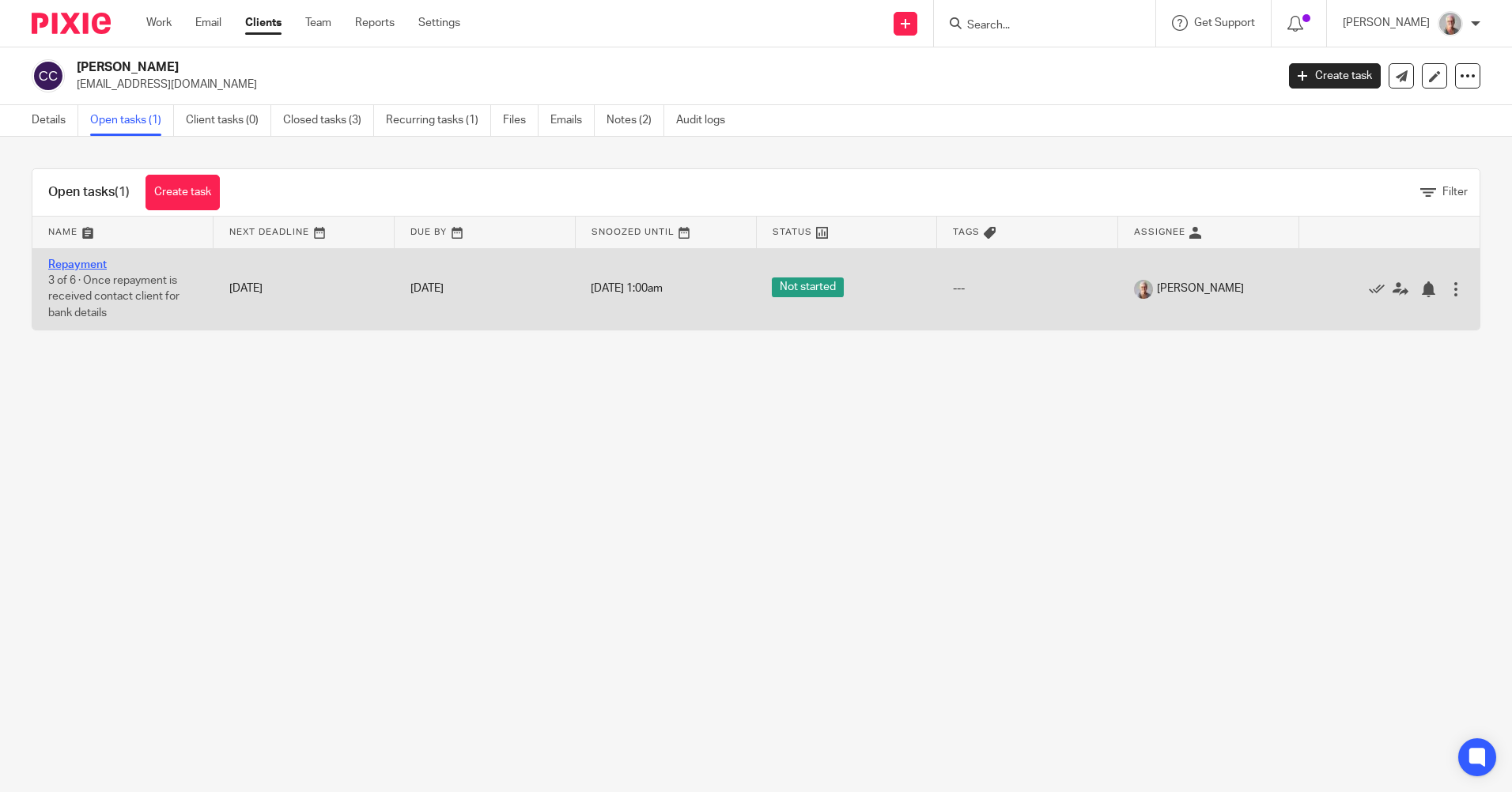
click at [80, 267] on link "Repayment" at bounding box center [78, 265] width 58 height 11
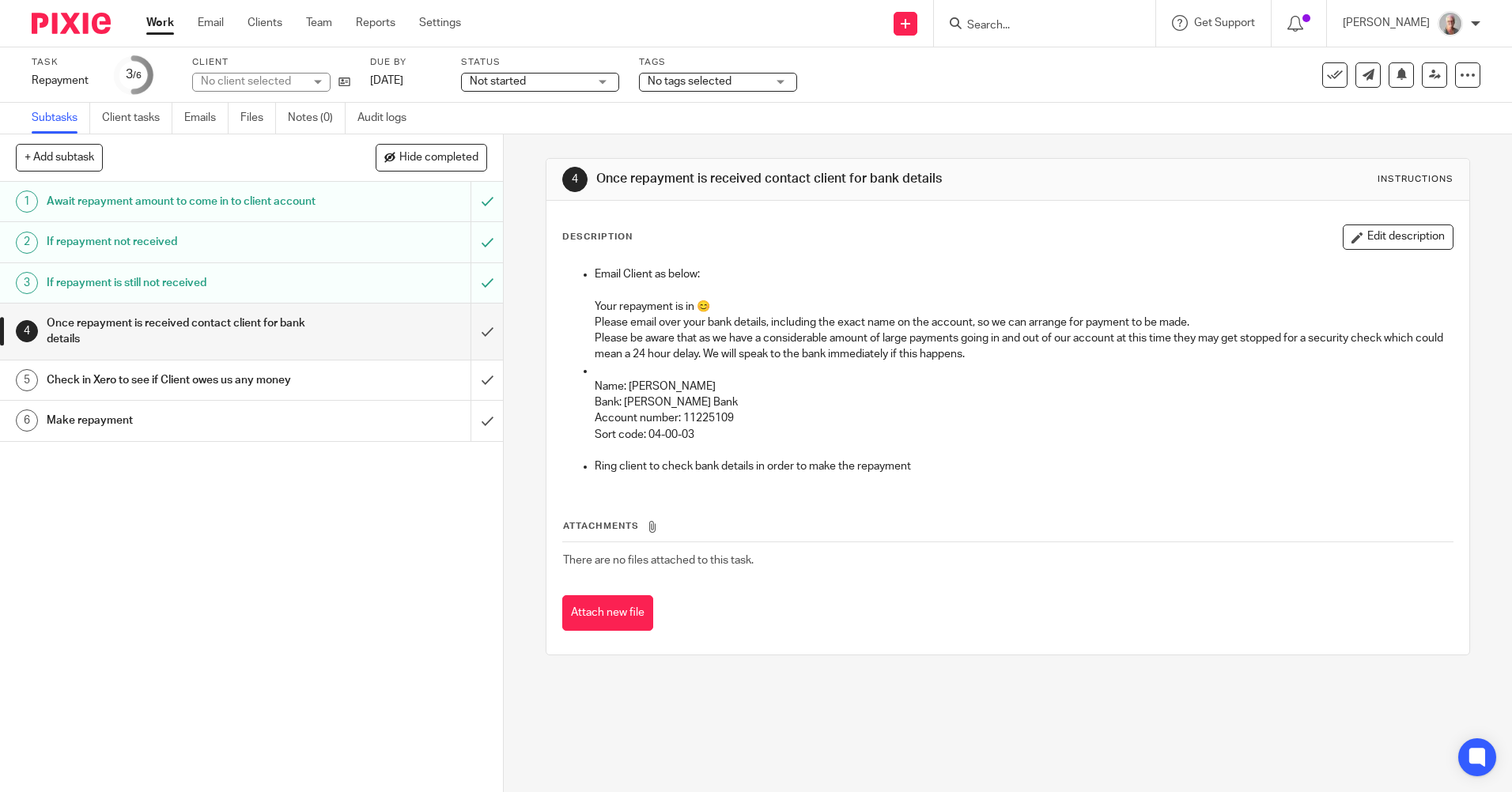
click at [98, 205] on h1 "Await repayment amount to come in to client account" at bounding box center [182, 202] width 273 height 23
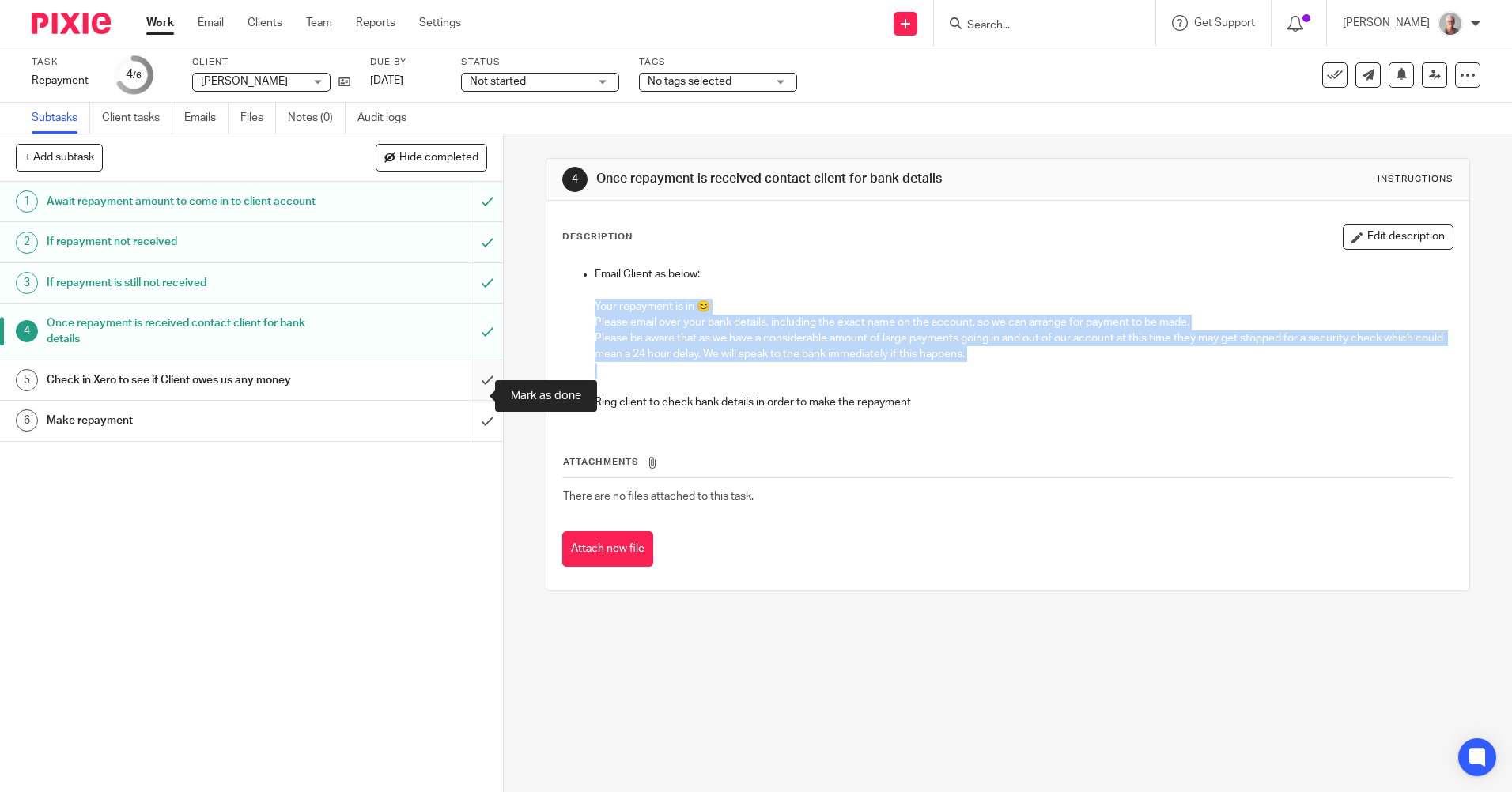
click at [473, 393] on input "submit" at bounding box center [251, 380] width 503 height 40
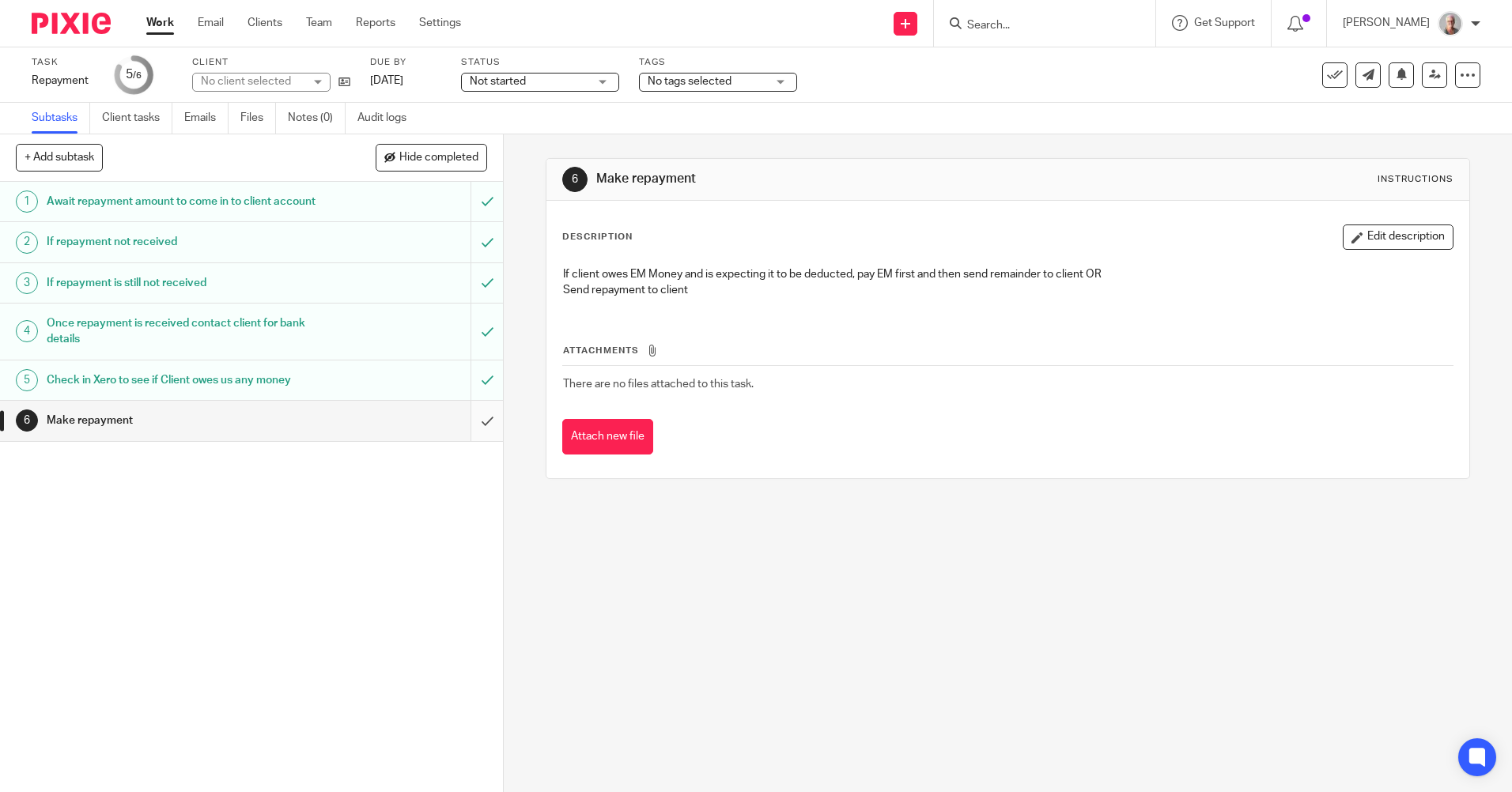
click at [471, 434] on input "submit" at bounding box center [251, 421] width 503 height 40
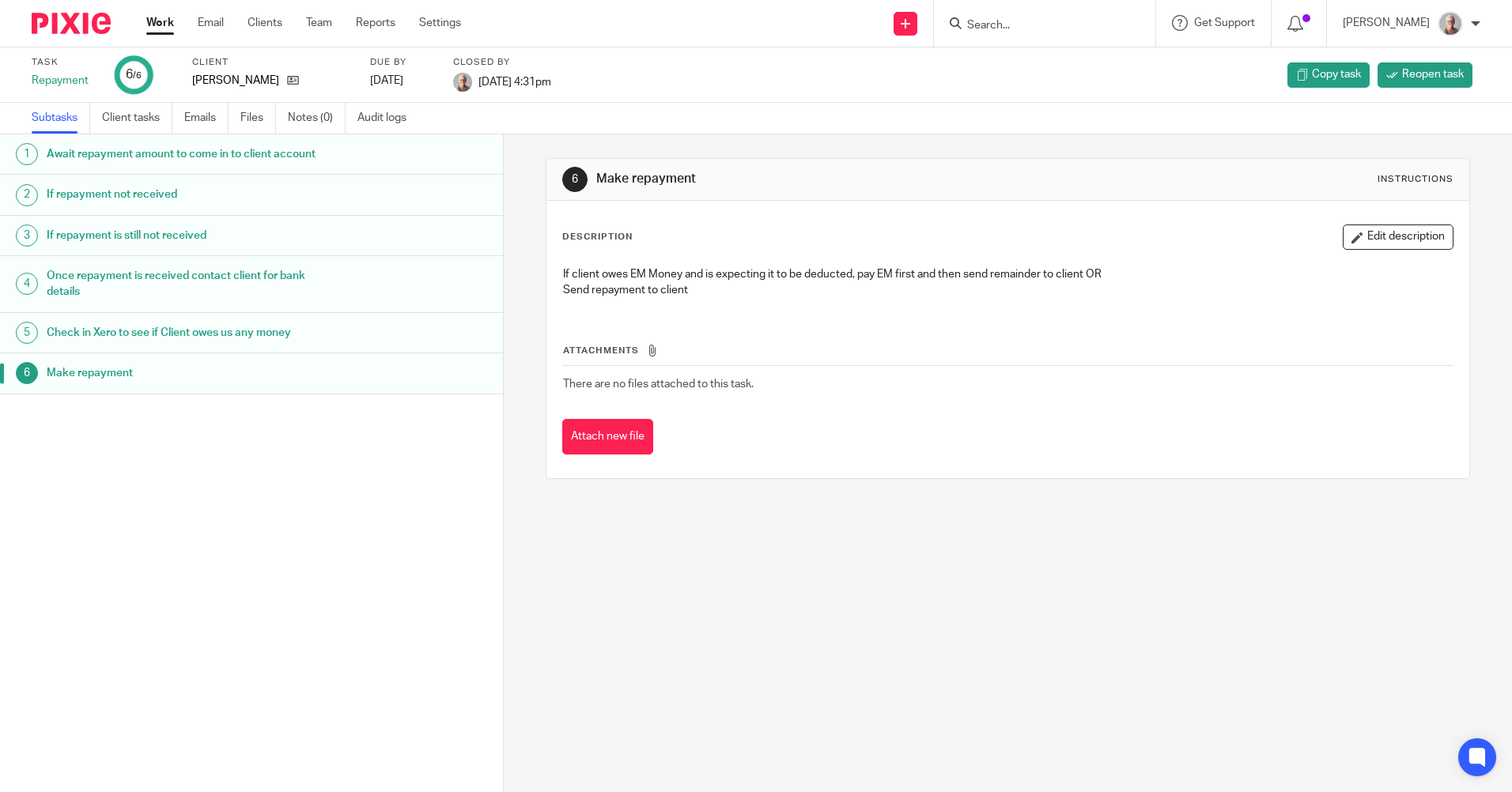
click at [1064, 15] on form at bounding box center [1050, 23] width 169 height 19
click at [1046, 21] on input "Search" at bounding box center [1037, 26] width 143 height 15
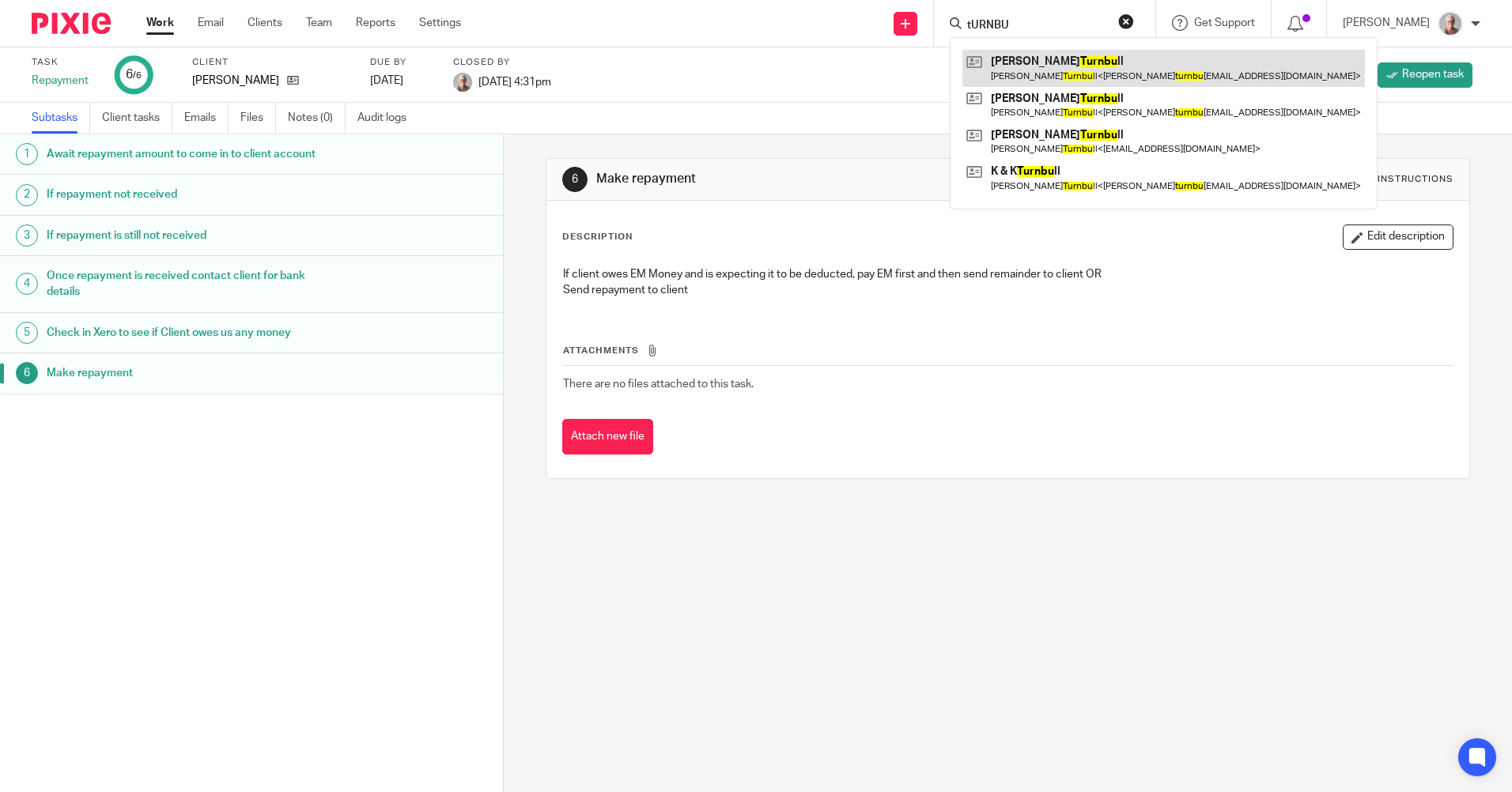
type input "tURNBU"
click at [1071, 80] on link at bounding box center [1164, 68] width 402 height 37
